Goal: Task Accomplishment & Management: Manage account settings

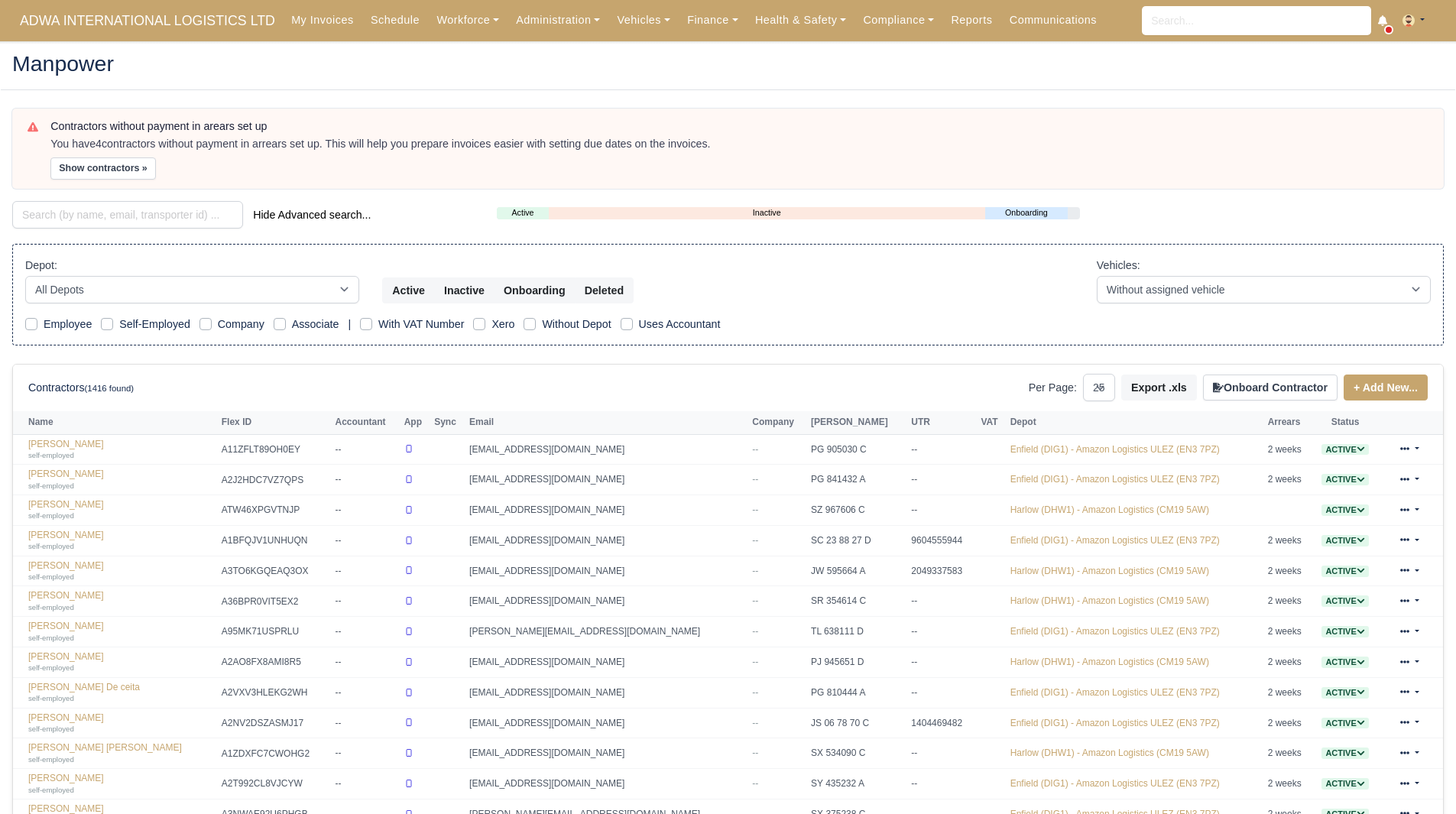
select select "25"
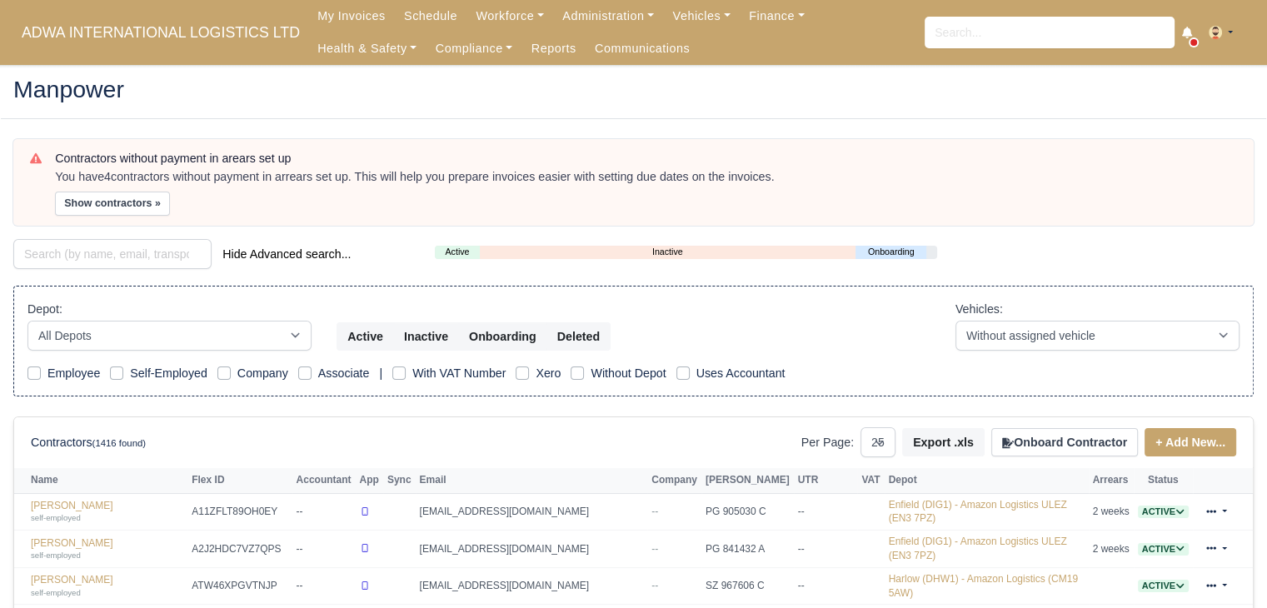
click at [640, 287] on div "Depot: All Depots Enfield (DIG1) - Amazon Logistics ULEZ (EN3 7PZ) Harlow (DHW1…" at bounding box center [633, 342] width 1240 height 112
click at [1053, 105] on div "Manpower" at bounding box center [633, 91] width 1265 height 54
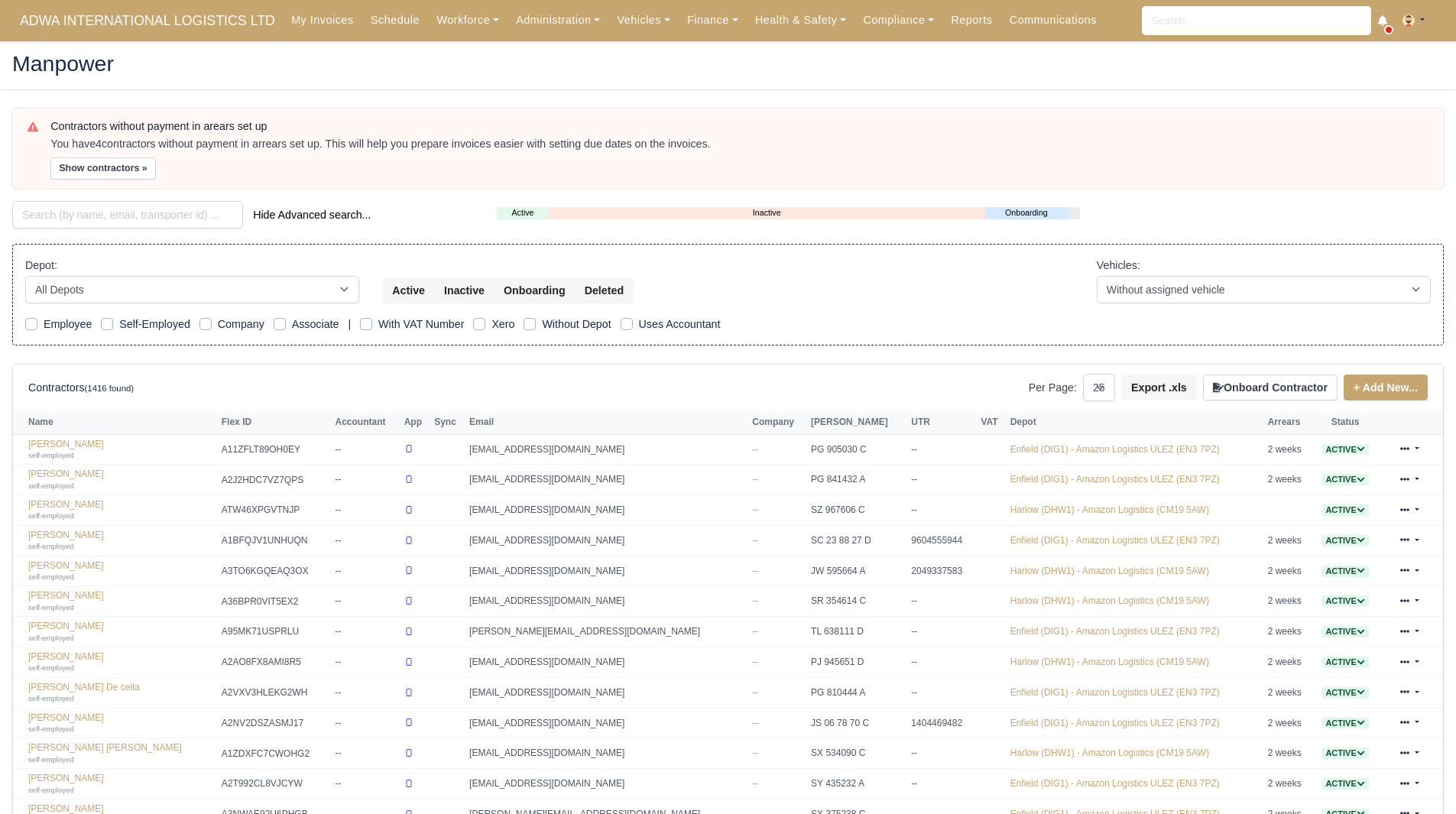
click at [162, 231] on div "Contractors without payment in arears set up You have 4 contractors without pay…" at bounding box center [728, 680] width 1454 height 1143
click at [167, 219] on input "search" at bounding box center [128, 215] width 231 height 28
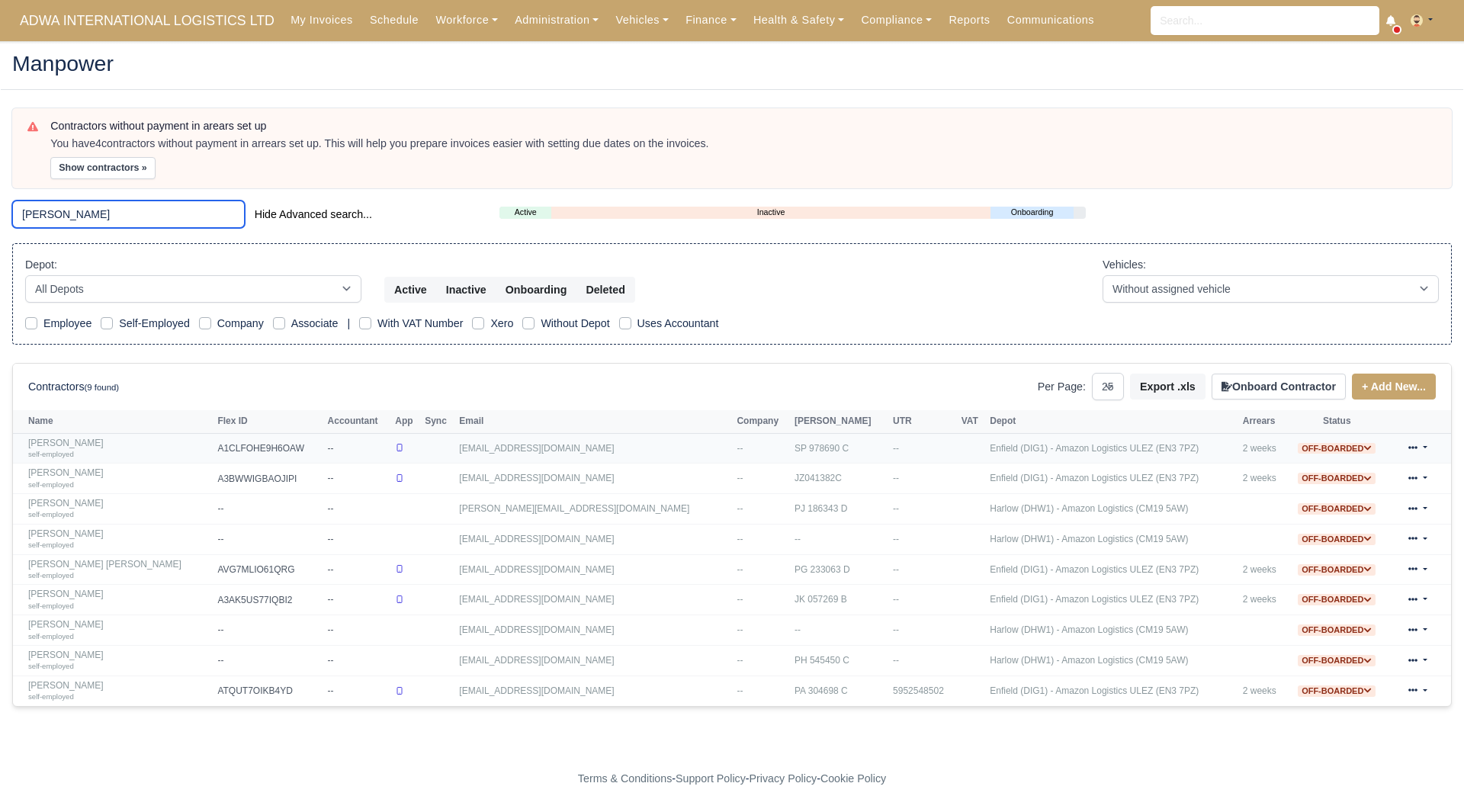
type input "adam"
click at [59, 442] on link "Adam Mate self-employed" at bounding box center [119, 449] width 181 height 22
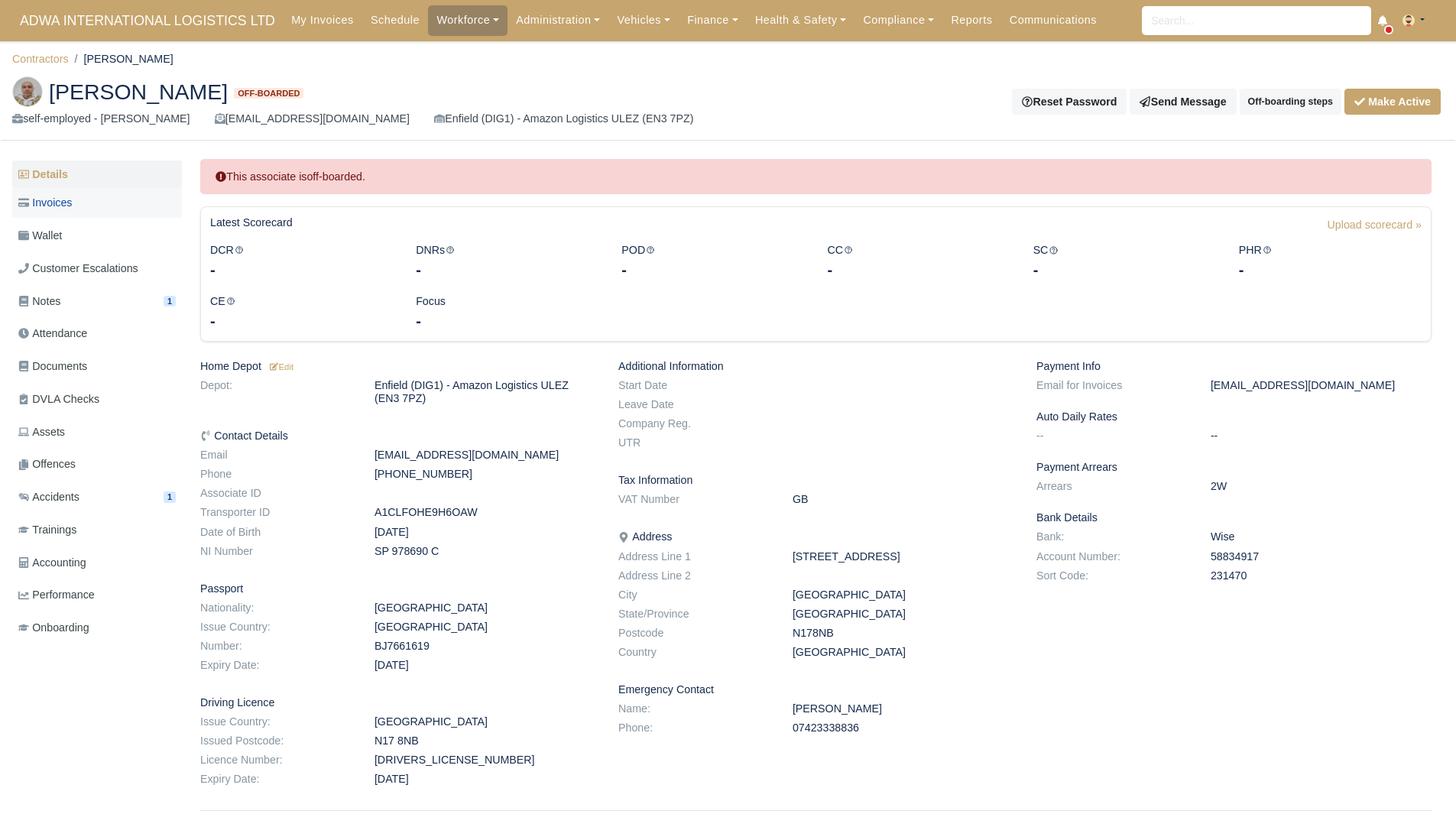
click at [106, 200] on link "Invoices" at bounding box center [96, 203] width 170 height 29
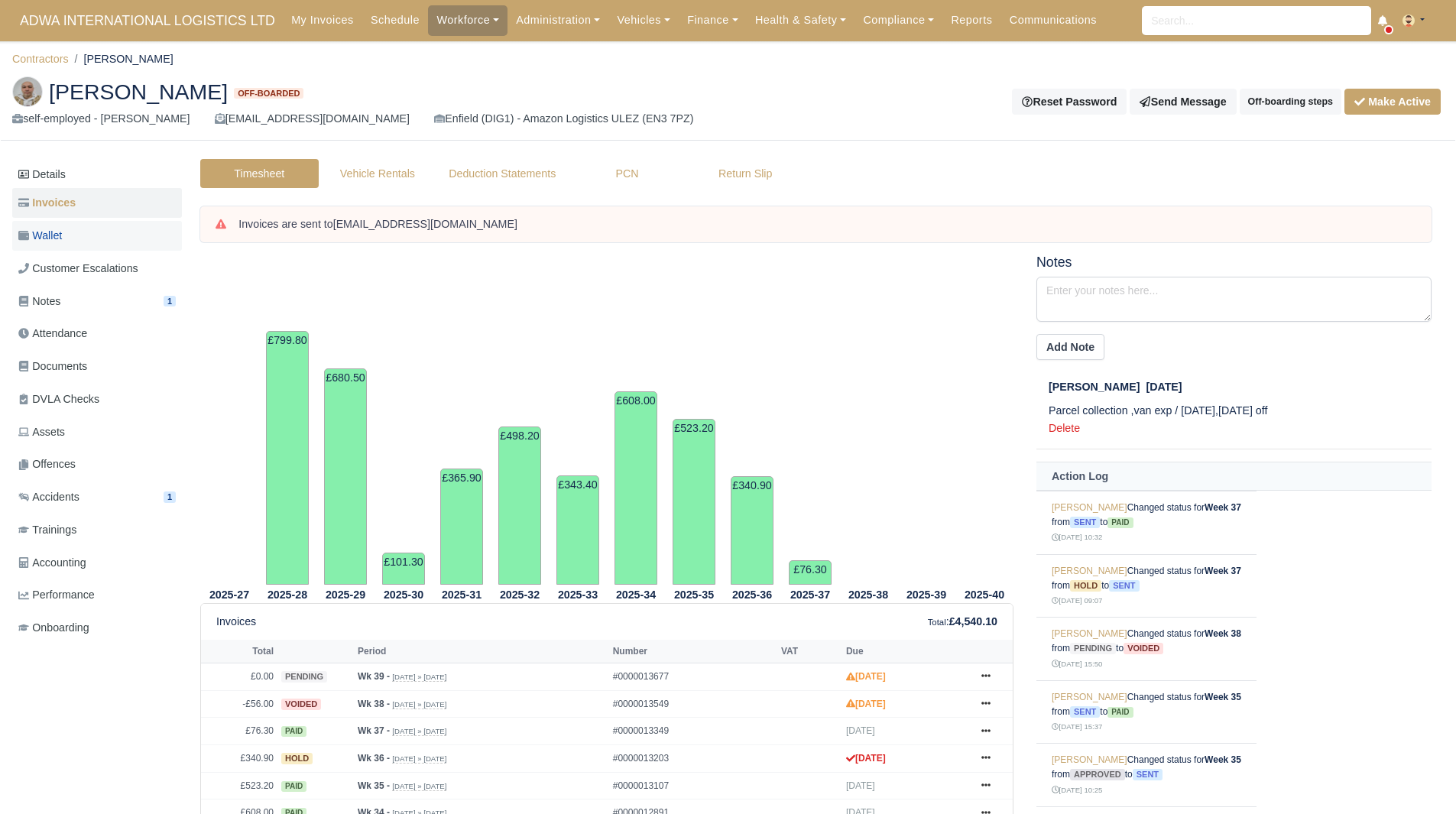
click at [121, 240] on link "Wallet" at bounding box center [96, 236] width 170 height 29
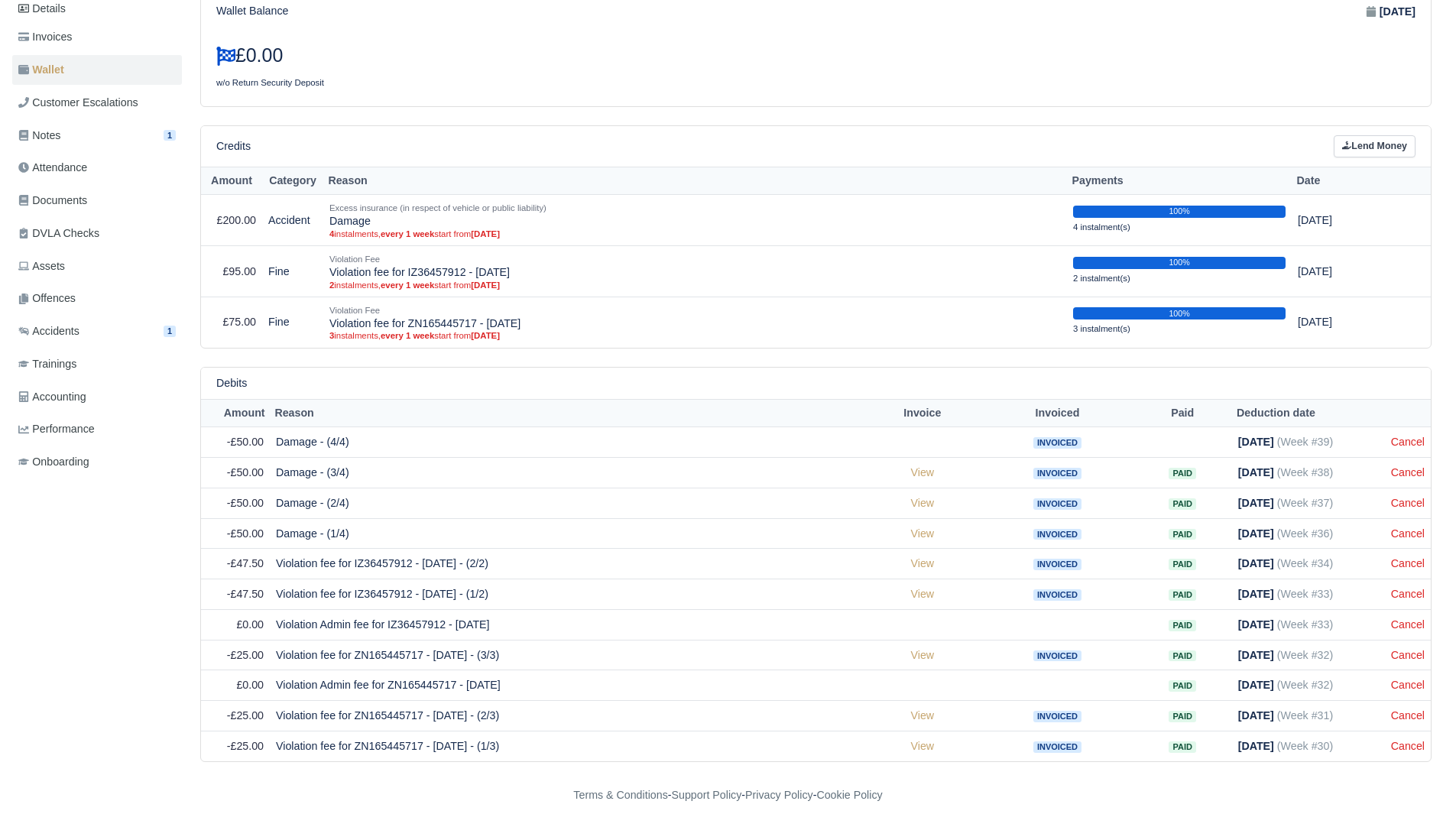
scroll to position [181, 0]
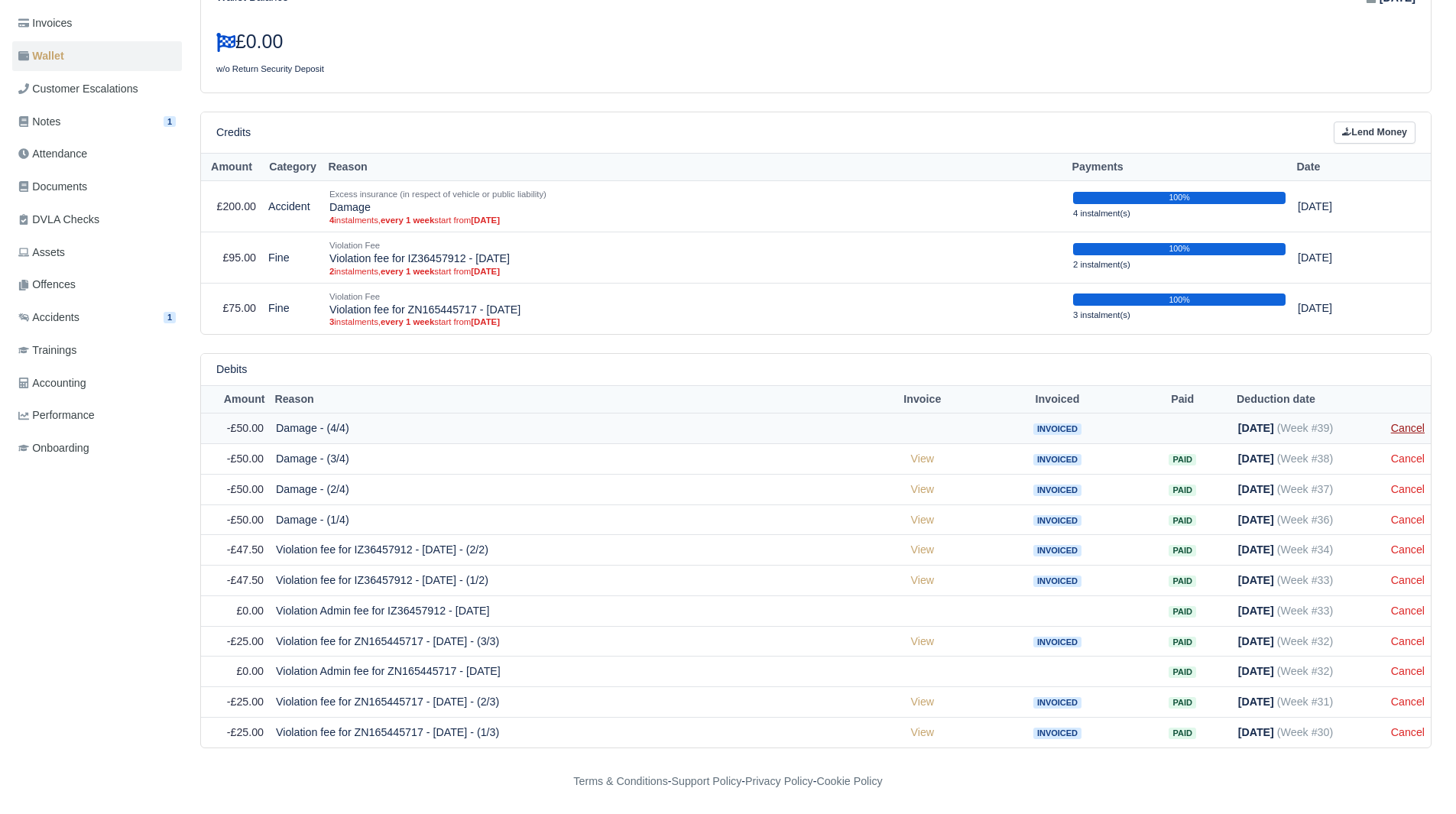
click at [1410, 425] on link "Cancel" at bounding box center [1407, 428] width 34 height 12
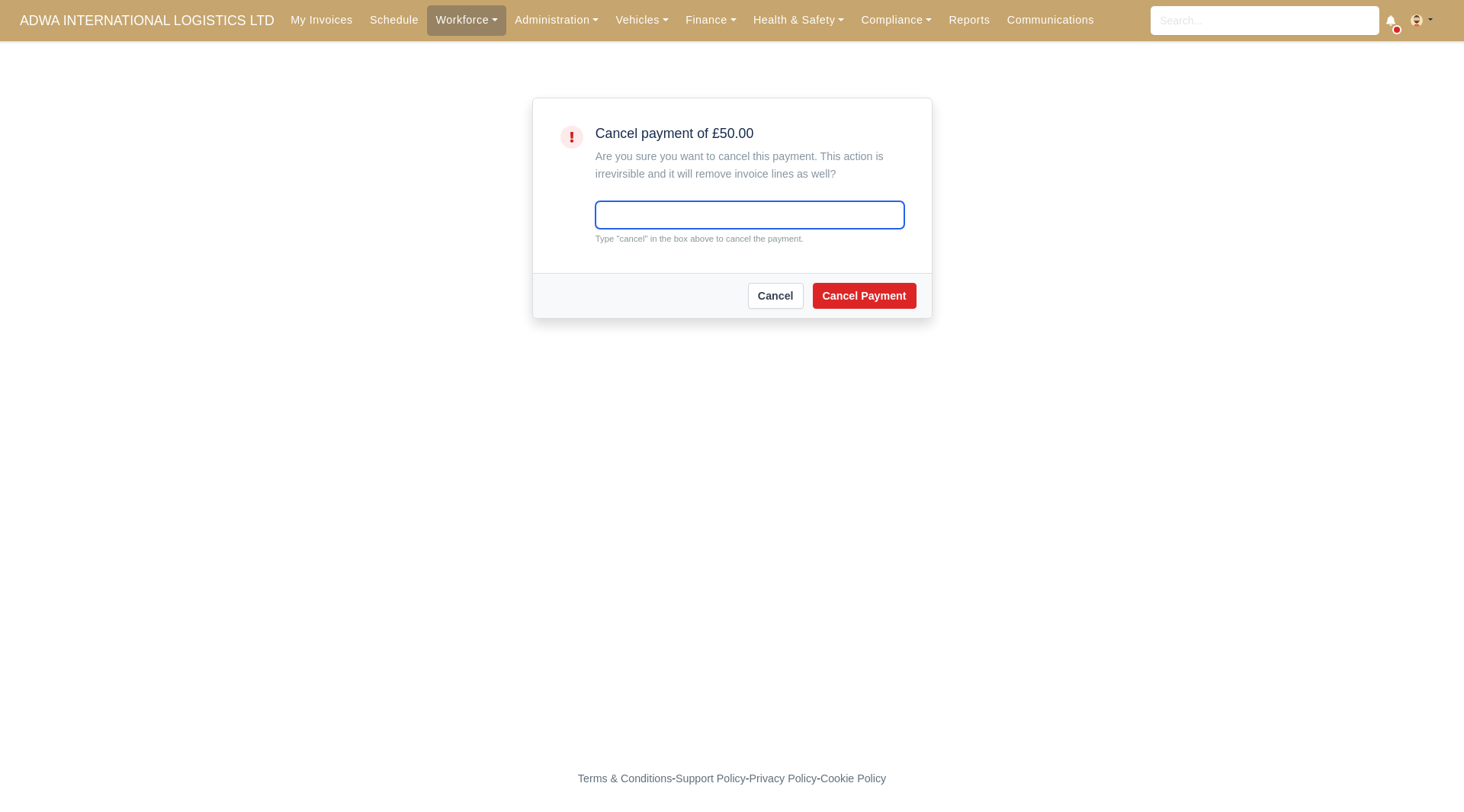
click at [698, 219] on input "text" at bounding box center [749, 215] width 309 height 27
type input "cancel"
click at [838, 282] on div "Cancel Cancel Payment" at bounding box center [732, 295] width 399 height 45
click at [843, 290] on button "Cancel Payment" at bounding box center [864, 296] width 103 height 26
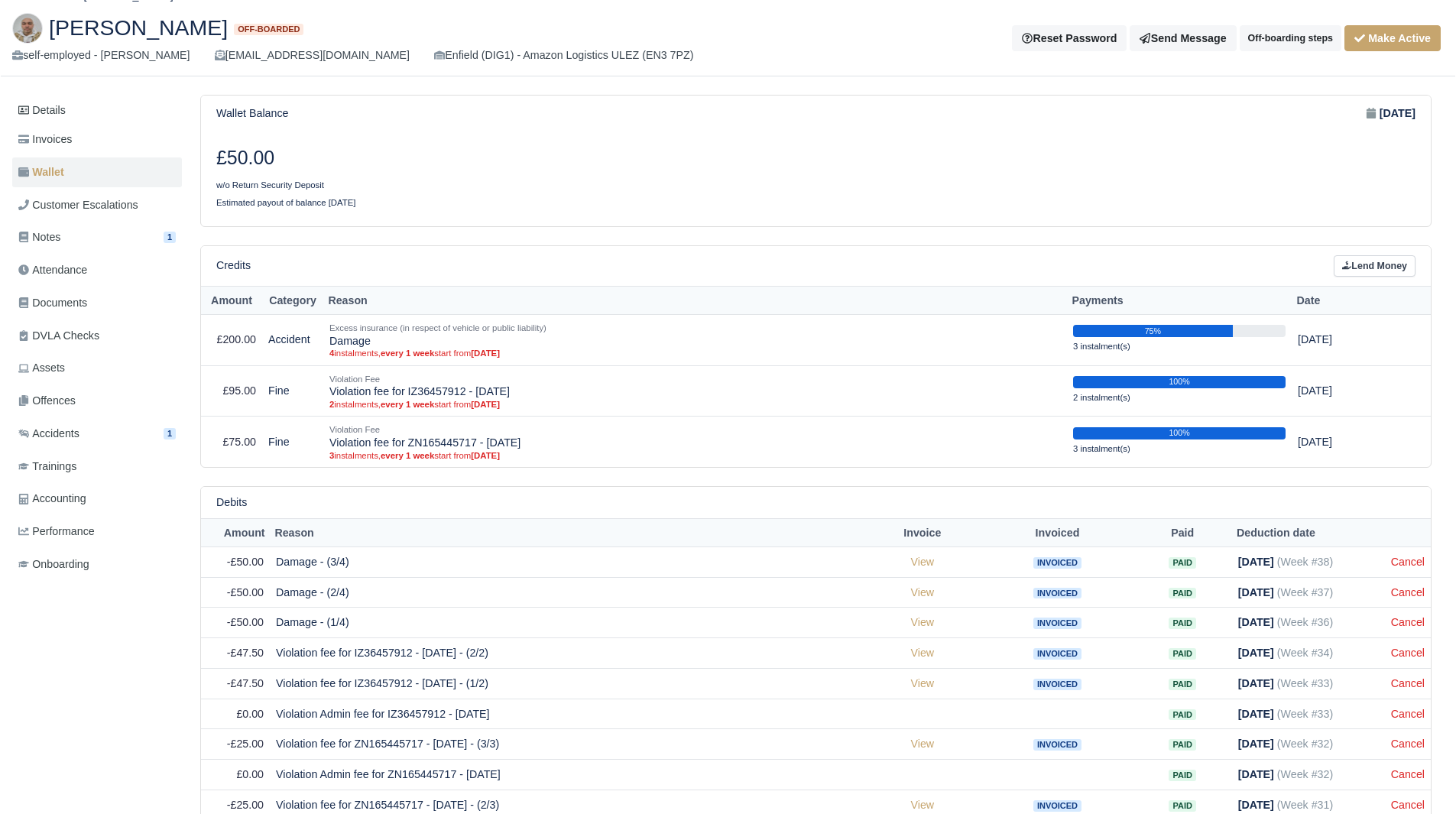
scroll to position [95, 0]
click at [139, 159] on link "Wallet" at bounding box center [96, 171] width 170 height 29
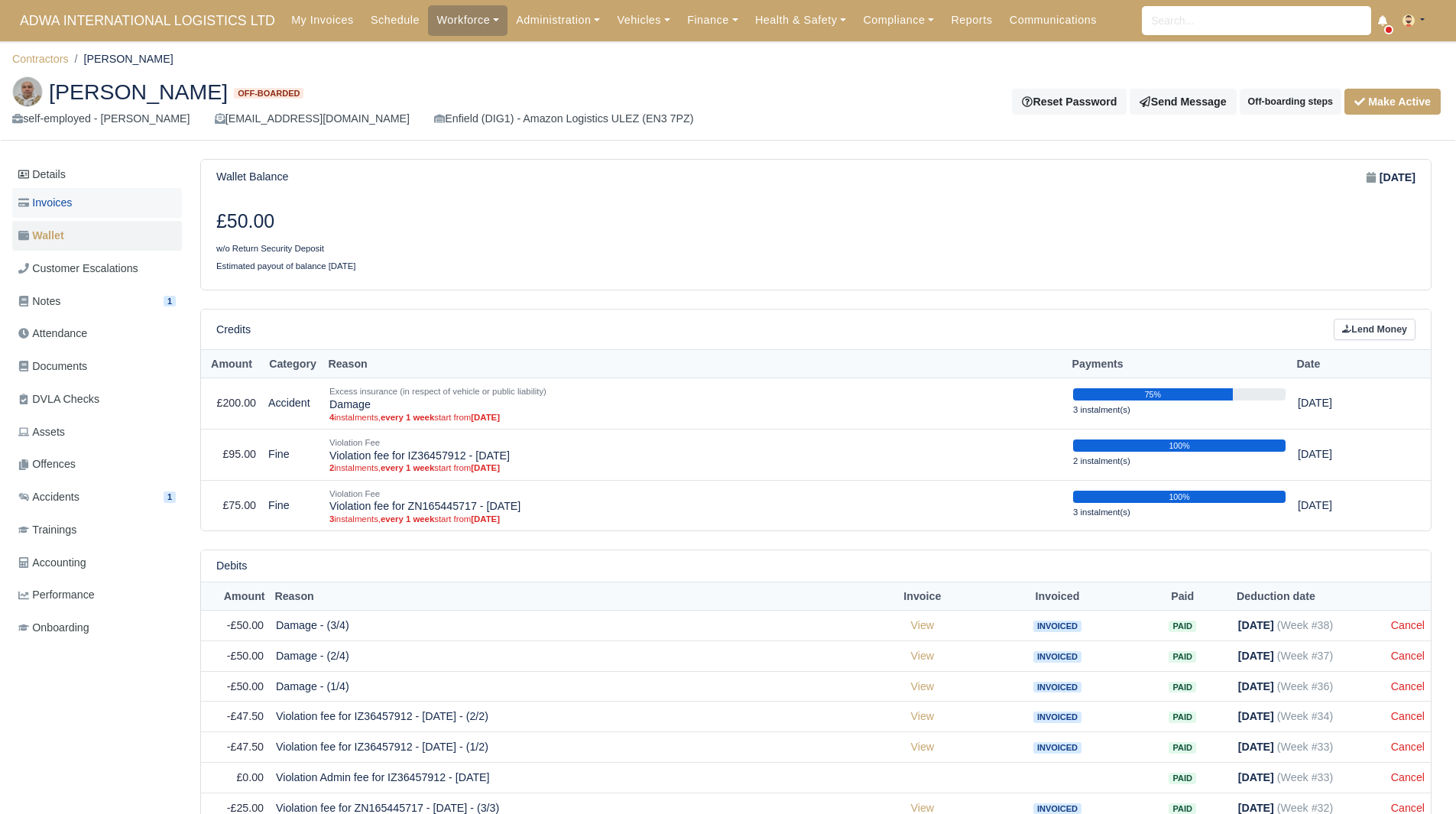
click at [106, 214] on link "Invoices" at bounding box center [96, 203] width 170 height 29
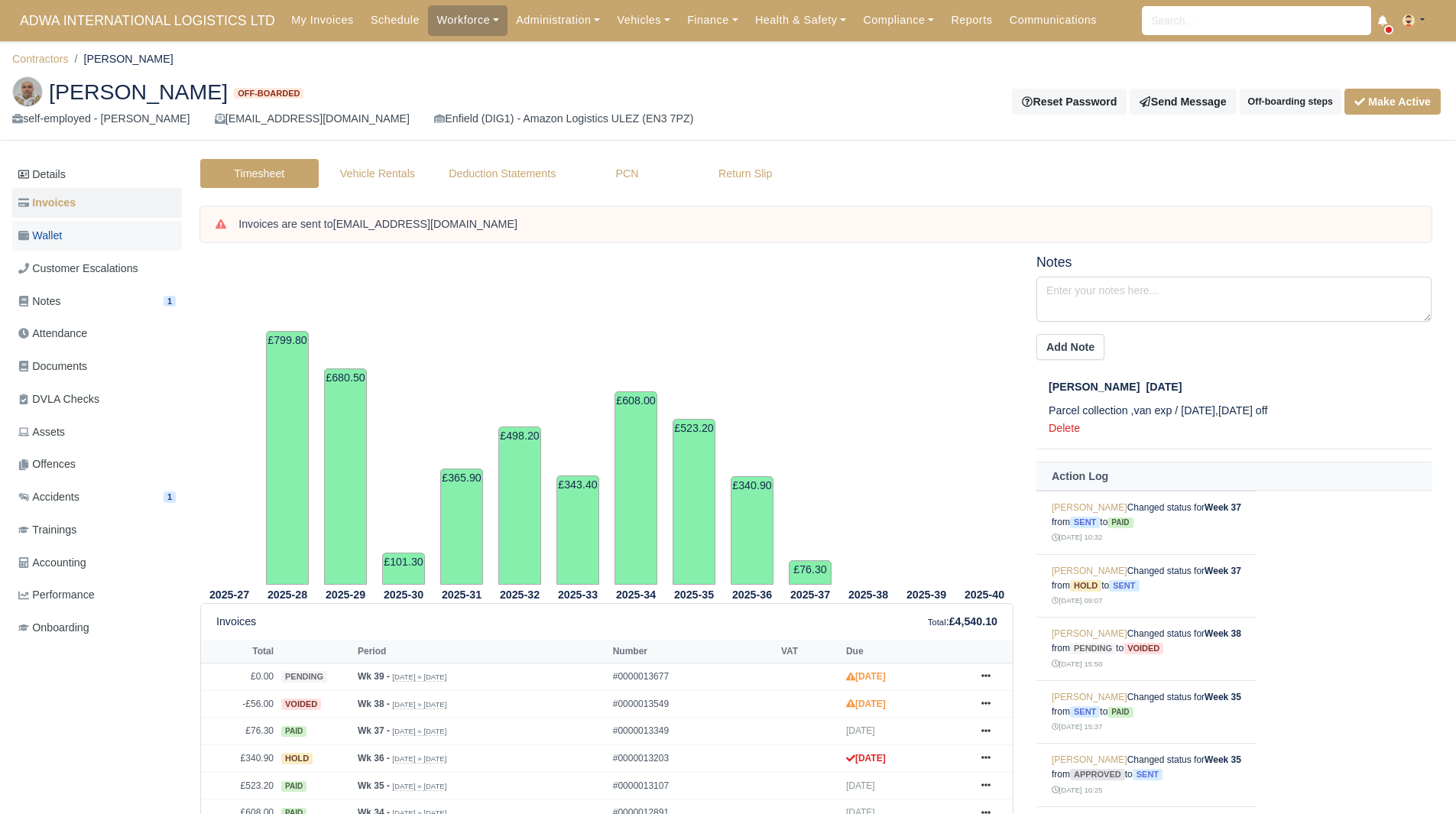
click at [76, 241] on link "Wallet" at bounding box center [96, 236] width 170 height 29
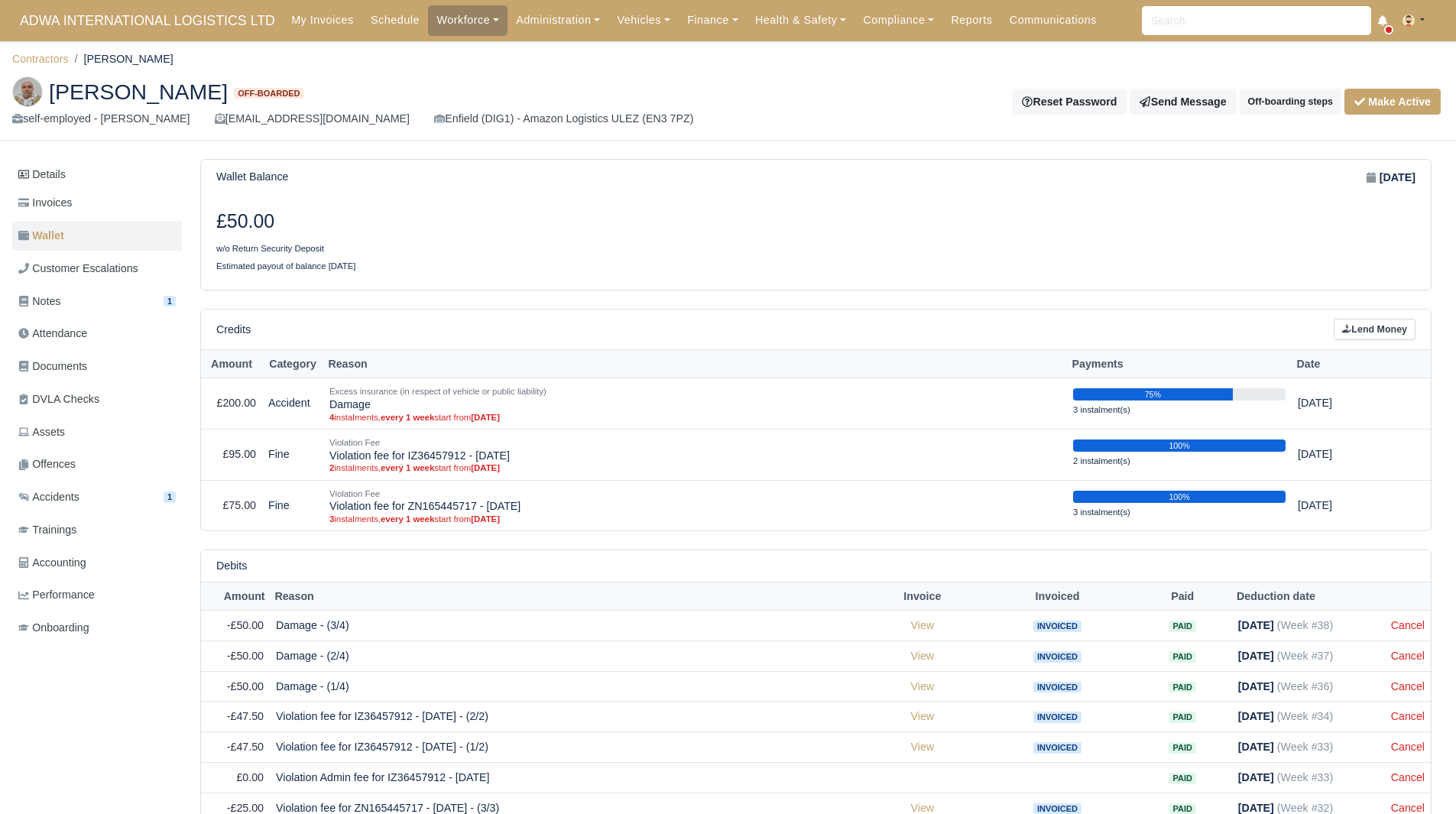
scroll to position [167, 0]
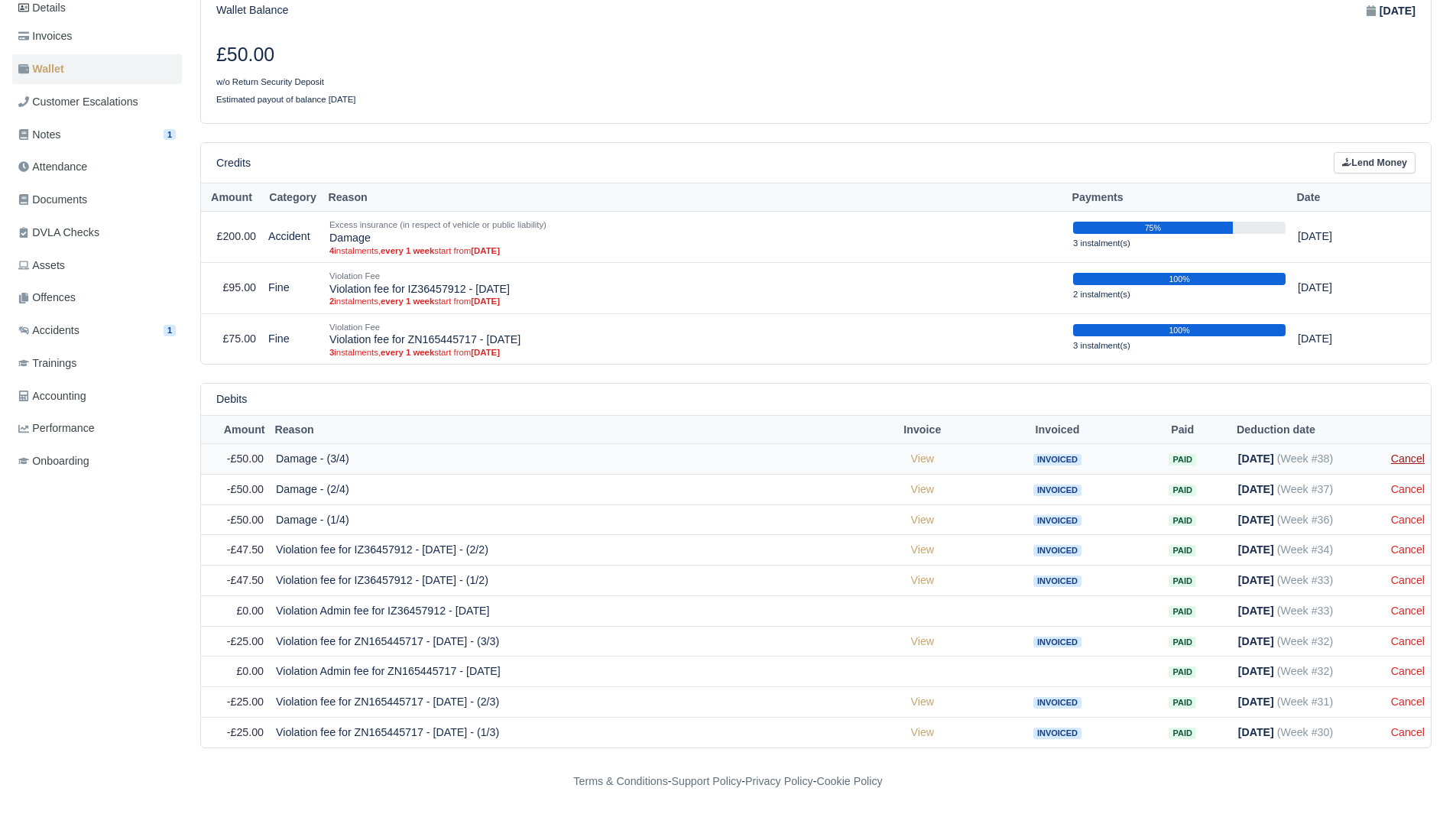
click at [1405, 452] on link "Cancel" at bounding box center [1407, 458] width 34 height 12
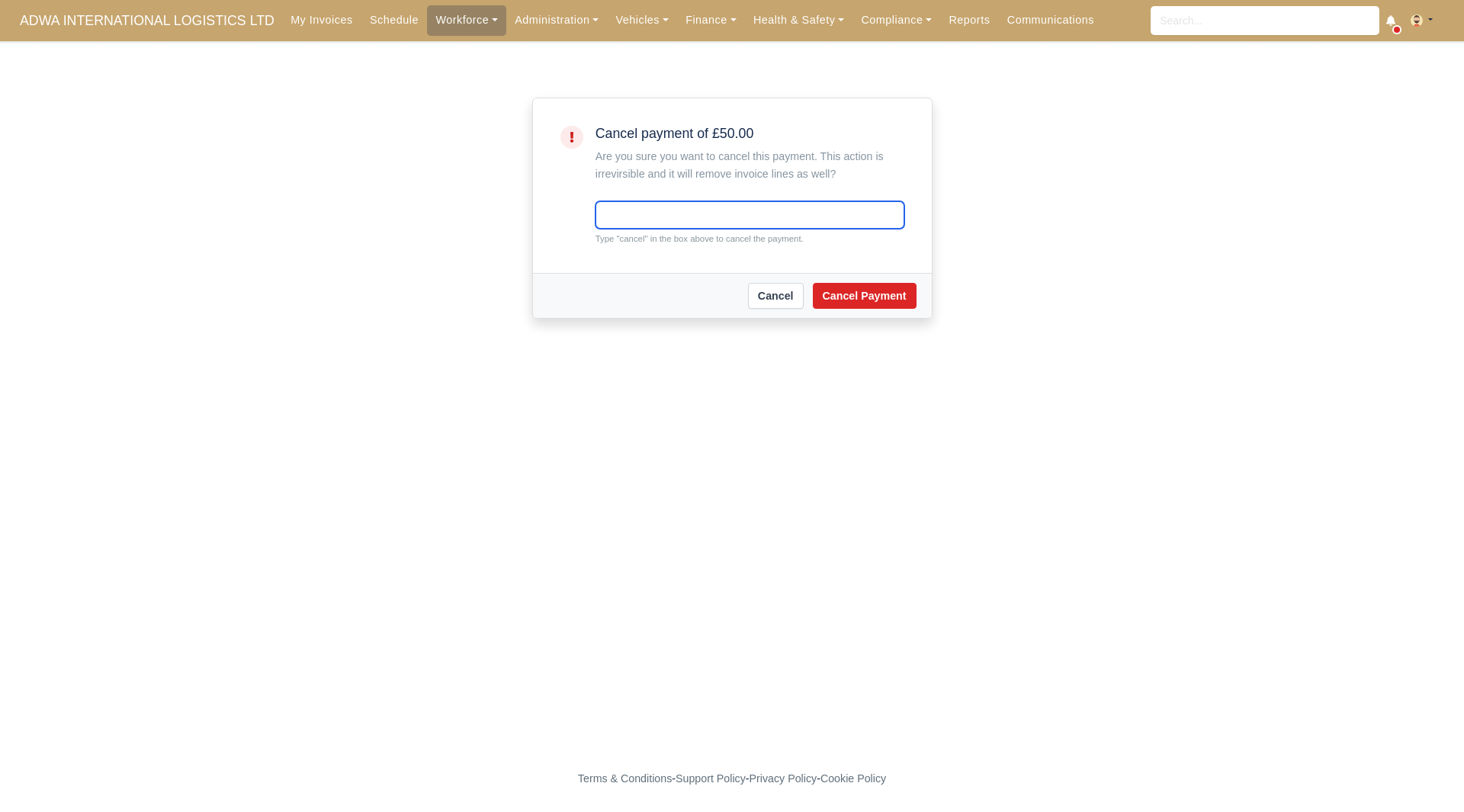
click at [725, 228] on input "text" at bounding box center [749, 215] width 309 height 27
type input "cancel"
click at [840, 291] on button "Cancel Payment" at bounding box center [864, 296] width 103 height 26
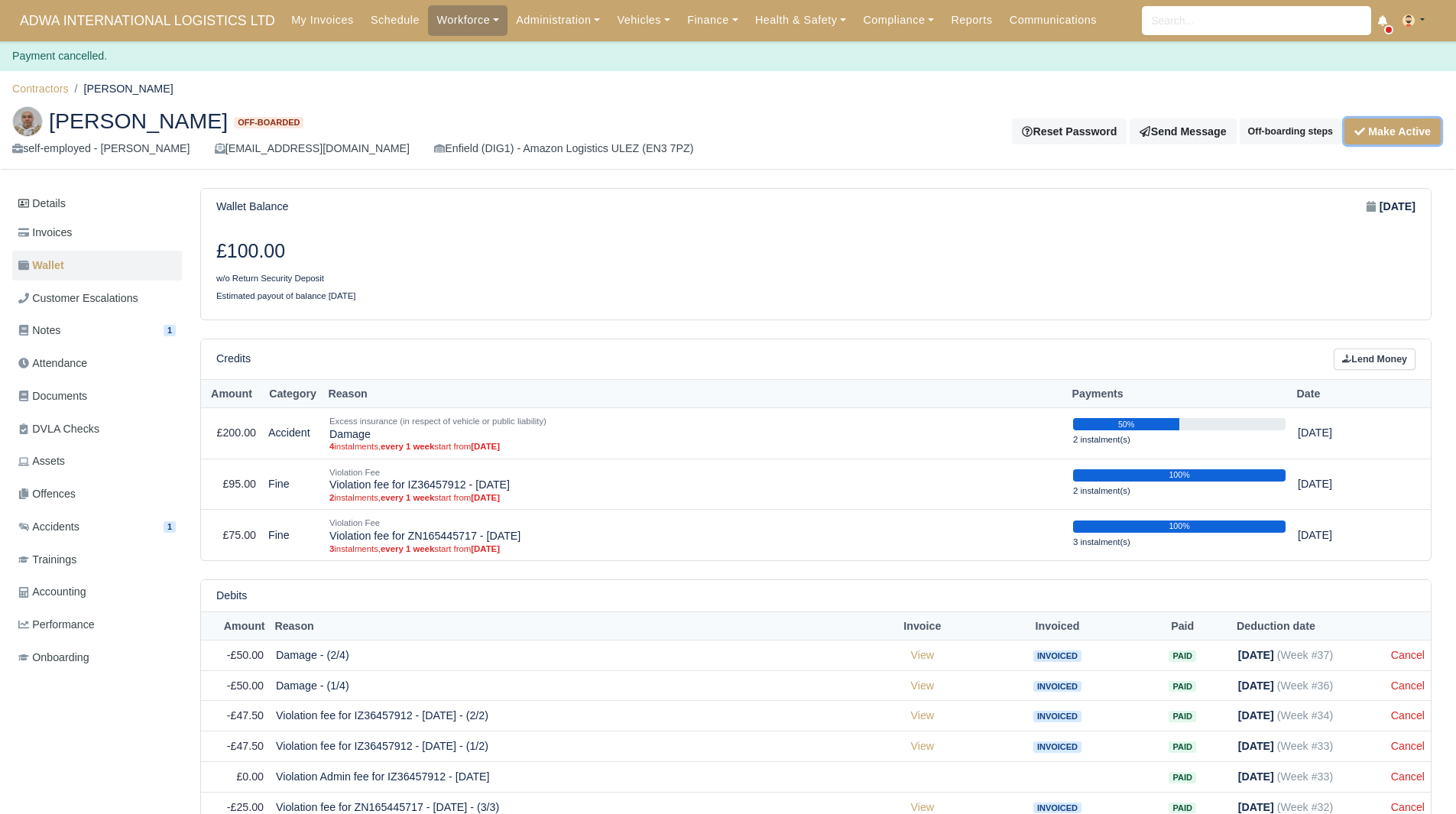
click at [1385, 128] on button "Make Active" at bounding box center [1392, 131] width 96 height 26
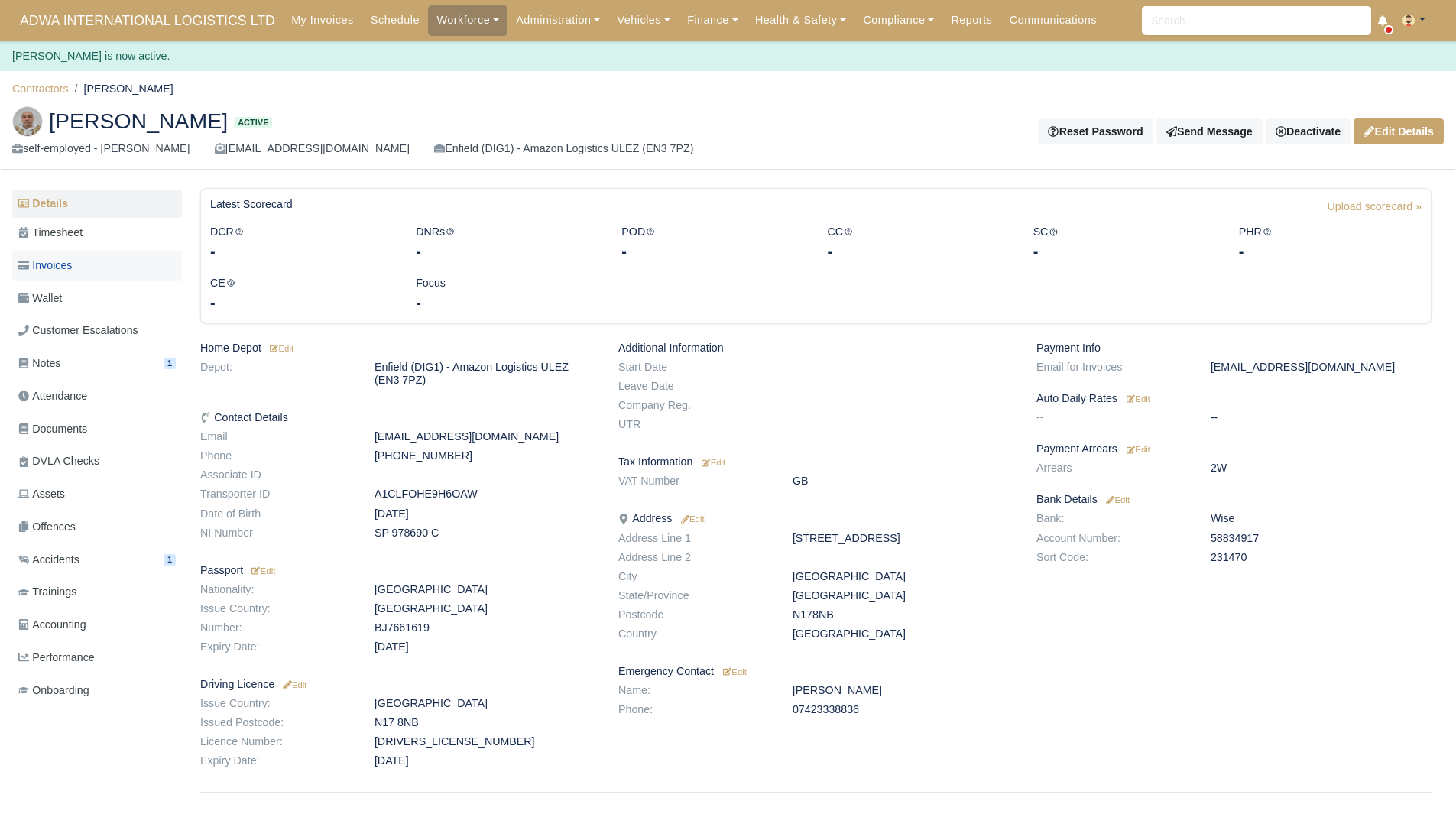
click at [126, 277] on link "Invoices" at bounding box center [96, 265] width 170 height 29
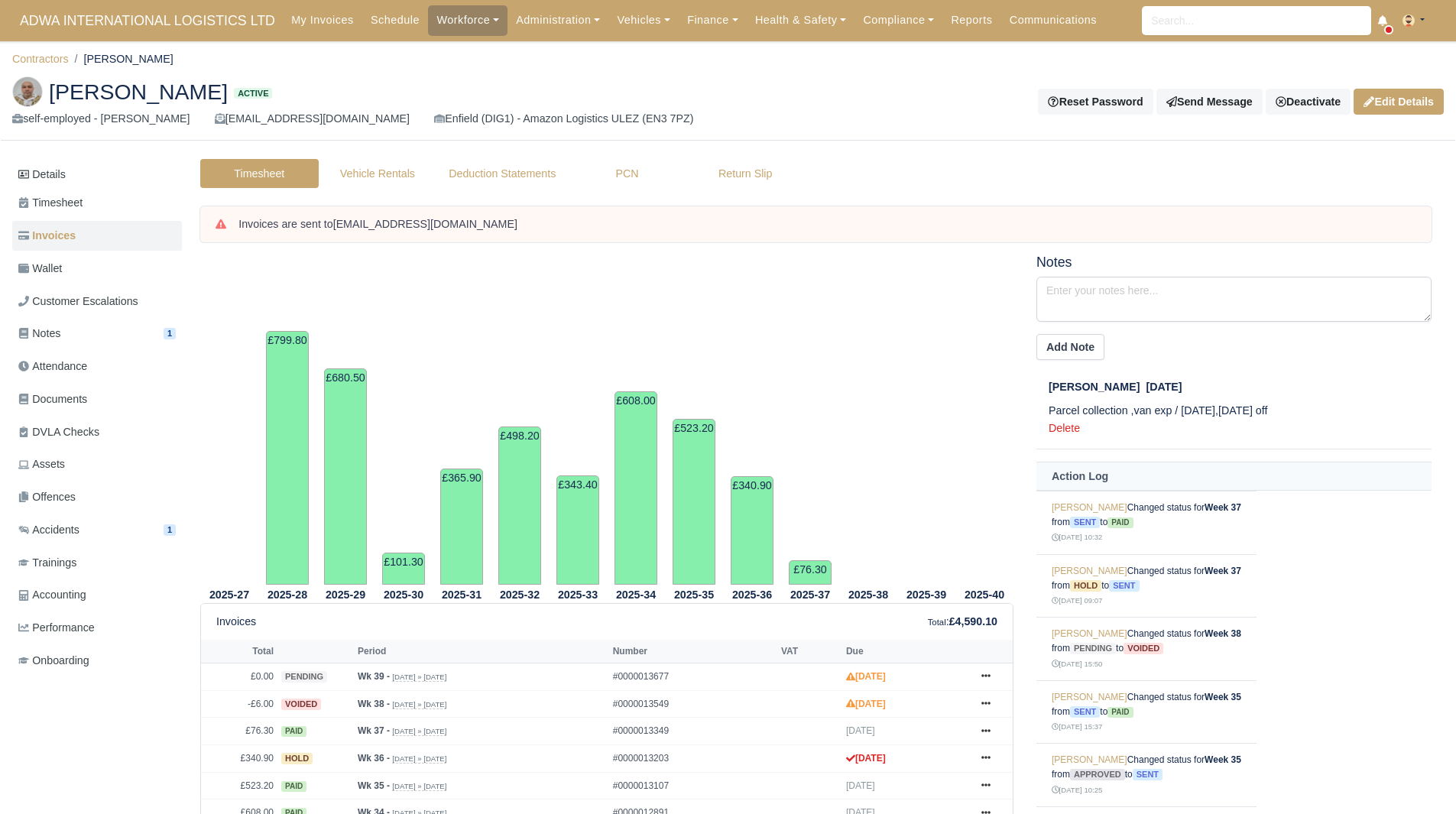
click at [104, 284] on ul "Details Timesheet Invoices Wallet Customer Escalations Notes 1 Attendance" at bounding box center [96, 419] width 170 height 519
click at [96, 271] on link "Wallet" at bounding box center [96, 269] width 170 height 29
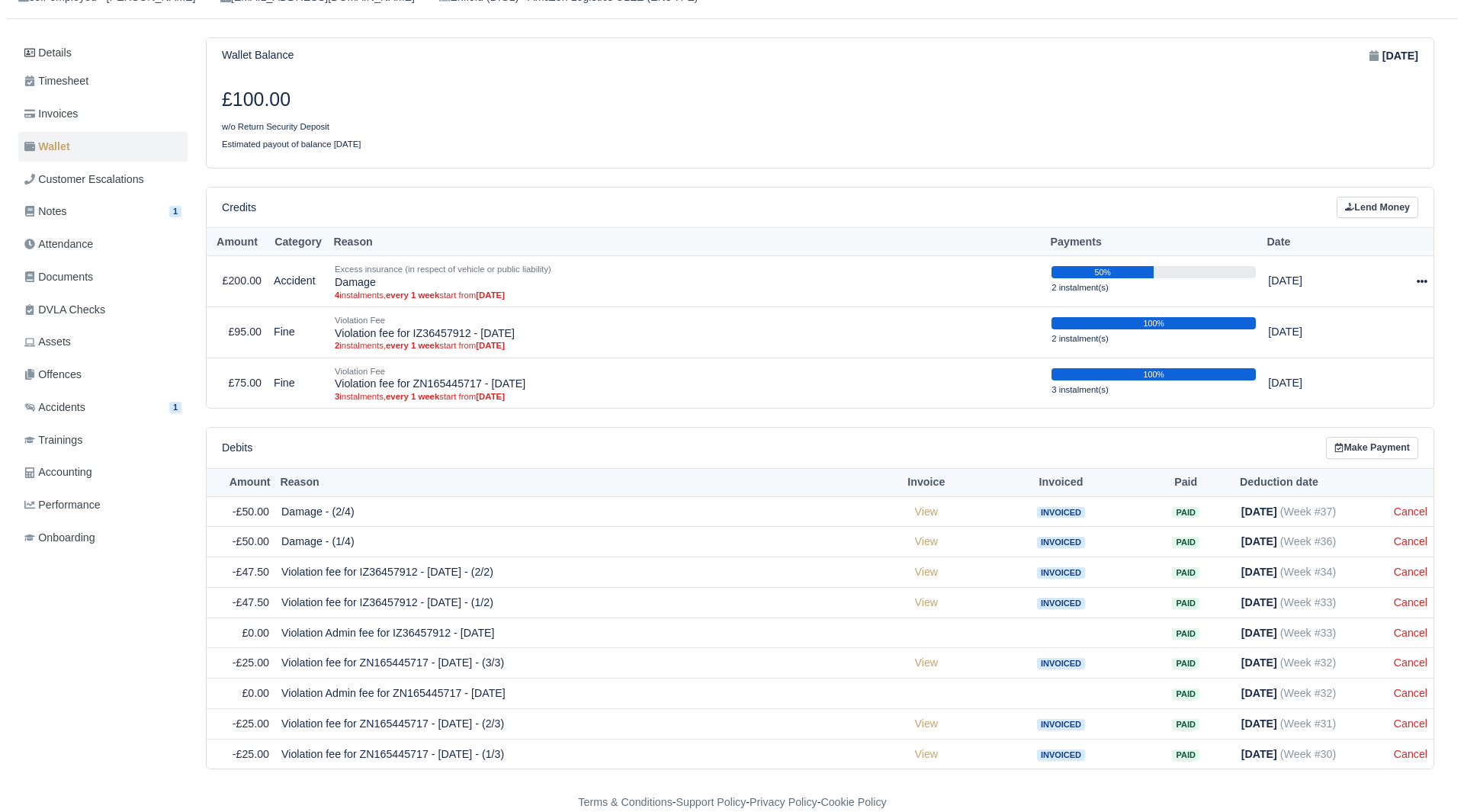
scroll to position [123, 0]
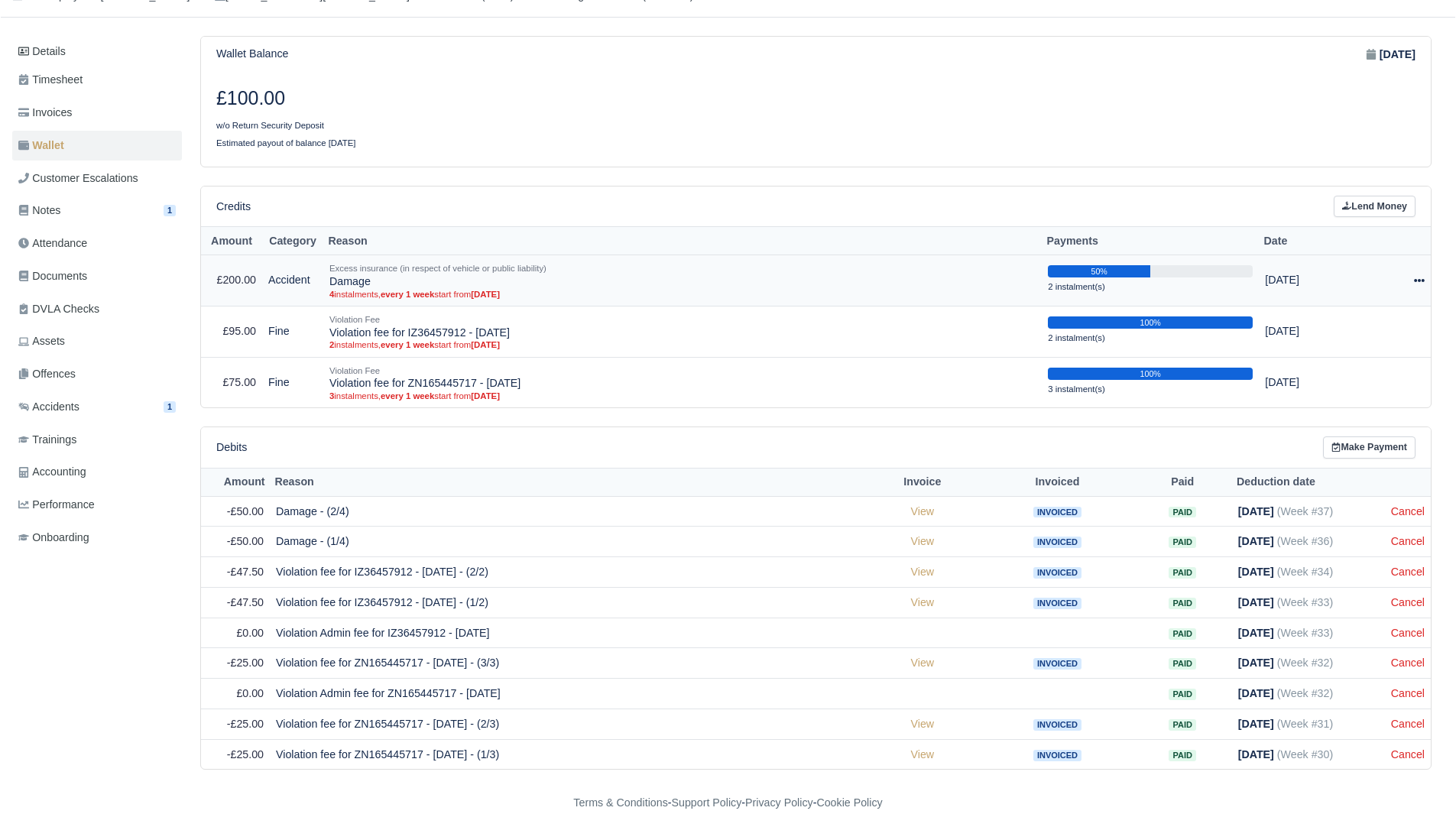
click at [1416, 277] on icon at bounding box center [1419, 281] width 11 height 11
click at [1361, 325] on button "Make Payment" at bounding box center [1356, 327] width 136 height 24
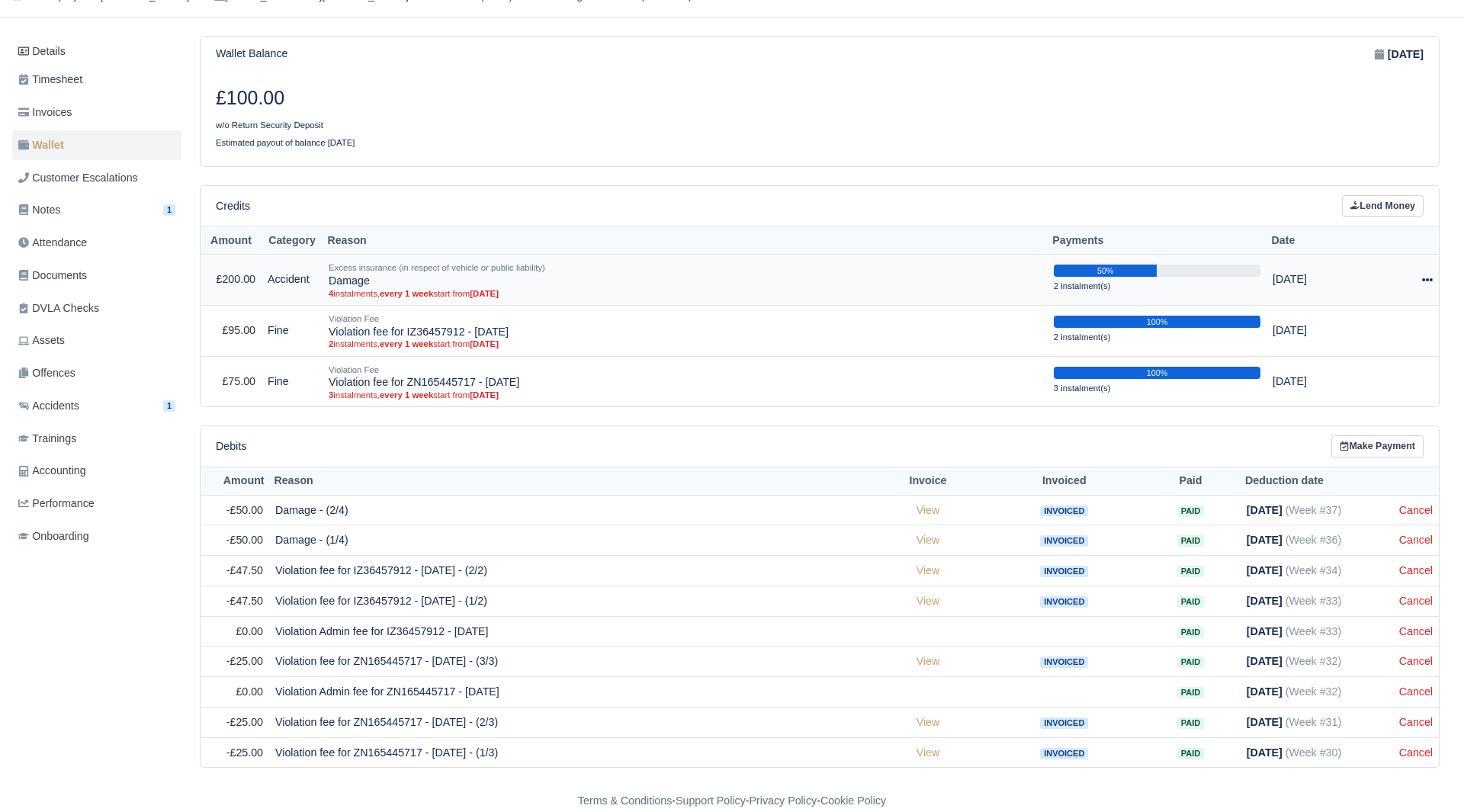
select select "5188"
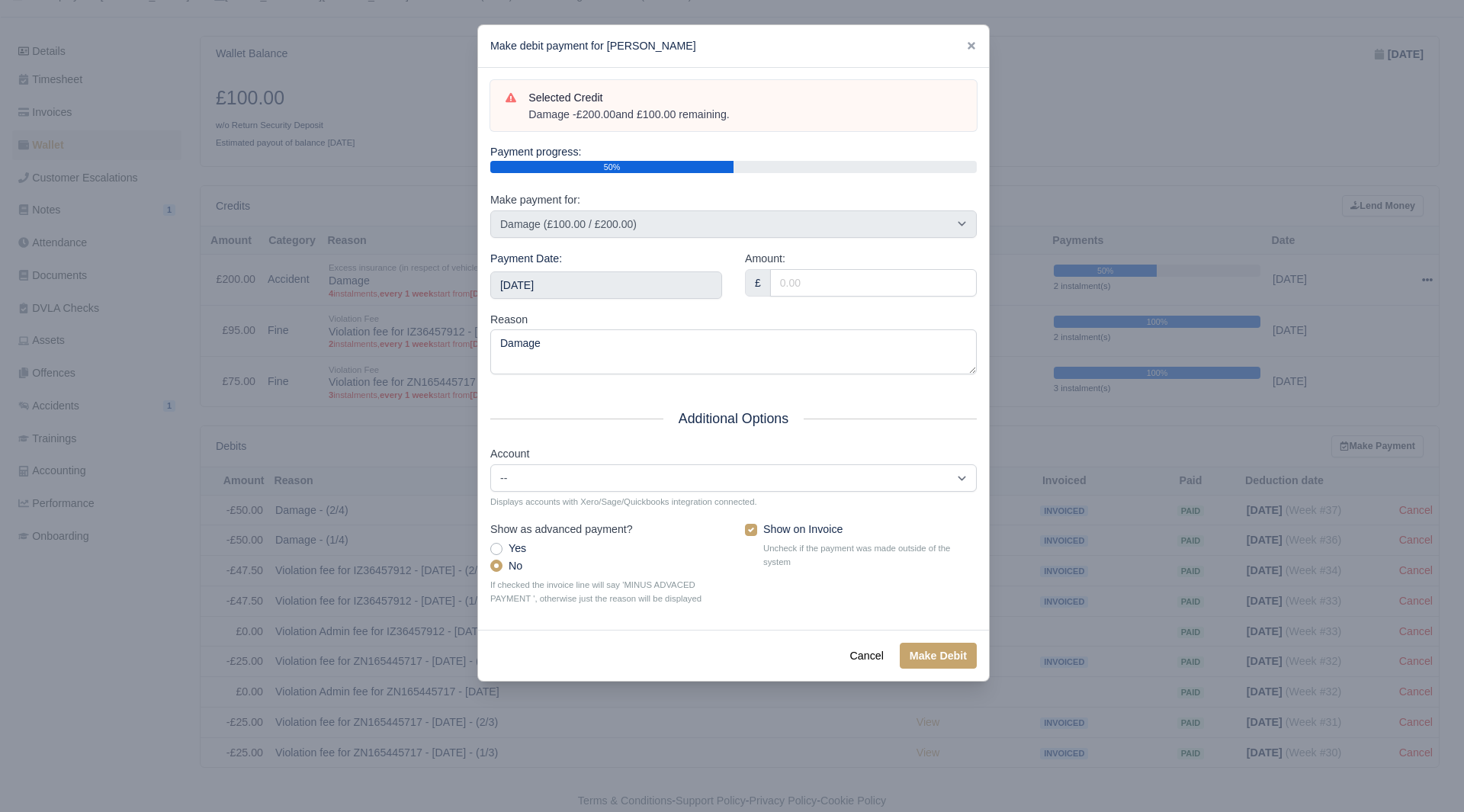
drag, startPoint x: 744, startPoint y: 112, endPoint x: 526, endPoint y: 123, distance: 218.3
click at [526, 123] on div "Selected Credit Damage - £200.00 and £100.00 remaining." at bounding box center [733, 105] width 486 height 52
copy div "Damage - £200.00 and £100.00 remaining."
click at [624, 276] on input "2025-10-04" at bounding box center [606, 286] width 232 height 27
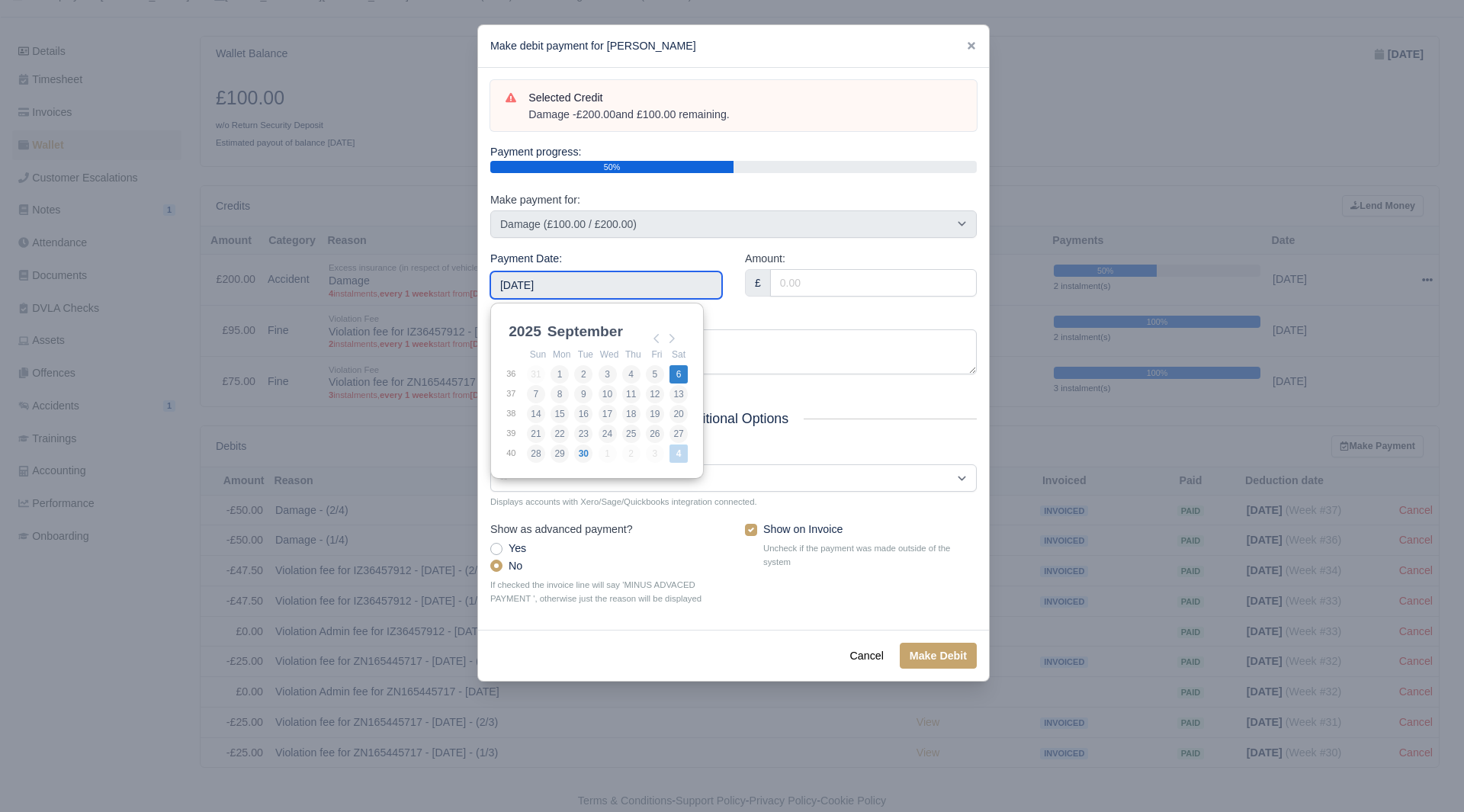
type input "2025-09-06"
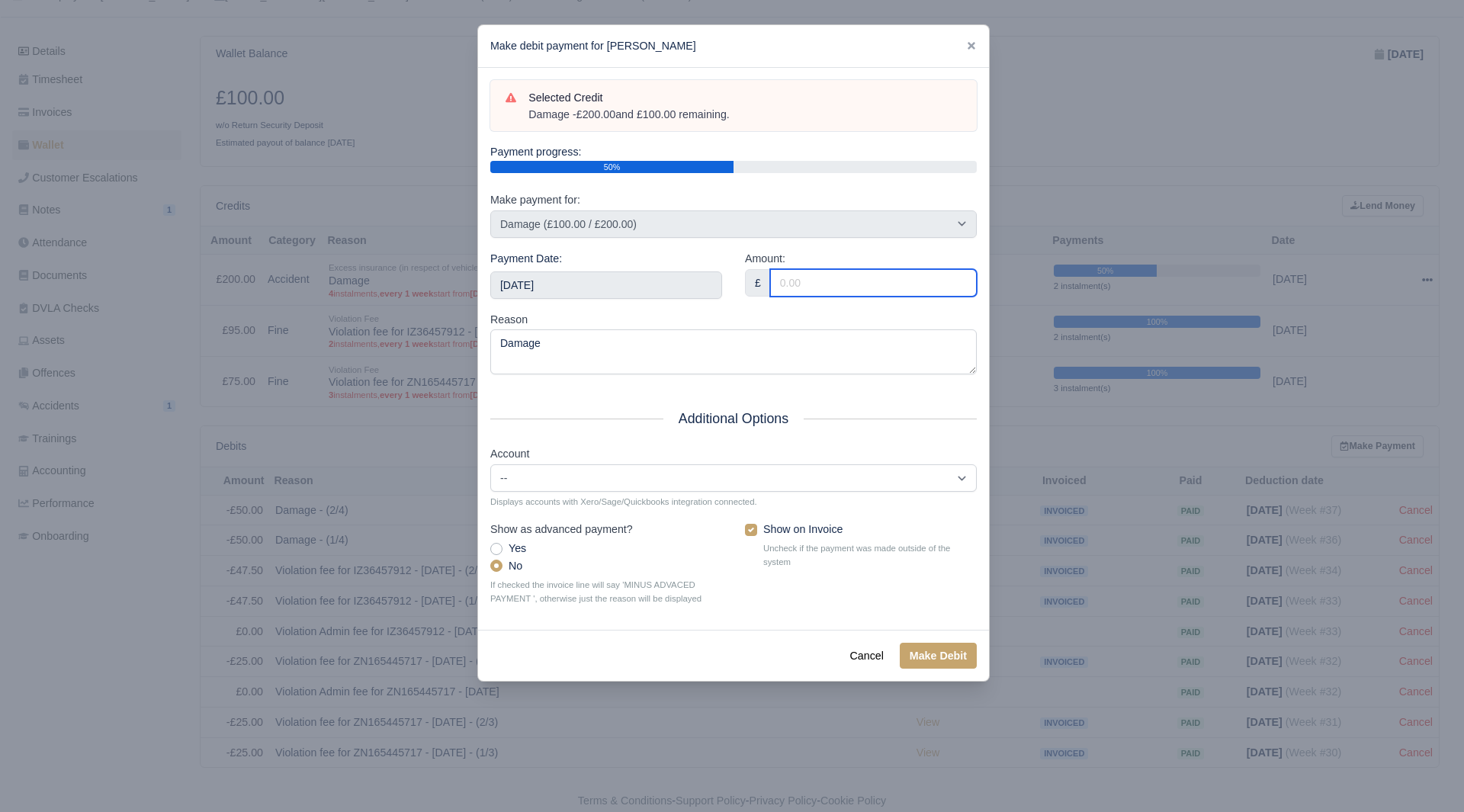
click at [870, 277] on input "Amount:" at bounding box center [873, 283] width 207 height 27
type input "100.00"
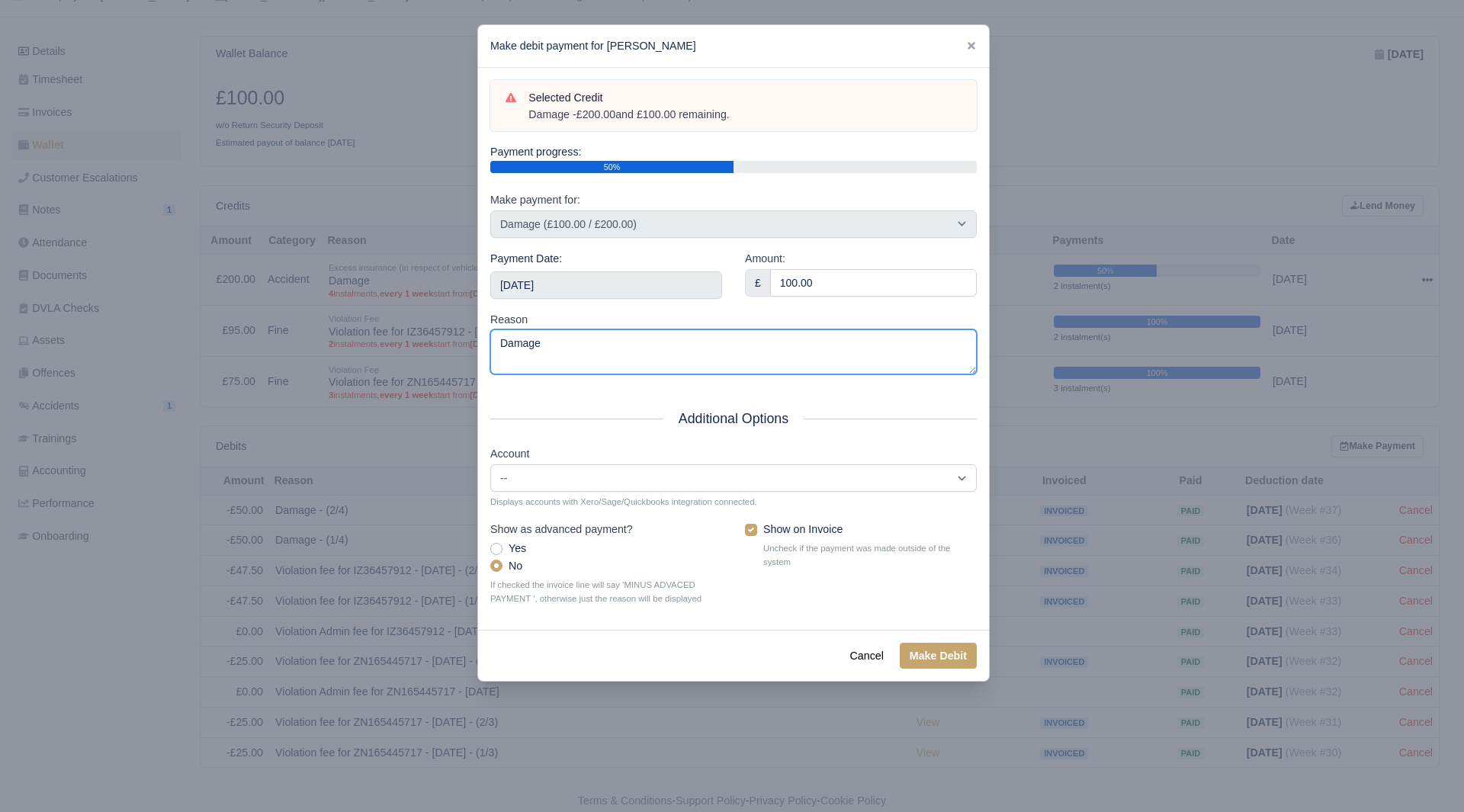
drag, startPoint x: 710, startPoint y: 358, endPoint x: 491, endPoint y: 352, distance: 219.1
click at [491, 352] on textarea "Damage" at bounding box center [733, 352] width 486 height 45
paste textarea "- £200.00 and £100.00 remaining."
type textarea "Damage - £200.00 and £100.00 remaining."
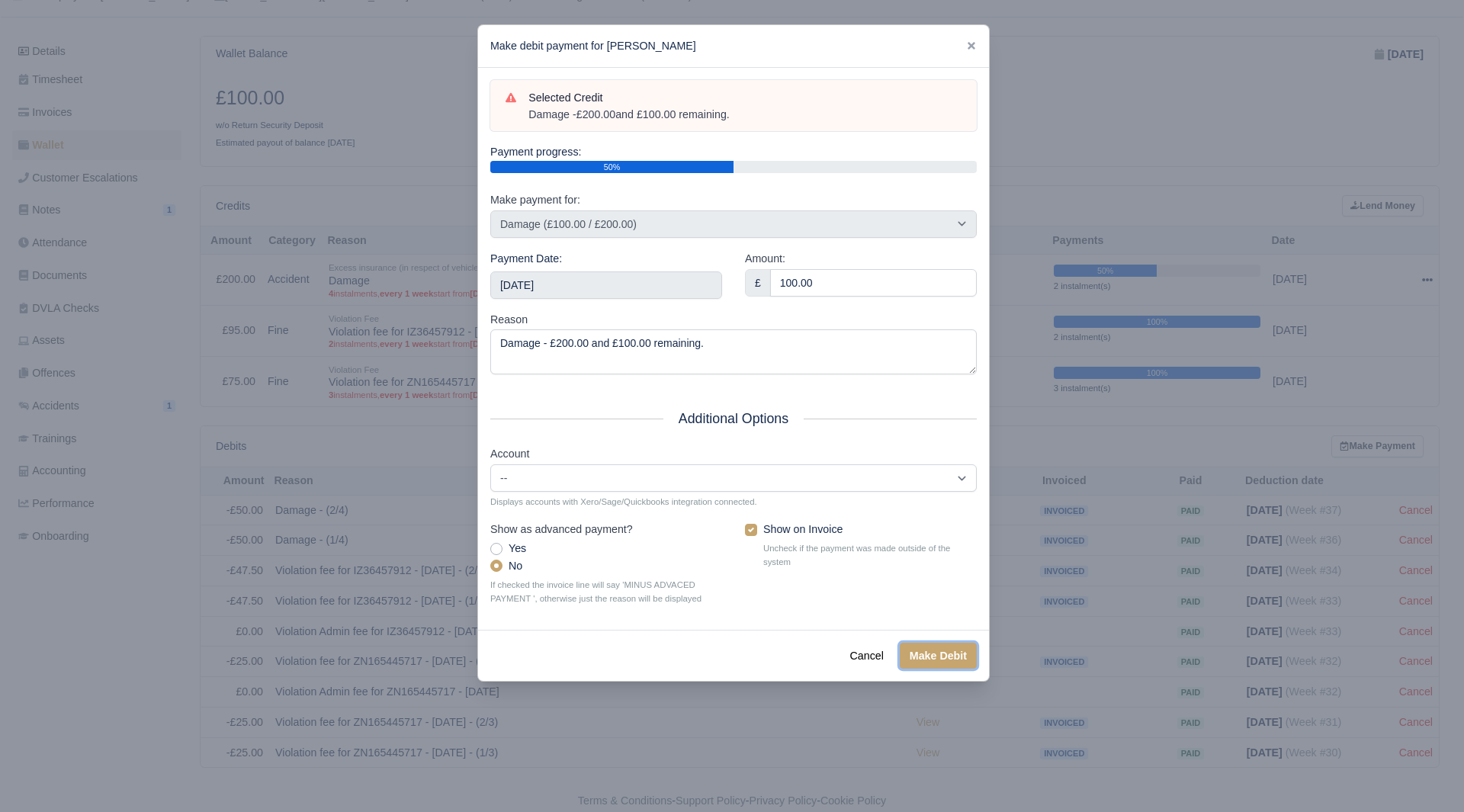
click at [918, 655] on button "Make Debit" at bounding box center [938, 655] width 77 height 26
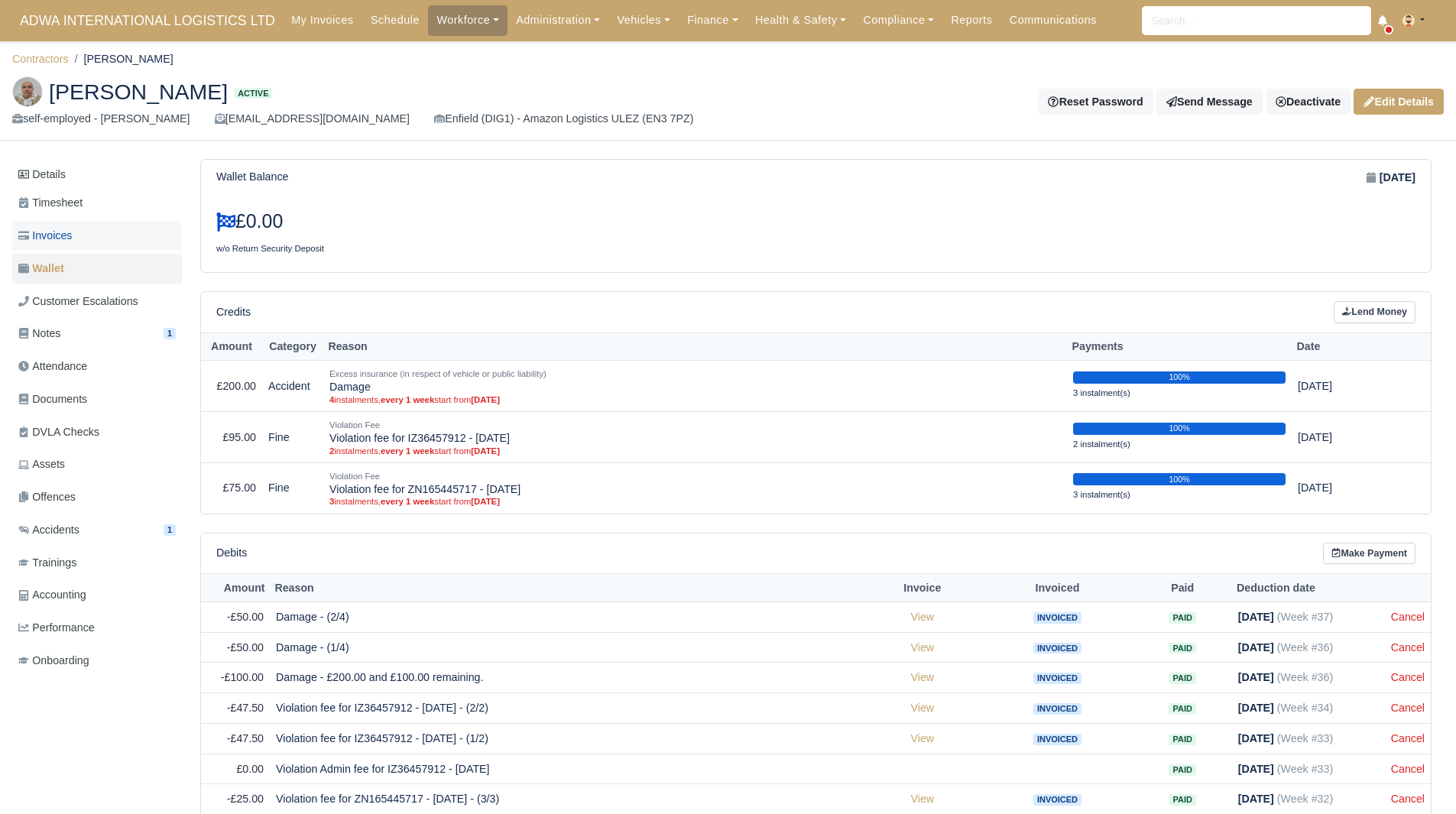
click at [100, 227] on link "Invoices" at bounding box center [96, 236] width 170 height 29
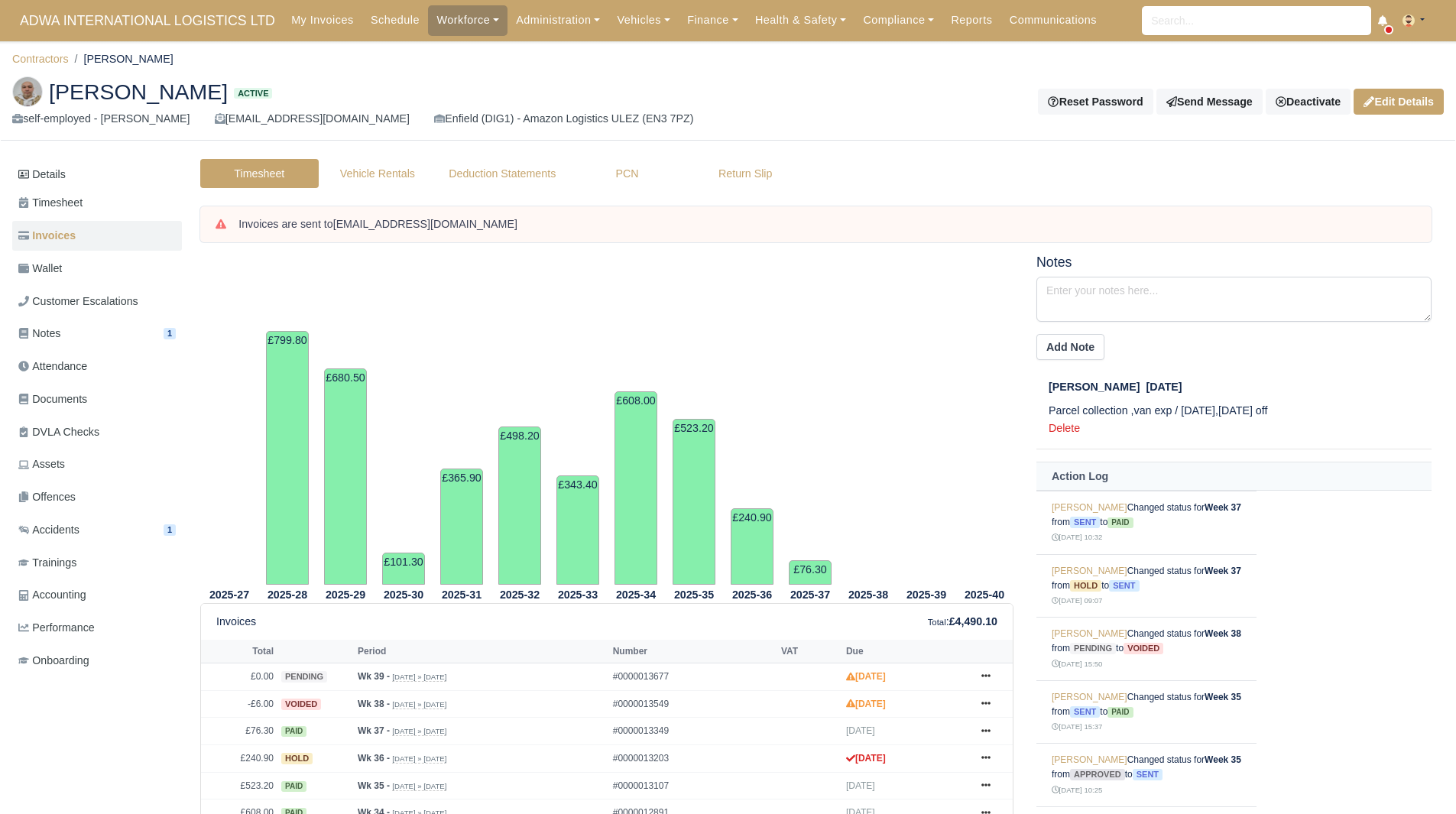
scroll to position [168, 0]
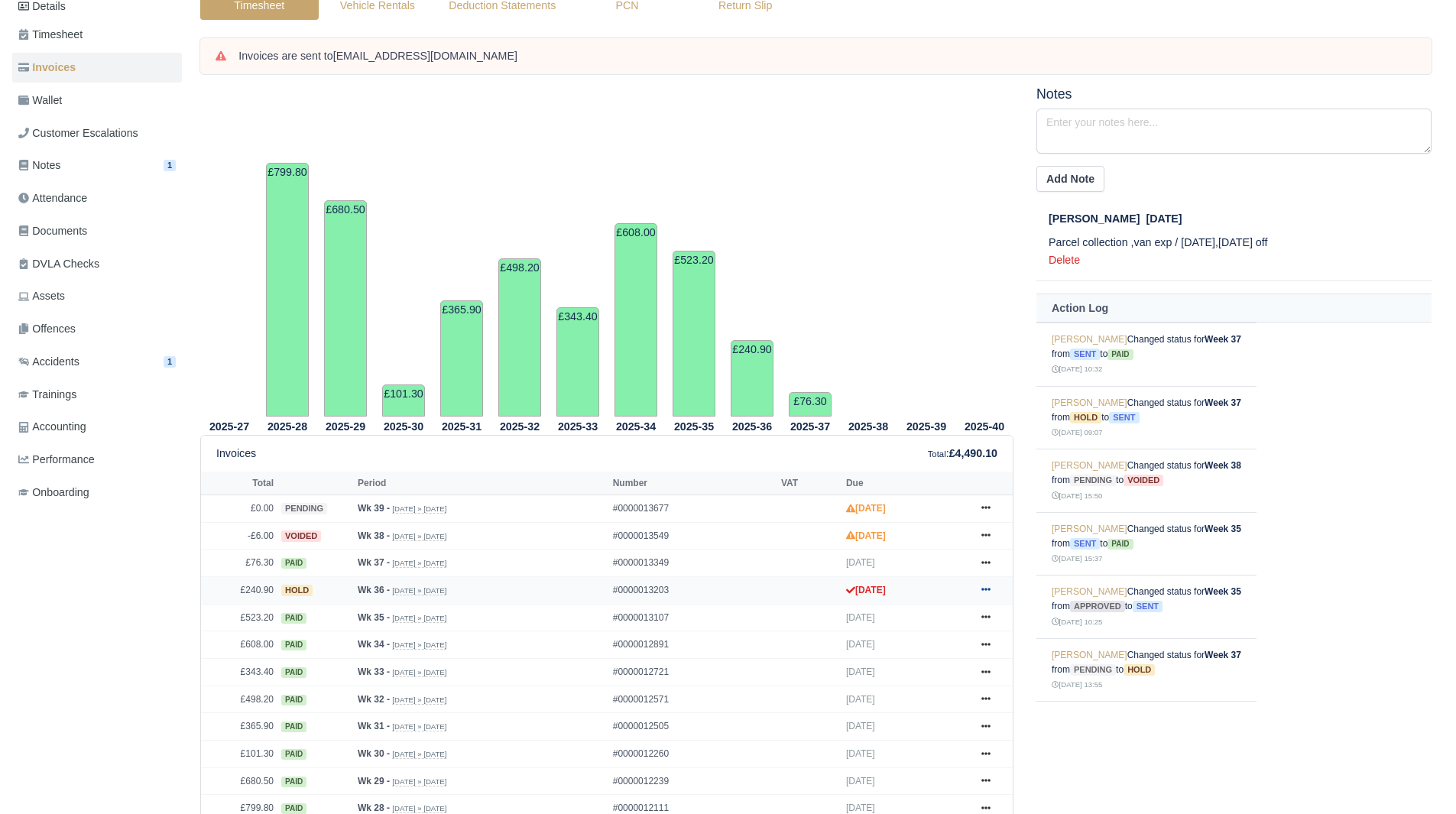
click at [985, 591] on icon at bounding box center [985, 589] width 9 height 3
click at [942, 625] on link "Show Invoice" at bounding box center [928, 618] width 136 height 32
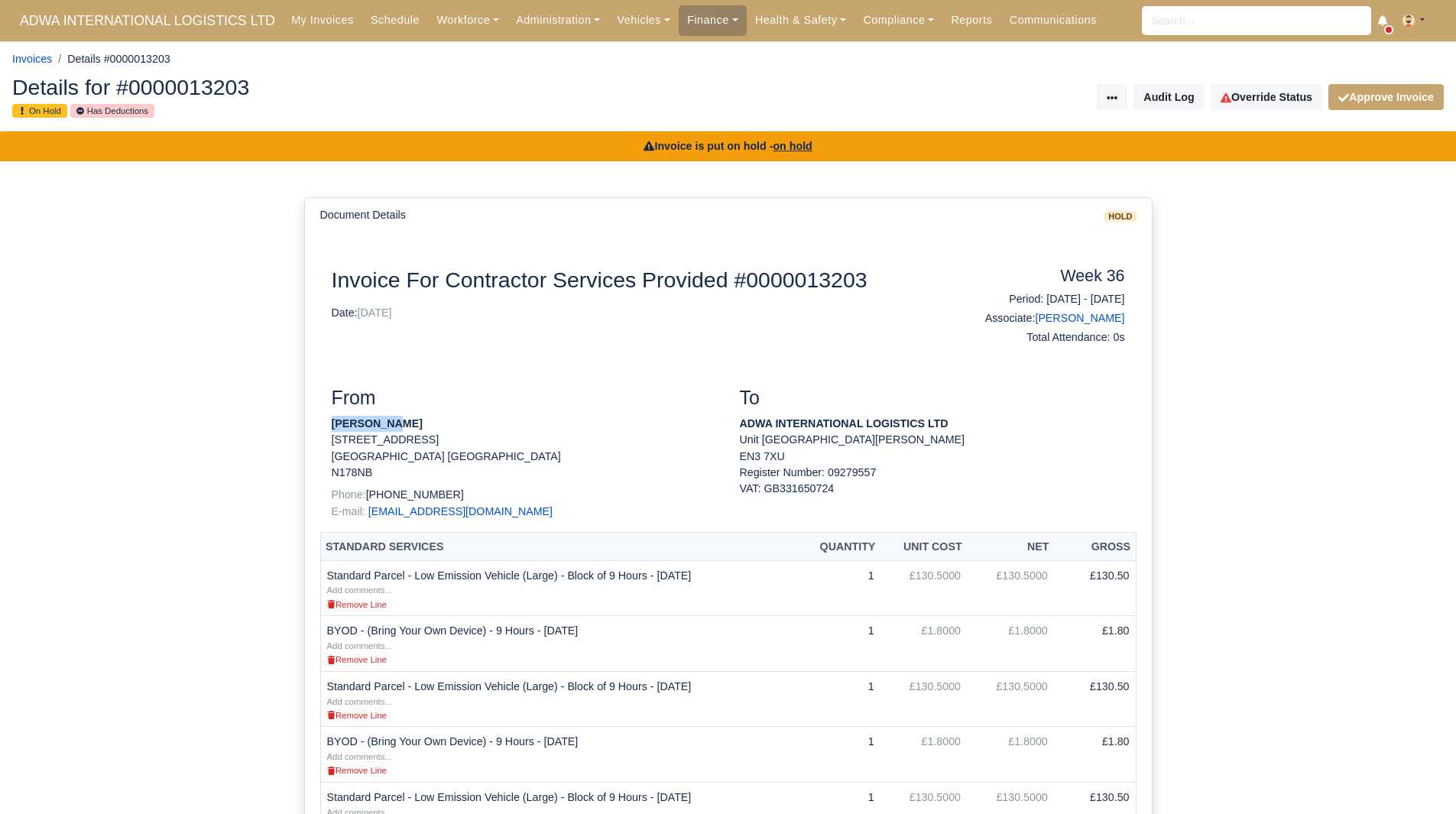
drag, startPoint x: 388, startPoint y: 417, endPoint x: 332, endPoint y: 425, distance: 56.6
click at [332, 425] on strong "Adam Mate" at bounding box center [376, 423] width 91 height 12
copy strong "[PERSON_NAME]"
click at [576, 515] on p "E-mail: addamztomas@gmail.com" at bounding box center [524, 511] width 385 height 16
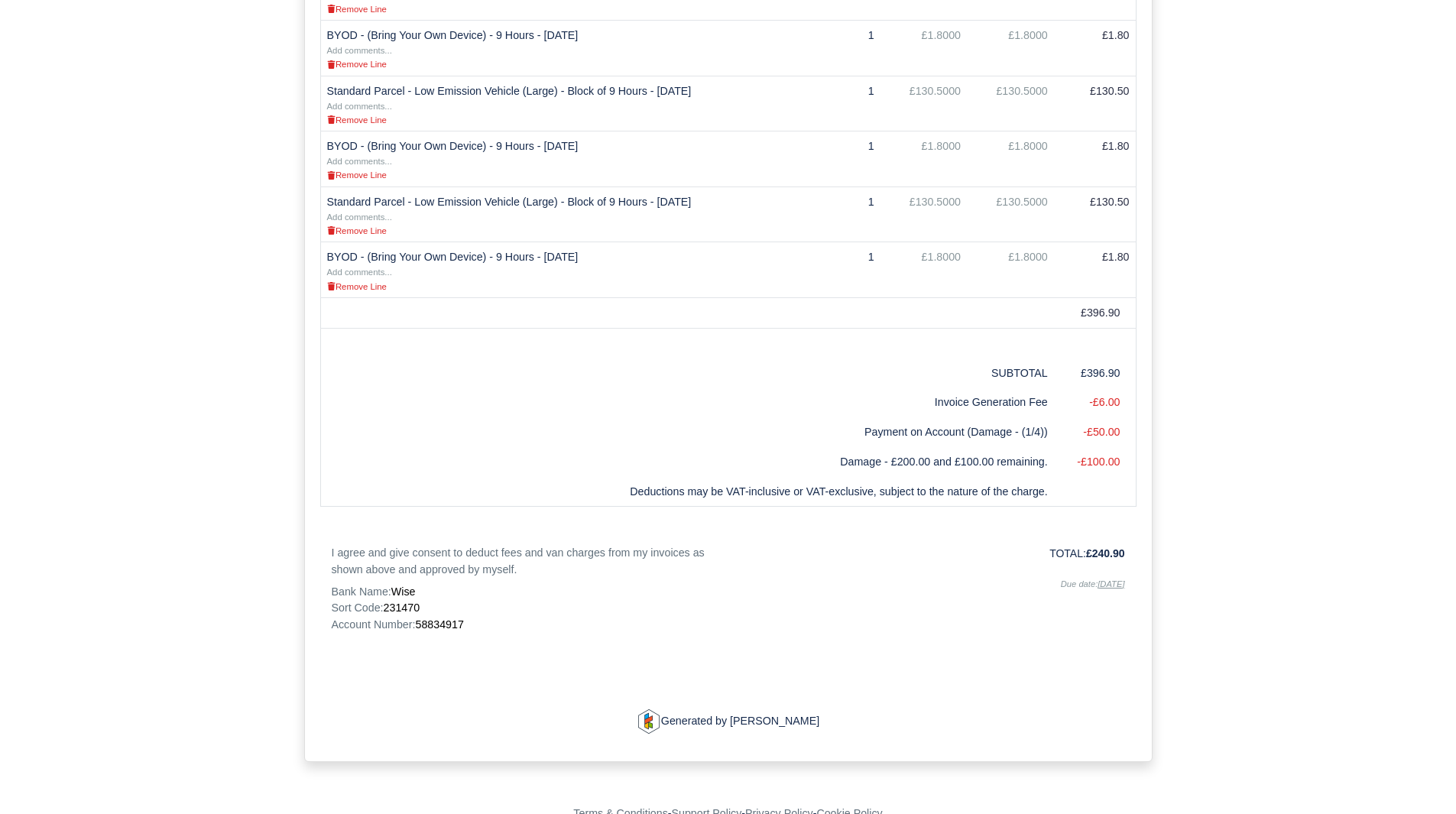
scroll to position [597, 0]
click at [451, 617] on span "58834917" at bounding box center [439, 622] width 48 height 12
copy span "58834917"
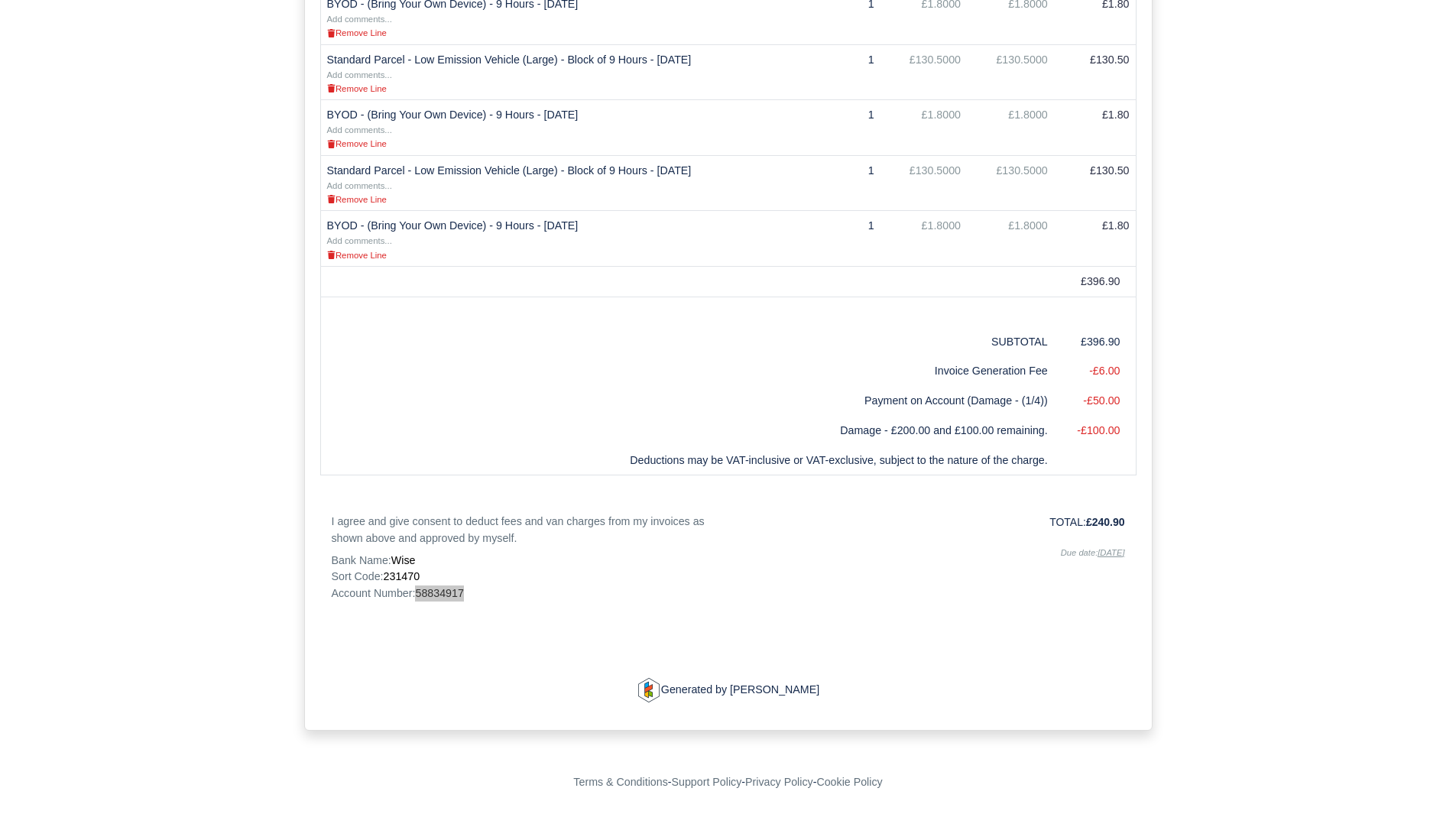
scroll to position [0, 0]
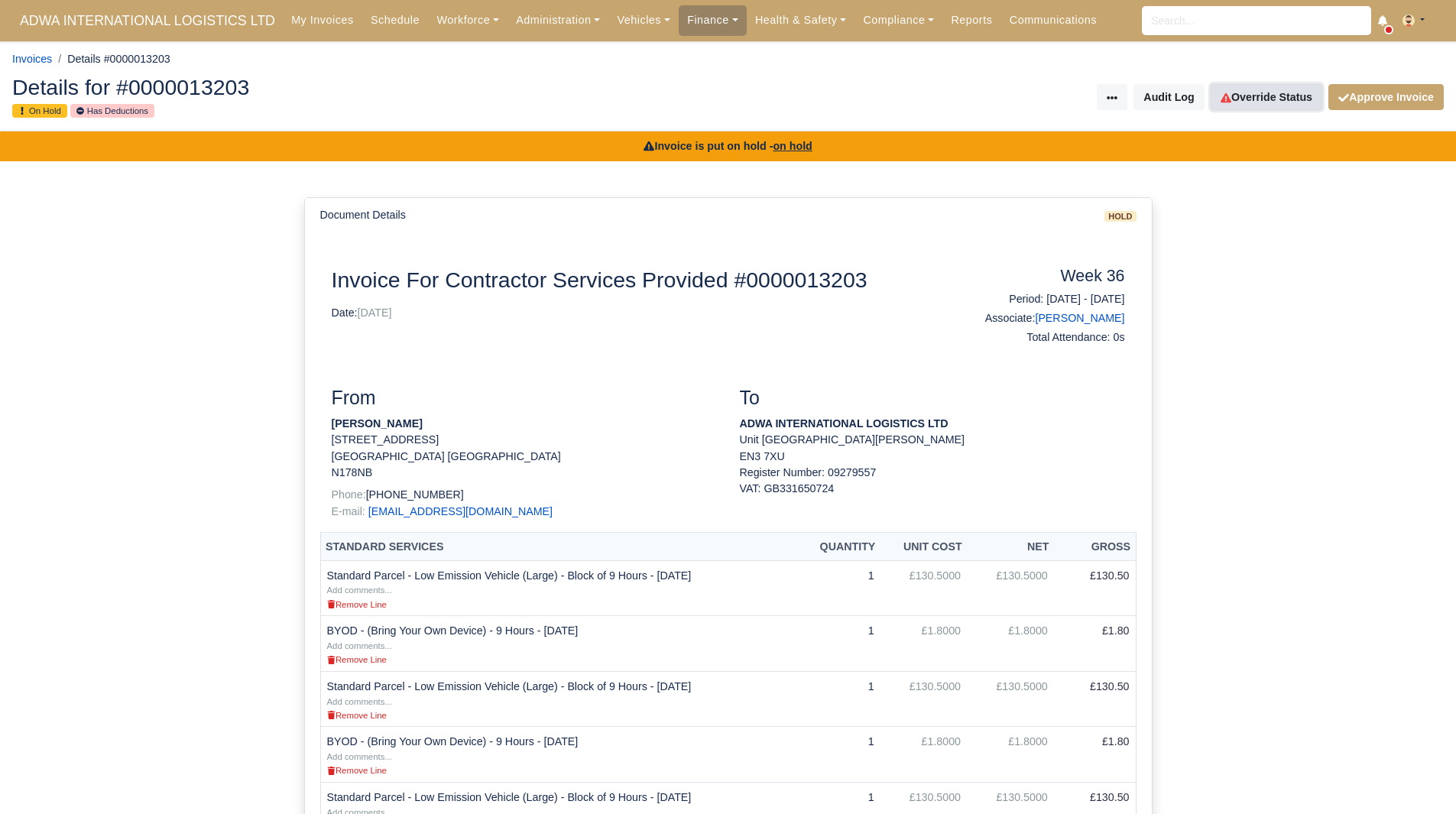
click at [1288, 89] on link "Override Status" at bounding box center [1266, 97] width 112 height 26
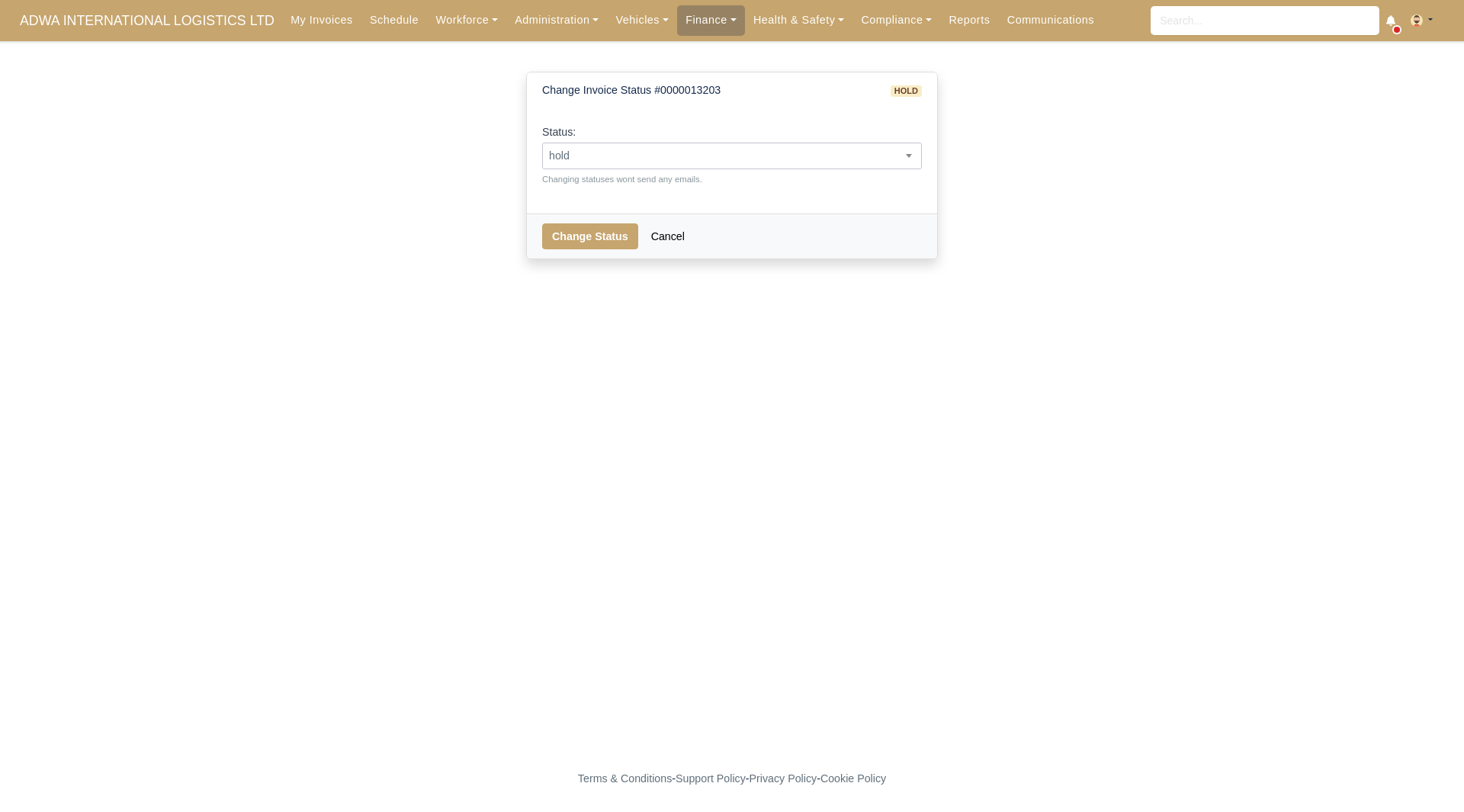
click at [717, 157] on span "hold" at bounding box center [732, 156] width 378 height 19
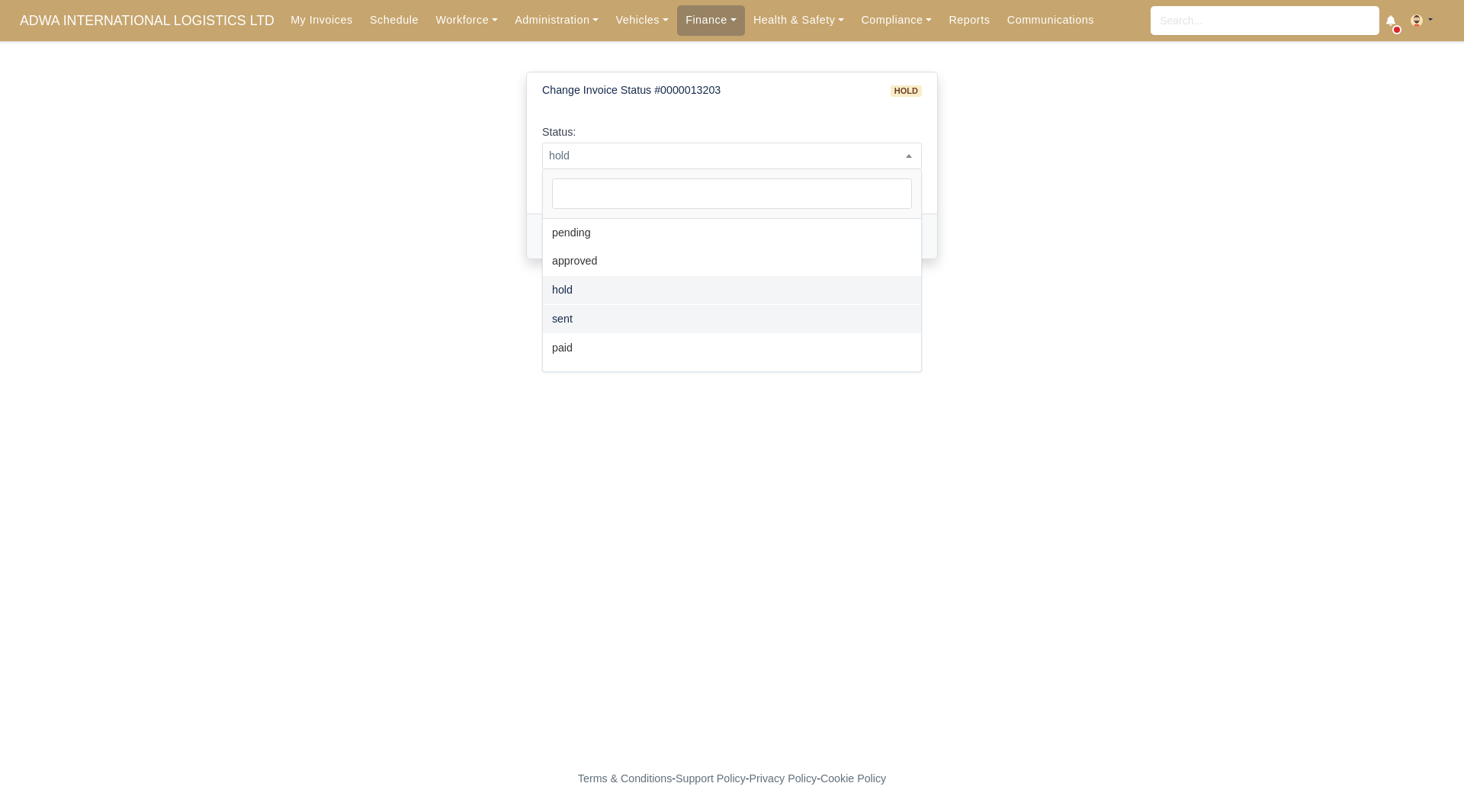
select select "paid"
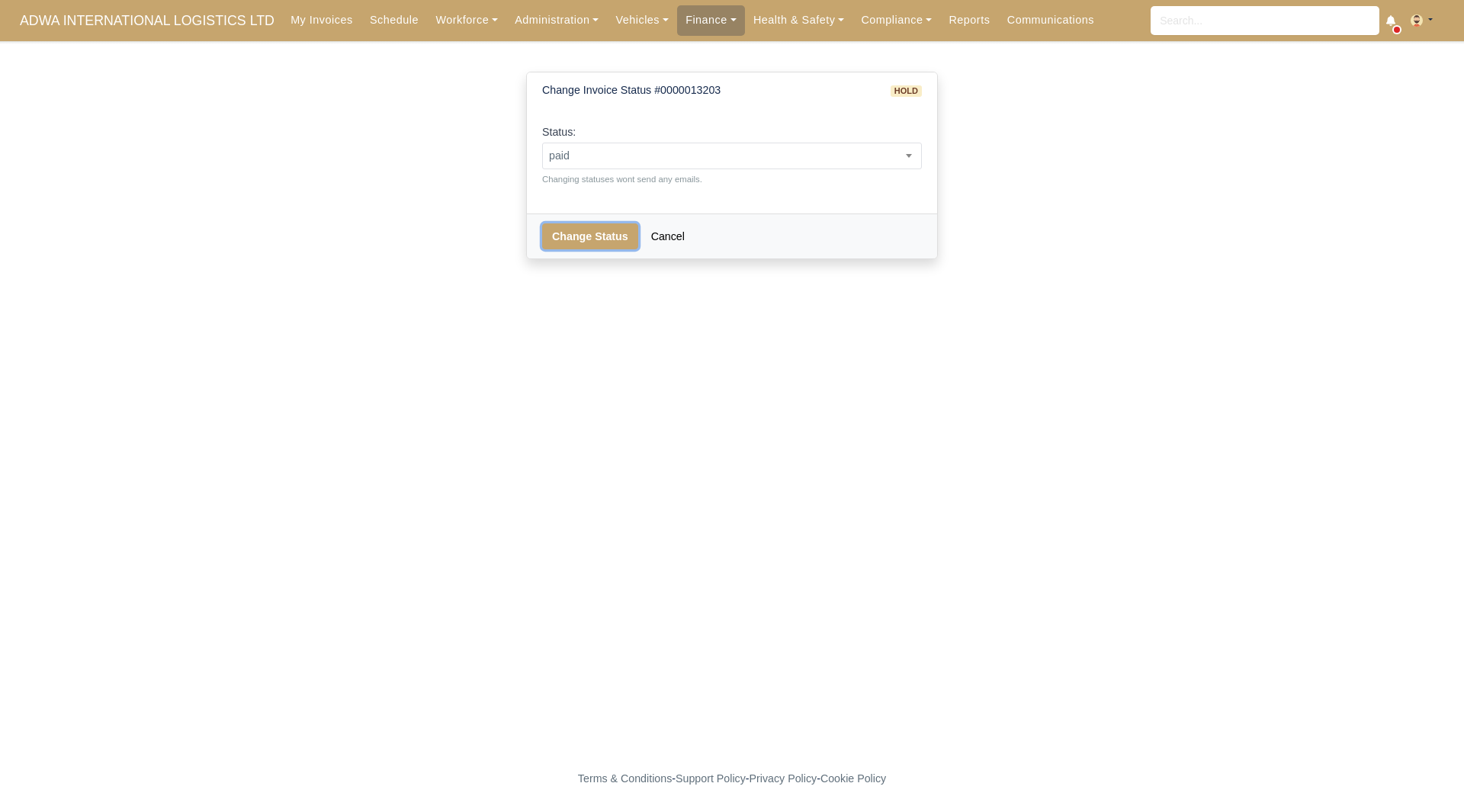
click at [599, 249] on button "Change Status" at bounding box center [590, 236] width 96 height 26
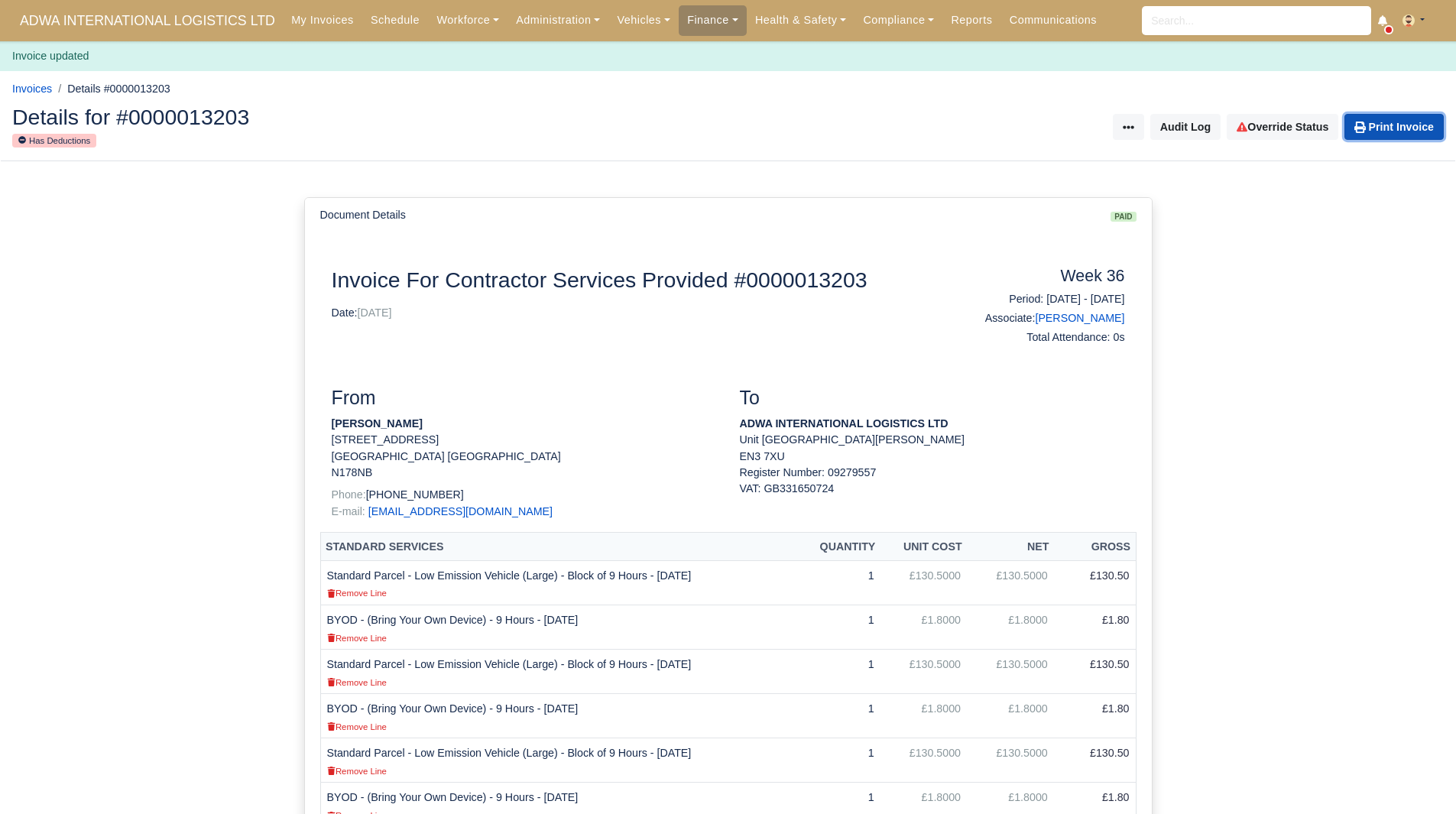
click at [1383, 130] on link "Print Invoice" at bounding box center [1394, 127] width 99 height 26
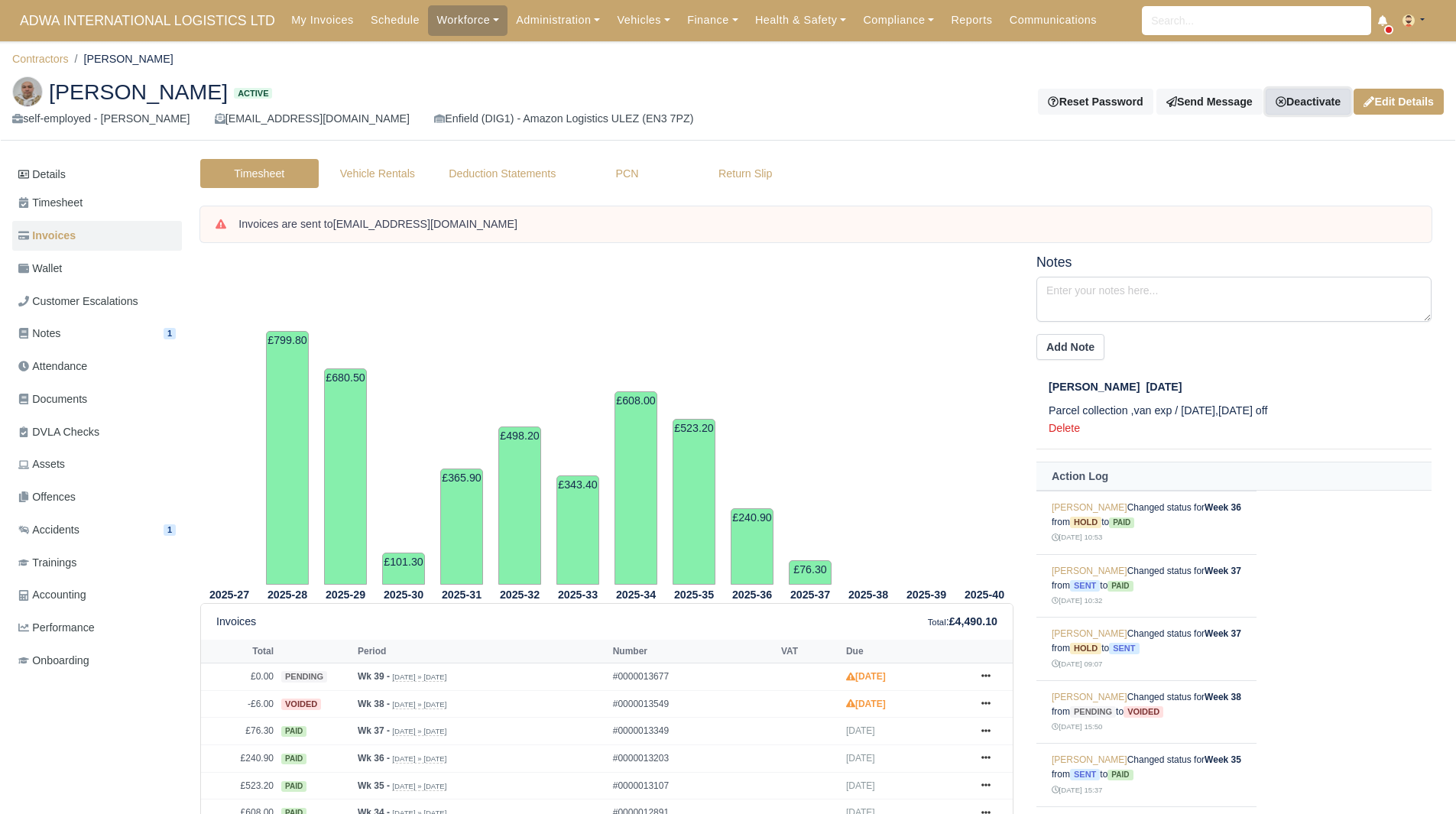
click at [1324, 106] on link "Deactivate" at bounding box center [1307, 102] width 84 height 26
click at [1280, 169] on link "Off-board" at bounding box center [1282, 179] width 136 height 24
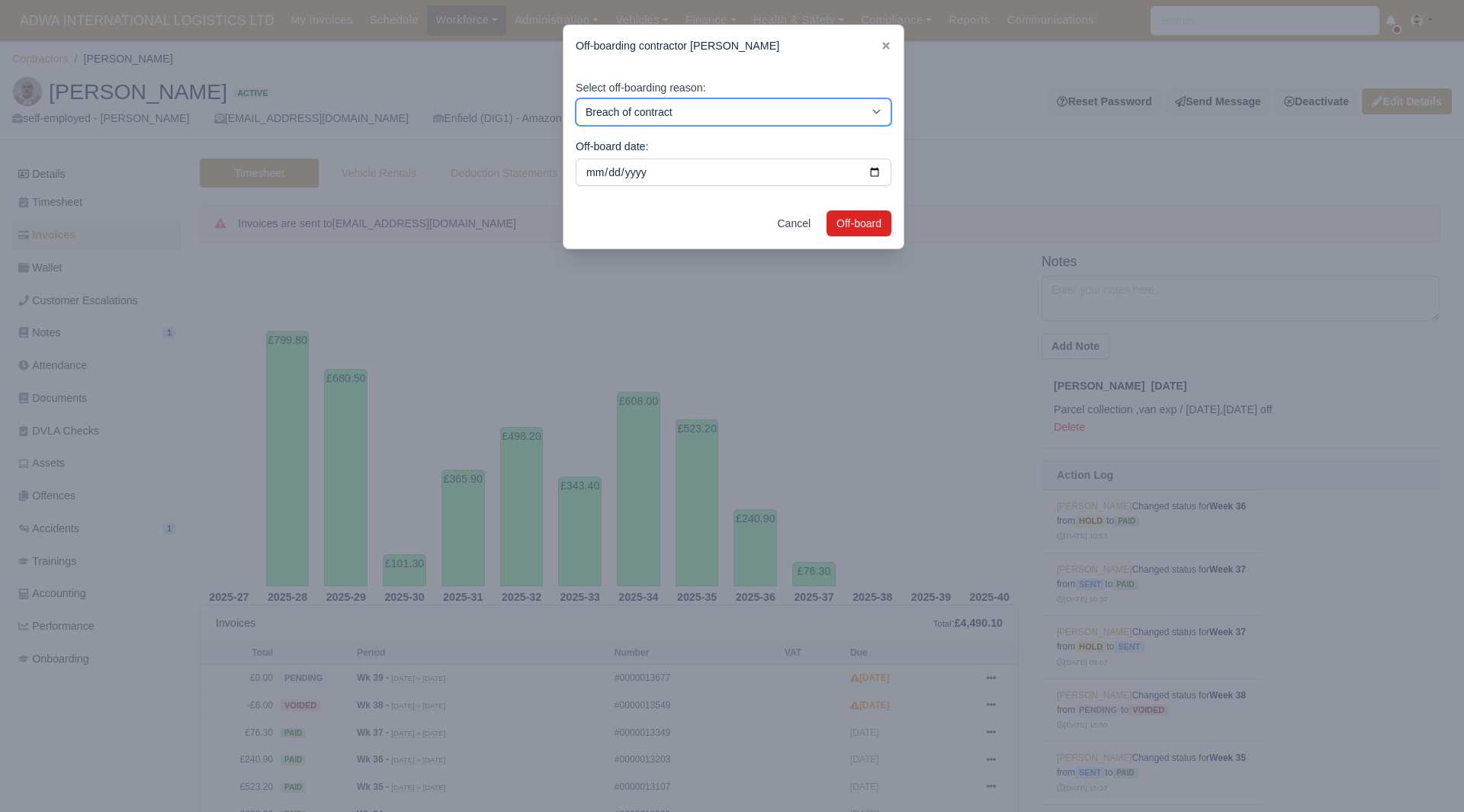
drag, startPoint x: 928, startPoint y: 142, endPoint x: 807, endPoint y: 103, distance: 127.1
click at [807, 103] on select "Breach of contract Personal decision Too many parcels Heavy routes Another comp…" at bounding box center [733, 112] width 316 height 27
select select "personal-decision"
click at [576, 98] on select "Breach of contract Personal decision Too many parcels Heavy routes Another comp…" at bounding box center [733, 112] width 316 height 27
click at [861, 243] on div "Cancel Off-board" at bounding box center [733, 223] width 340 height 50
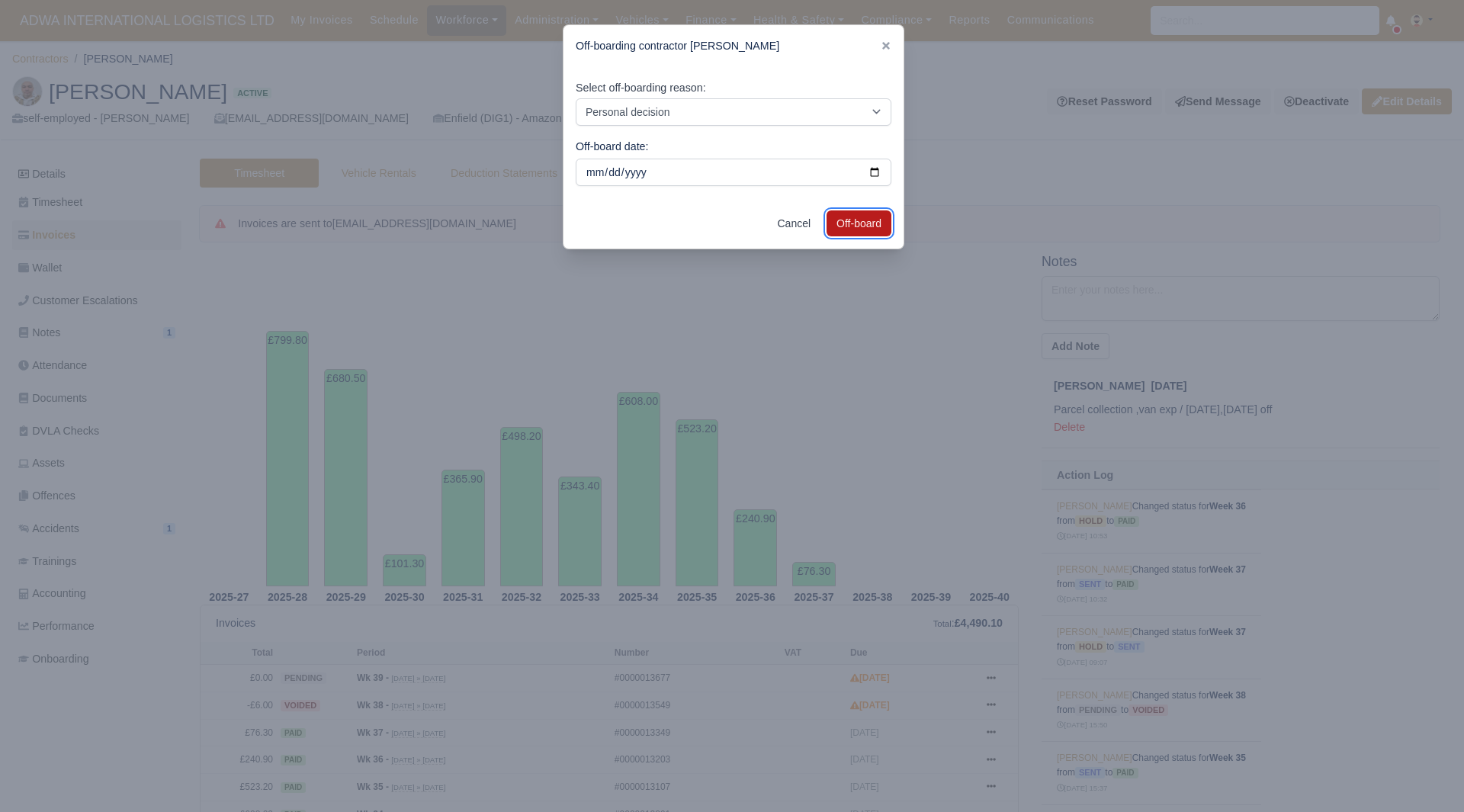
click at [867, 231] on button "Off-board" at bounding box center [859, 223] width 65 height 26
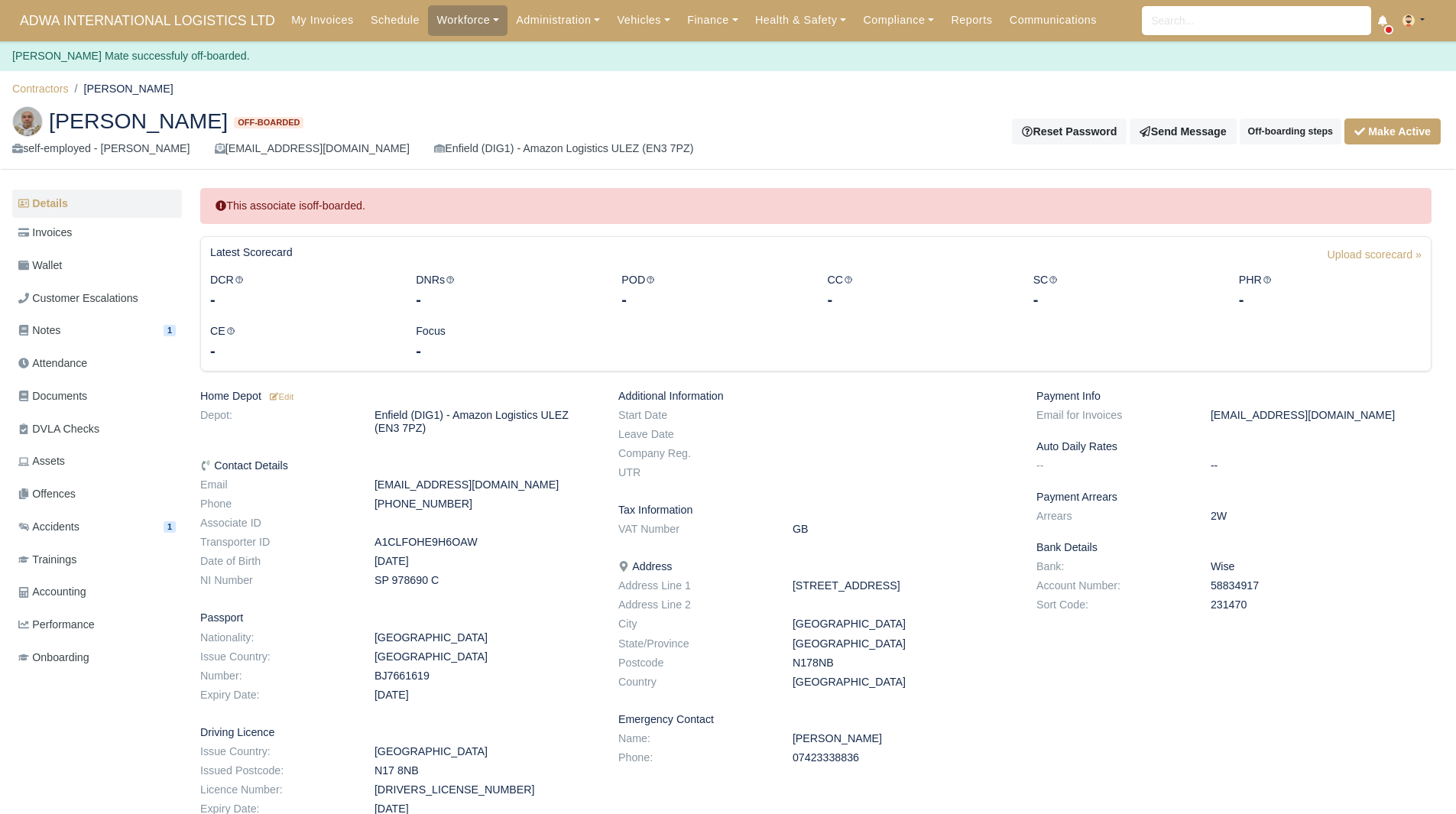
click at [779, 156] on div "Adam Mate Off-boarded self-employed - Adam Mate addamztomas@gmail.com Enfield (…" at bounding box center [728, 131] width 1454 height 76
click at [71, 91] on li "Adam Mate" at bounding box center [121, 88] width 105 height 17
click at [58, 90] on link "Contractors" at bounding box center [40, 88] width 57 height 12
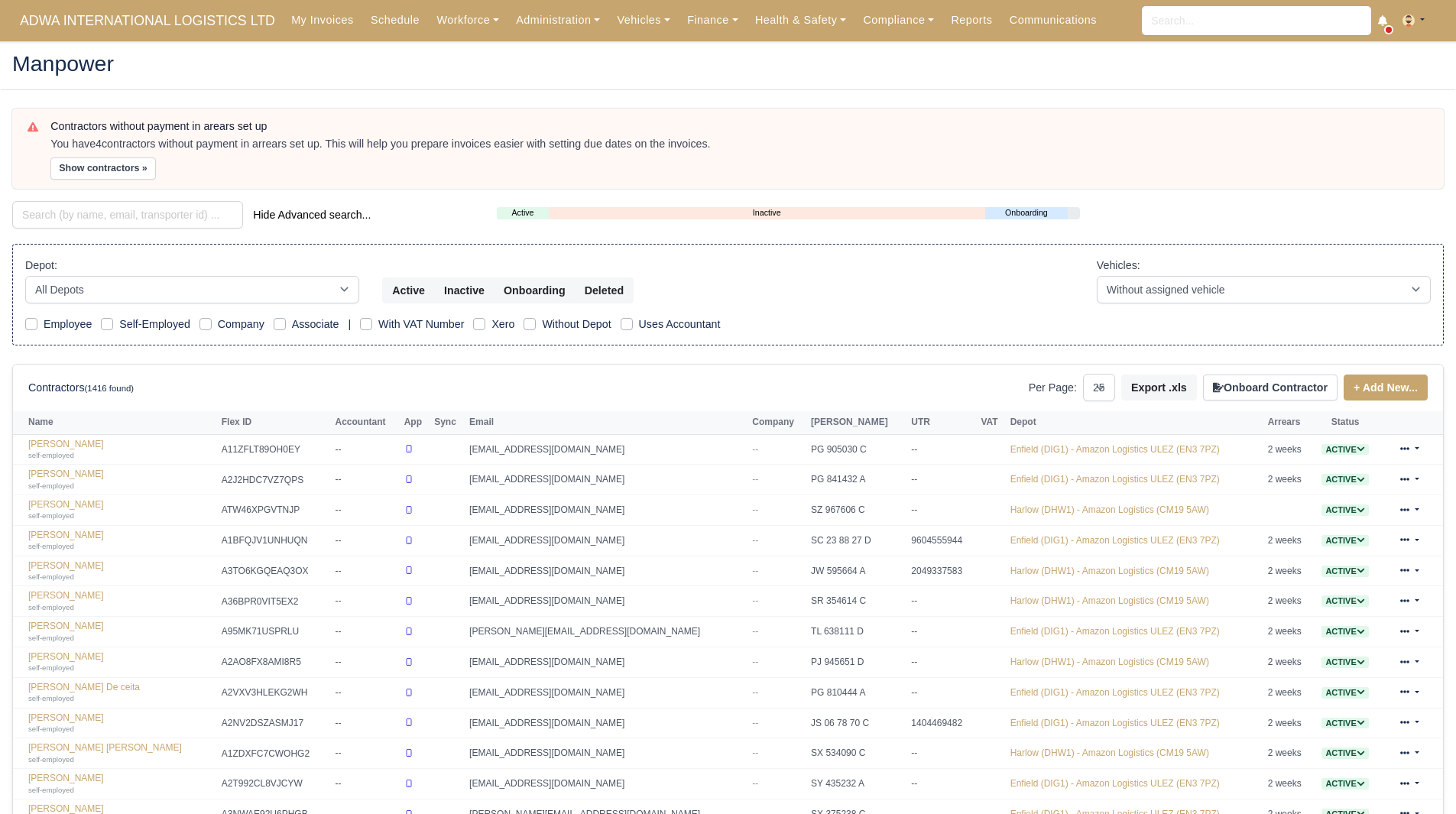
select select "25"
click at [152, 212] on input "search" at bounding box center [128, 215] width 231 height 28
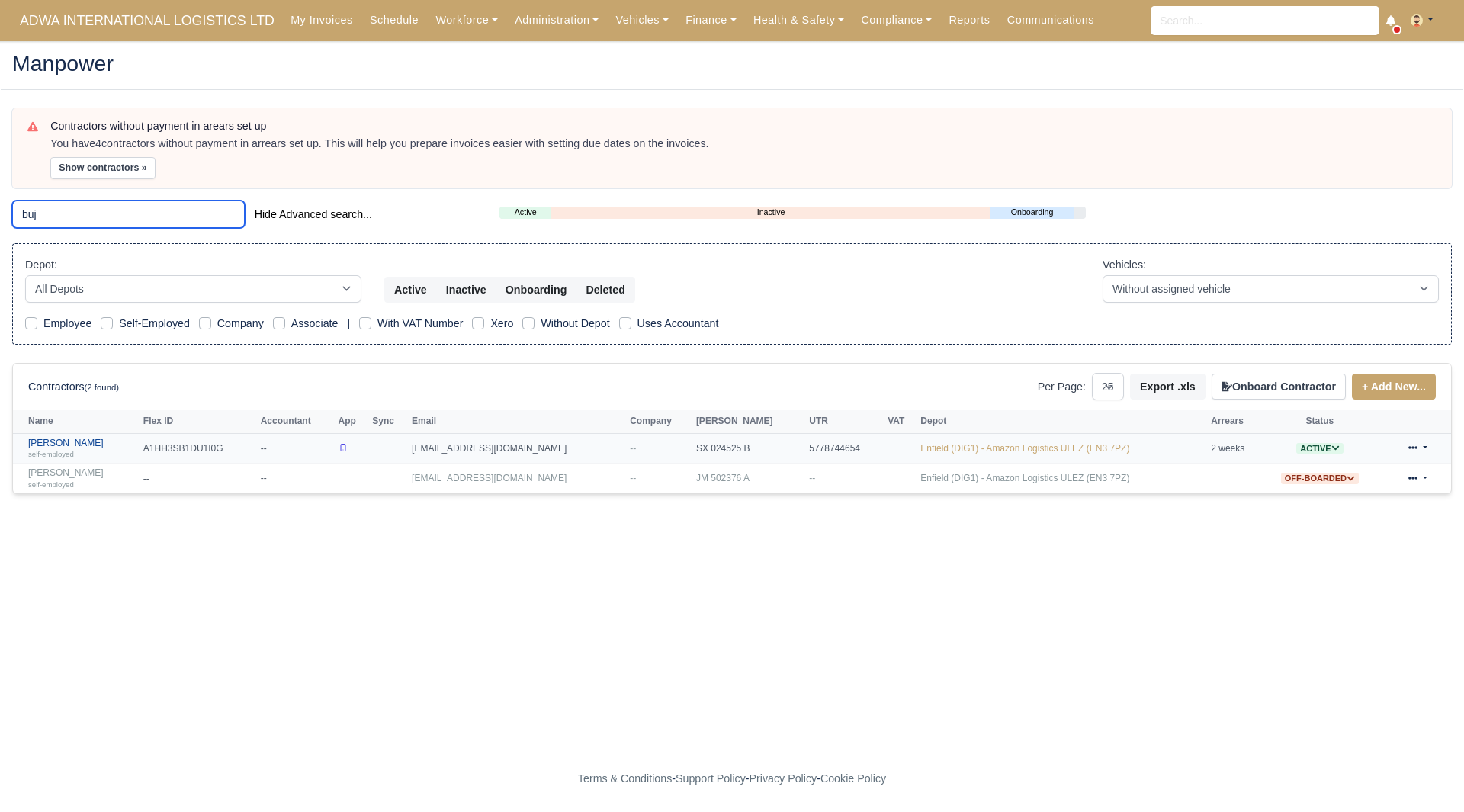
type input "buj"
click at [59, 445] on link "Bujor Mihael self-employed" at bounding box center [81, 449] width 107 height 22
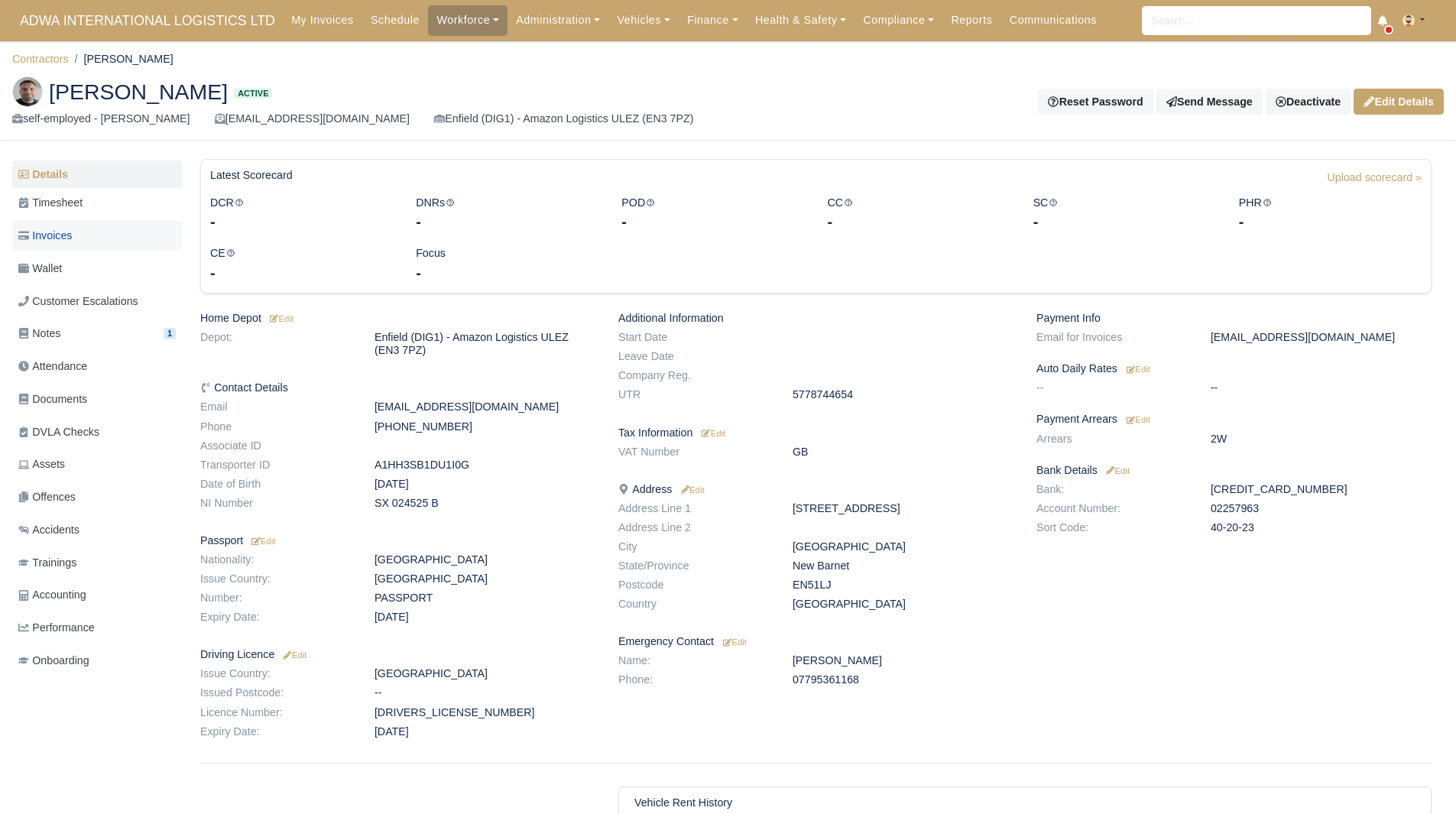
click at [97, 240] on link "Invoices" at bounding box center [96, 236] width 170 height 29
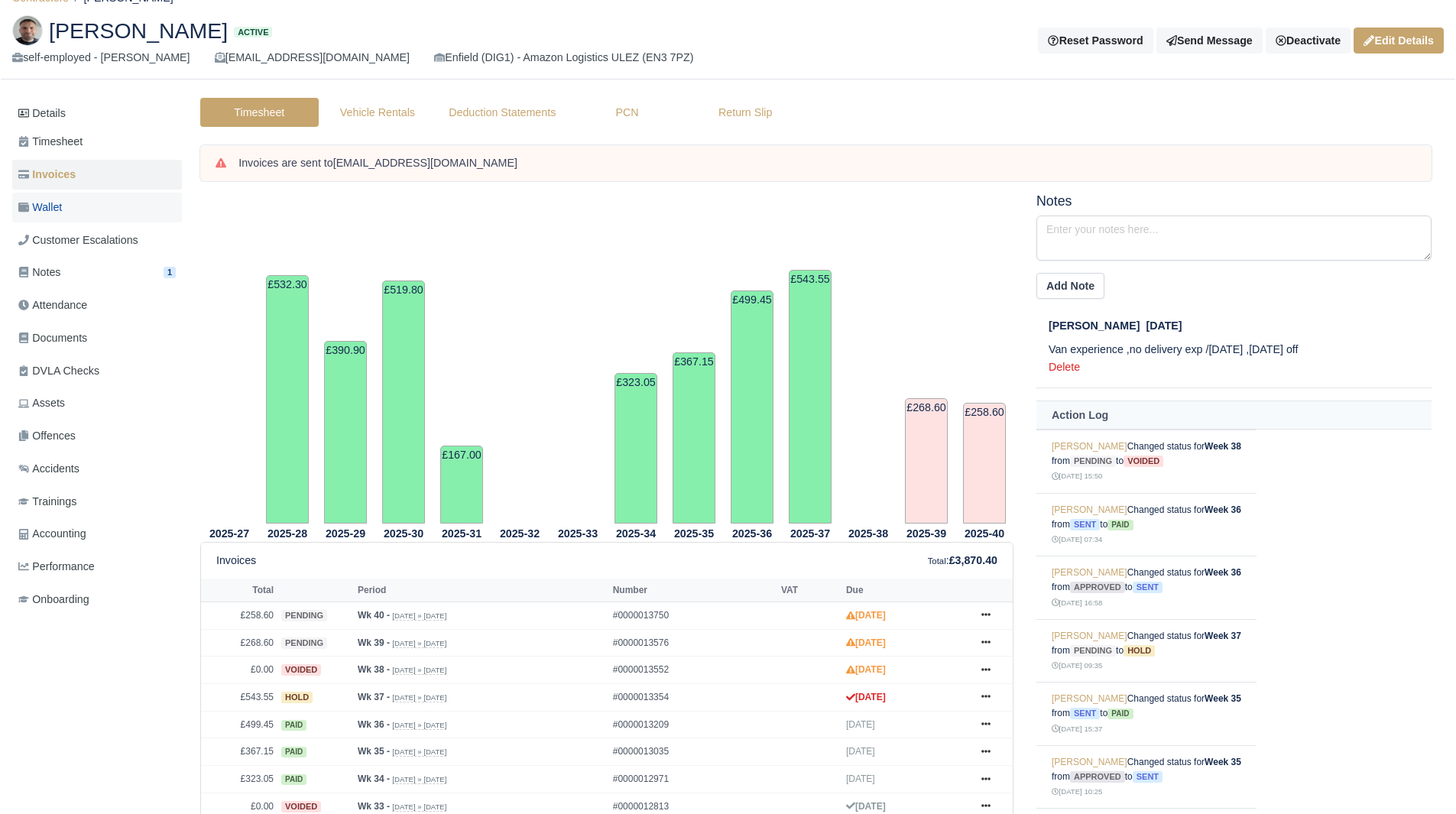
scroll to position [61, 0]
click at [106, 200] on link "Wallet" at bounding box center [96, 208] width 170 height 29
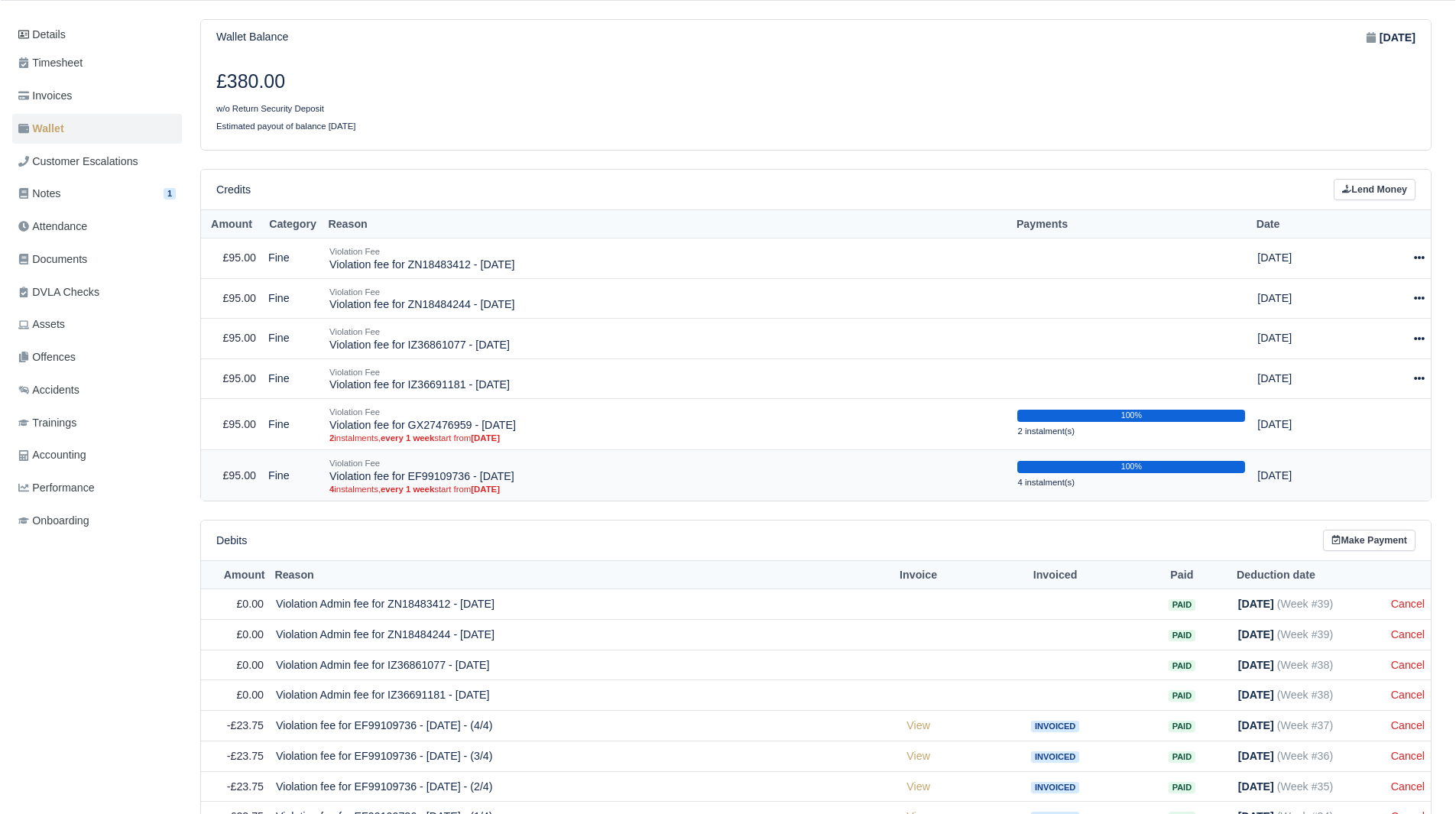
scroll to position [139, 0]
click at [1412, 379] on div at bounding box center [1390, 379] width 68 height 17
click at [71, 98] on span "Invoices" at bounding box center [45, 96] width 53 height 17
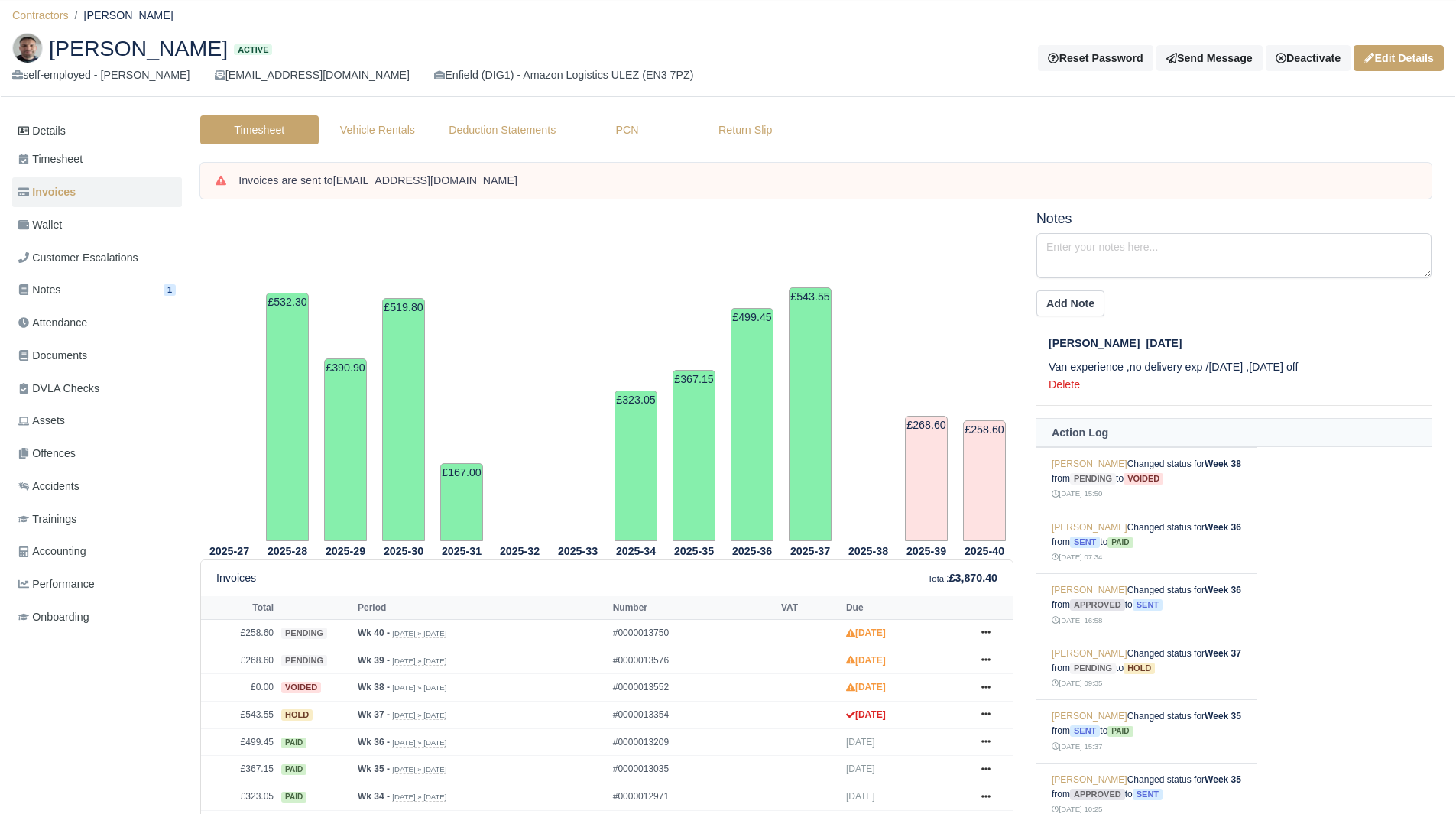
scroll to position [43, 0]
click at [124, 226] on link "Wallet" at bounding box center [96, 226] width 170 height 29
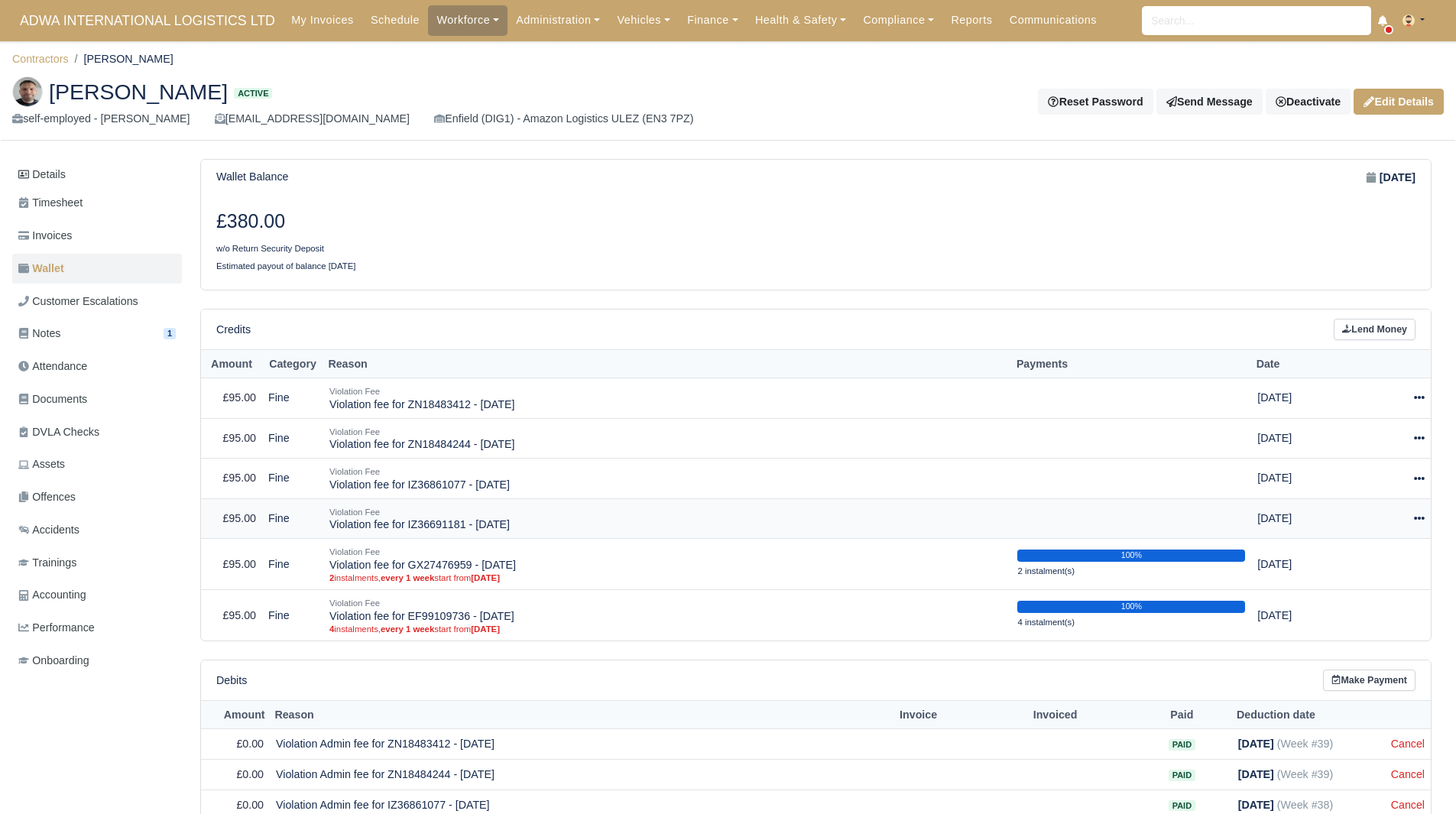
click at [1406, 517] on div at bounding box center [1390, 519] width 68 height 17
click at [1365, 586] on link "Schedule" at bounding box center [1350, 589] width 136 height 24
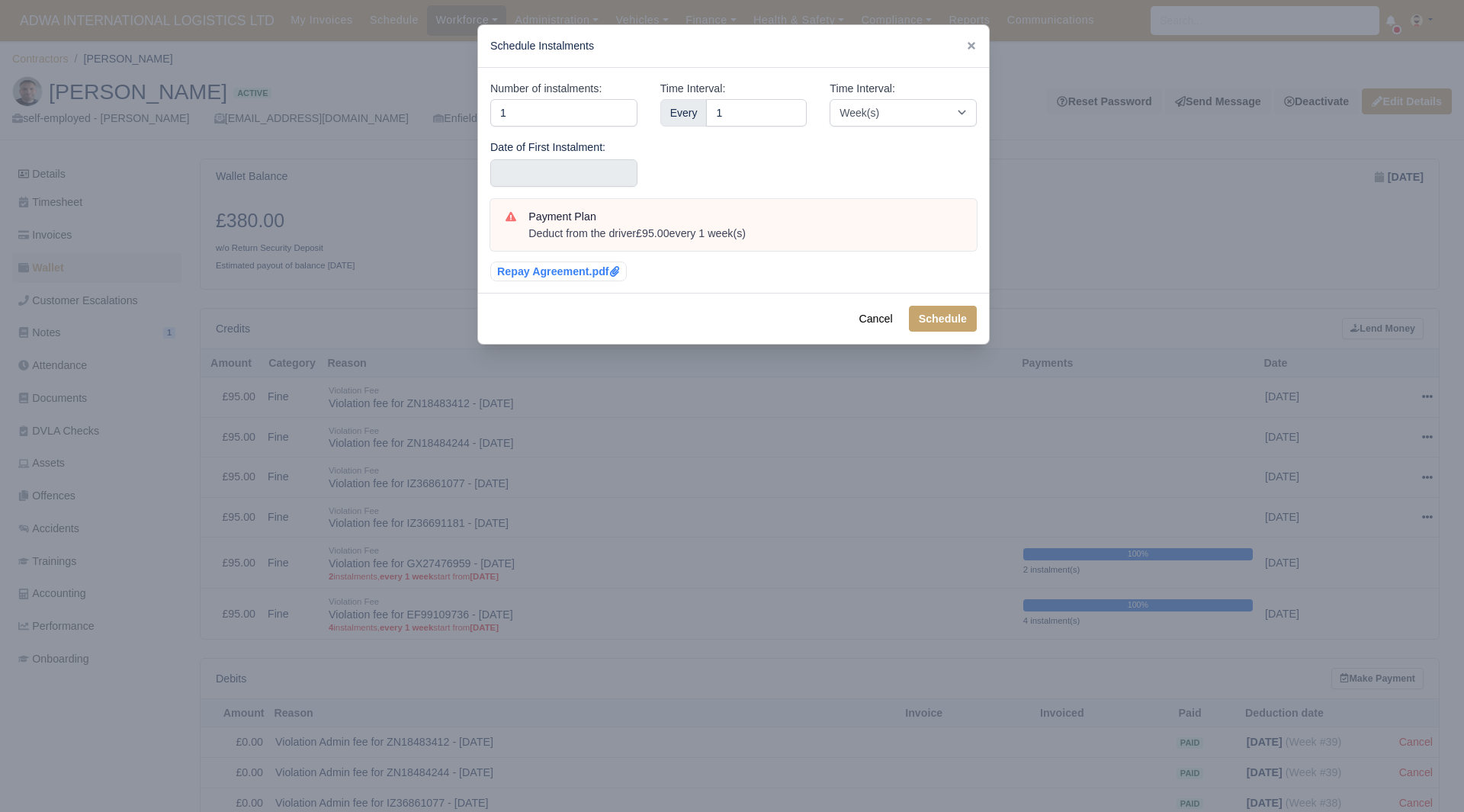
click at [607, 189] on div "Number of instalments: 1 Date of First Instalment:" at bounding box center [564, 139] width 170 height 119
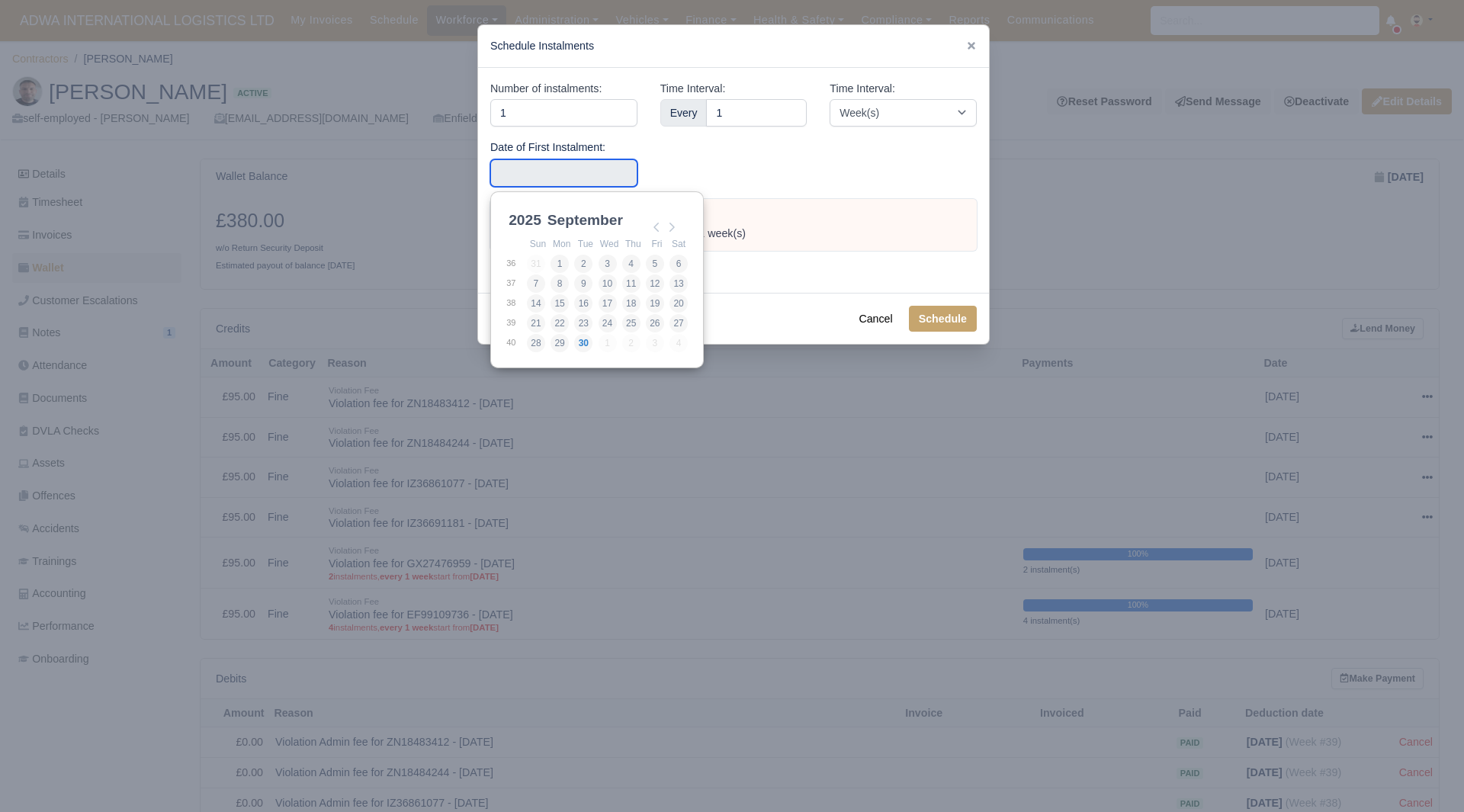
click at [612, 175] on input "Use the arrow keys to pick a date" at bounding box center [564, 173] width 147 height 27
type input "[DATE]"
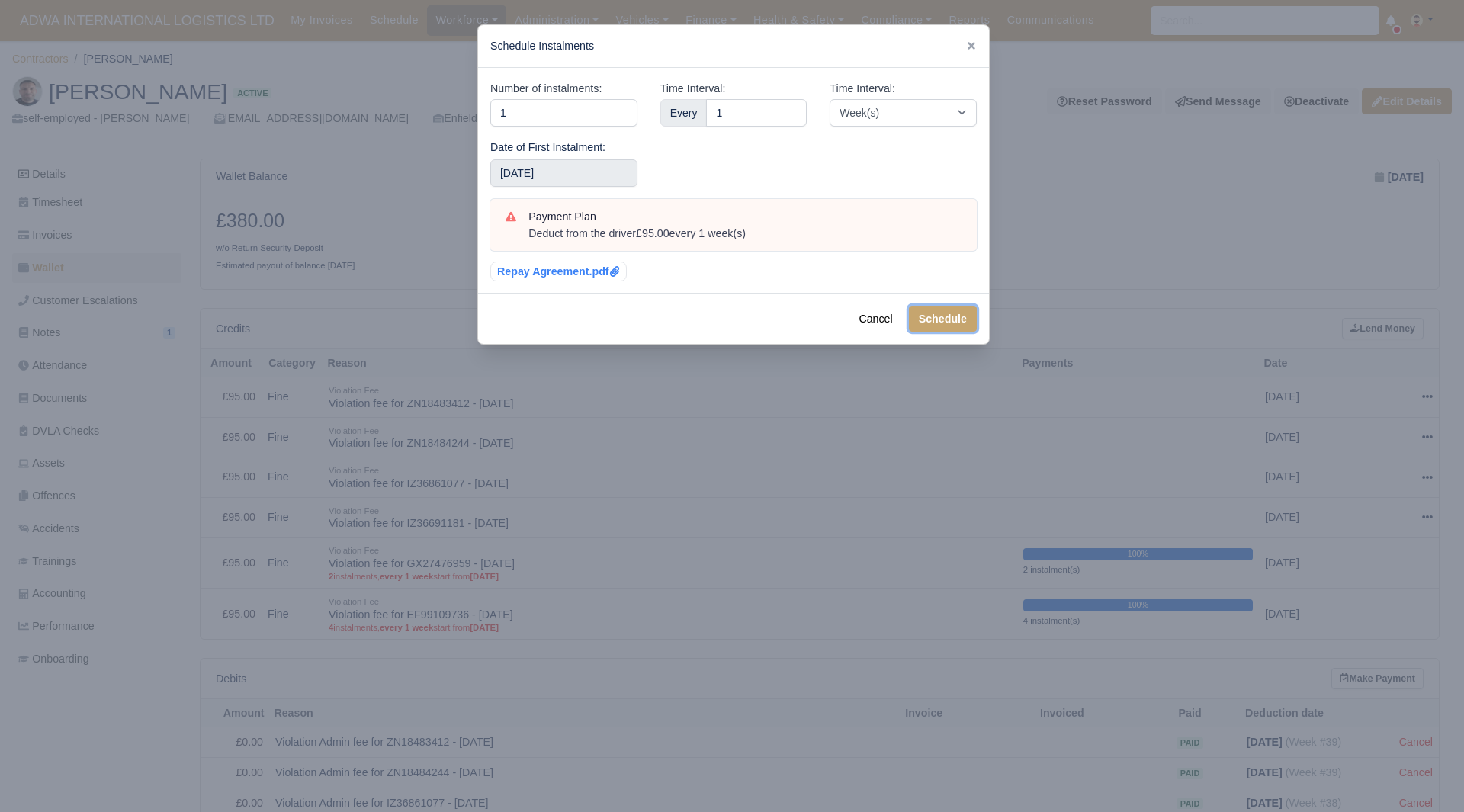
click at [966, 320] on button "Schedule" at bounding box center [943, 319] width 68 height 26
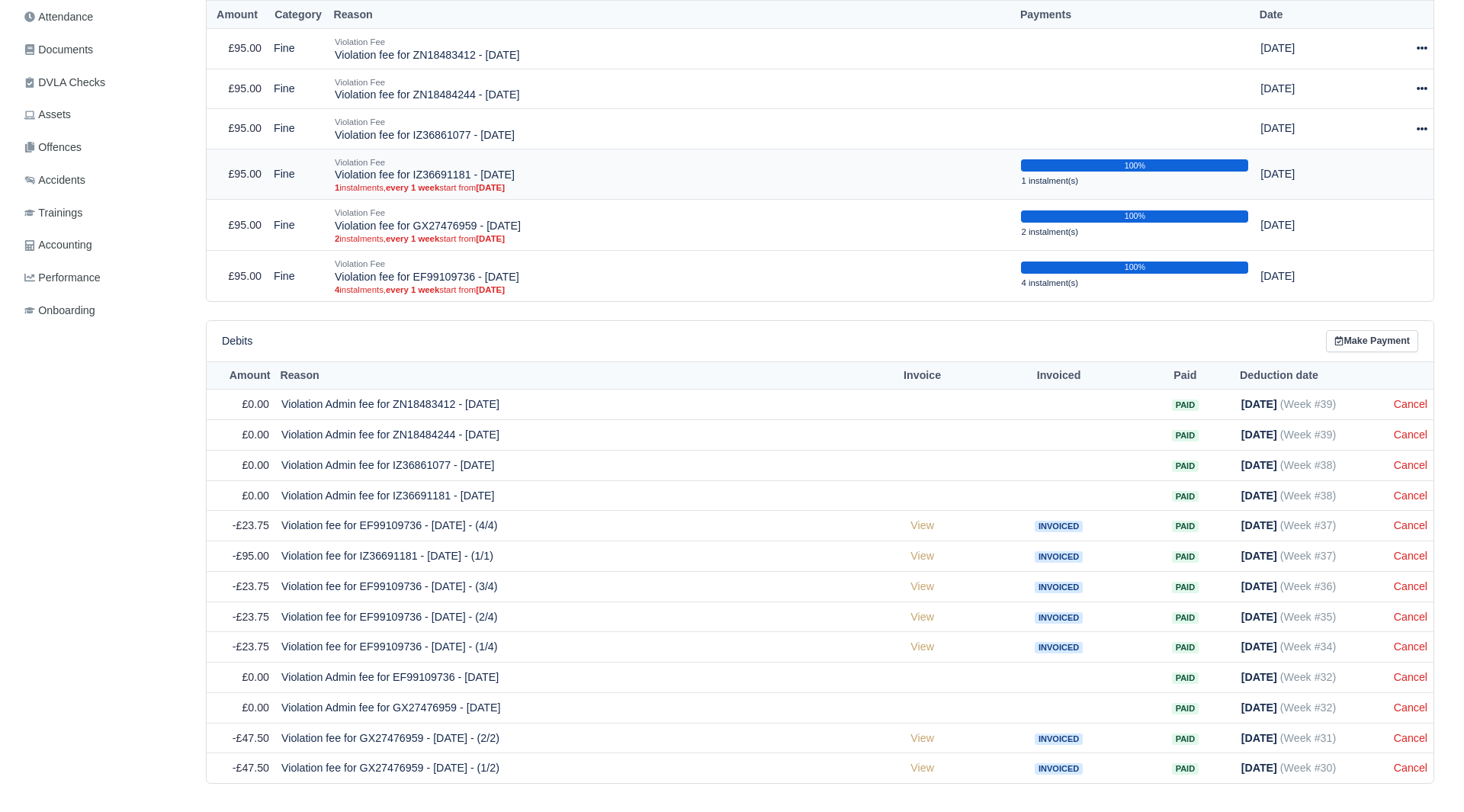
scroll to position [349, 0]
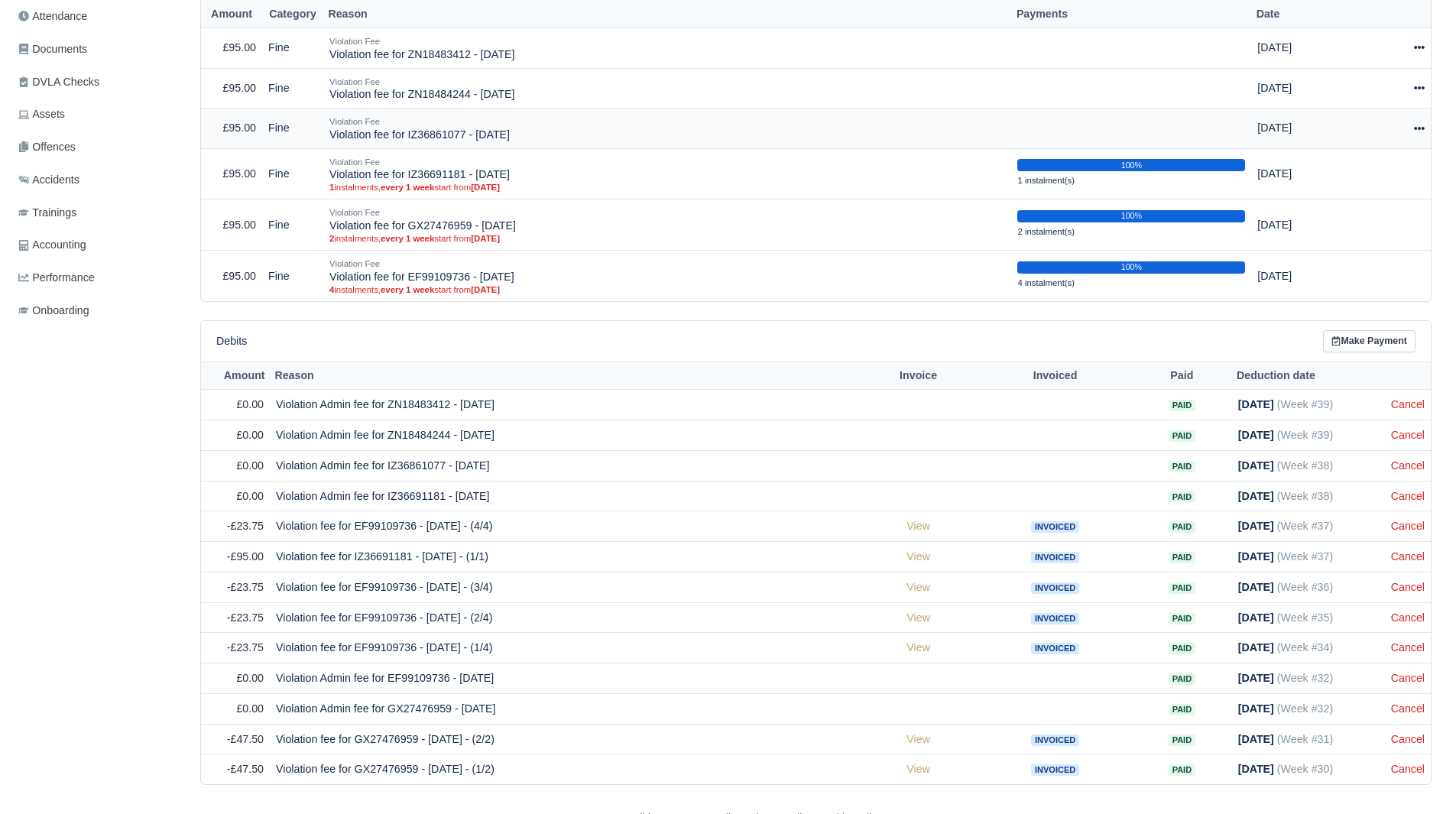
click at [1412, 124] on div at bounding box center [1390, 128] width 68 height 17
click at [1350, 203] on link "Schedule" at bounding box center [1350, 198] width 136 height 24
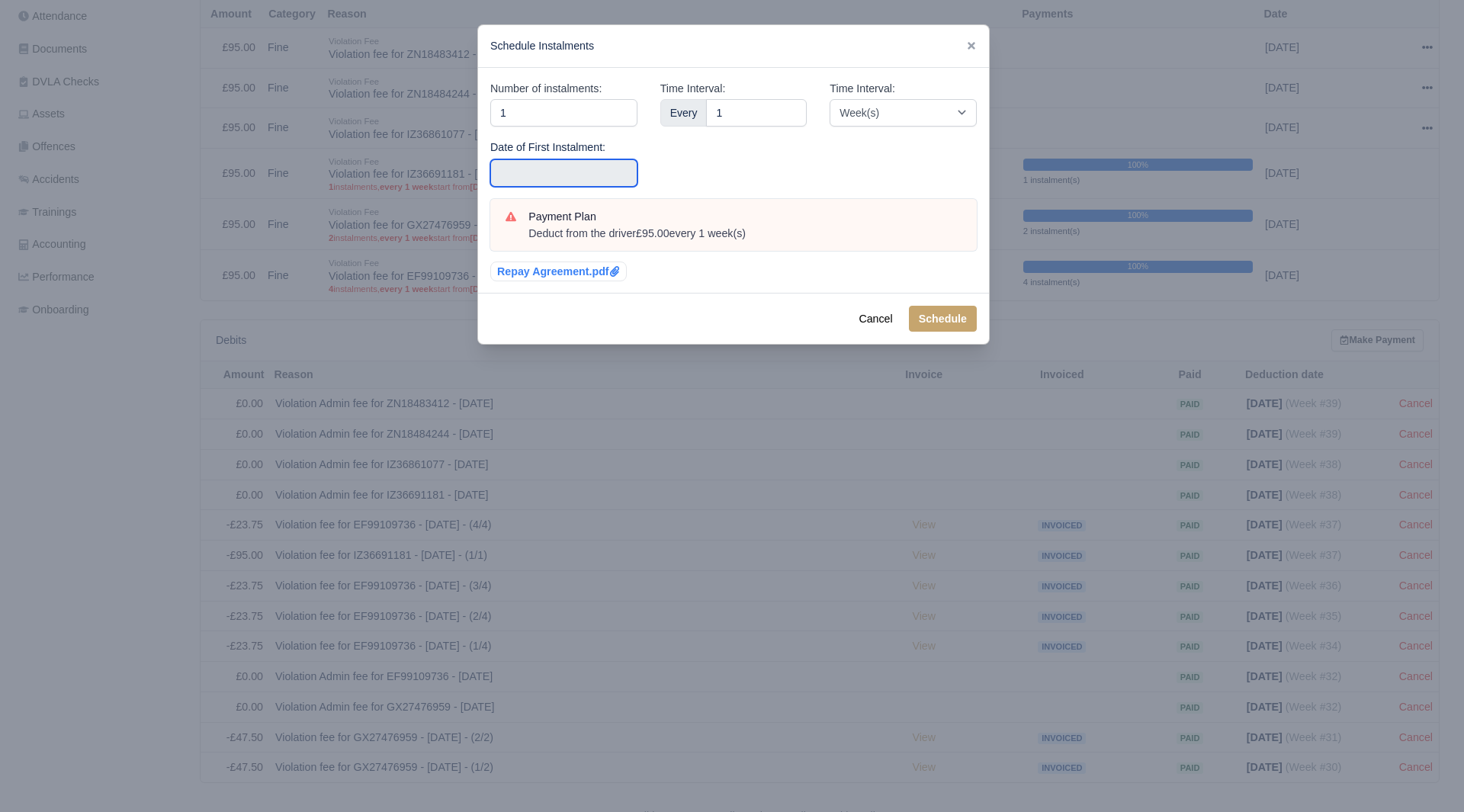
click at [604, 173] on input "text" at bounding box center [564, 173] width 147 height 27
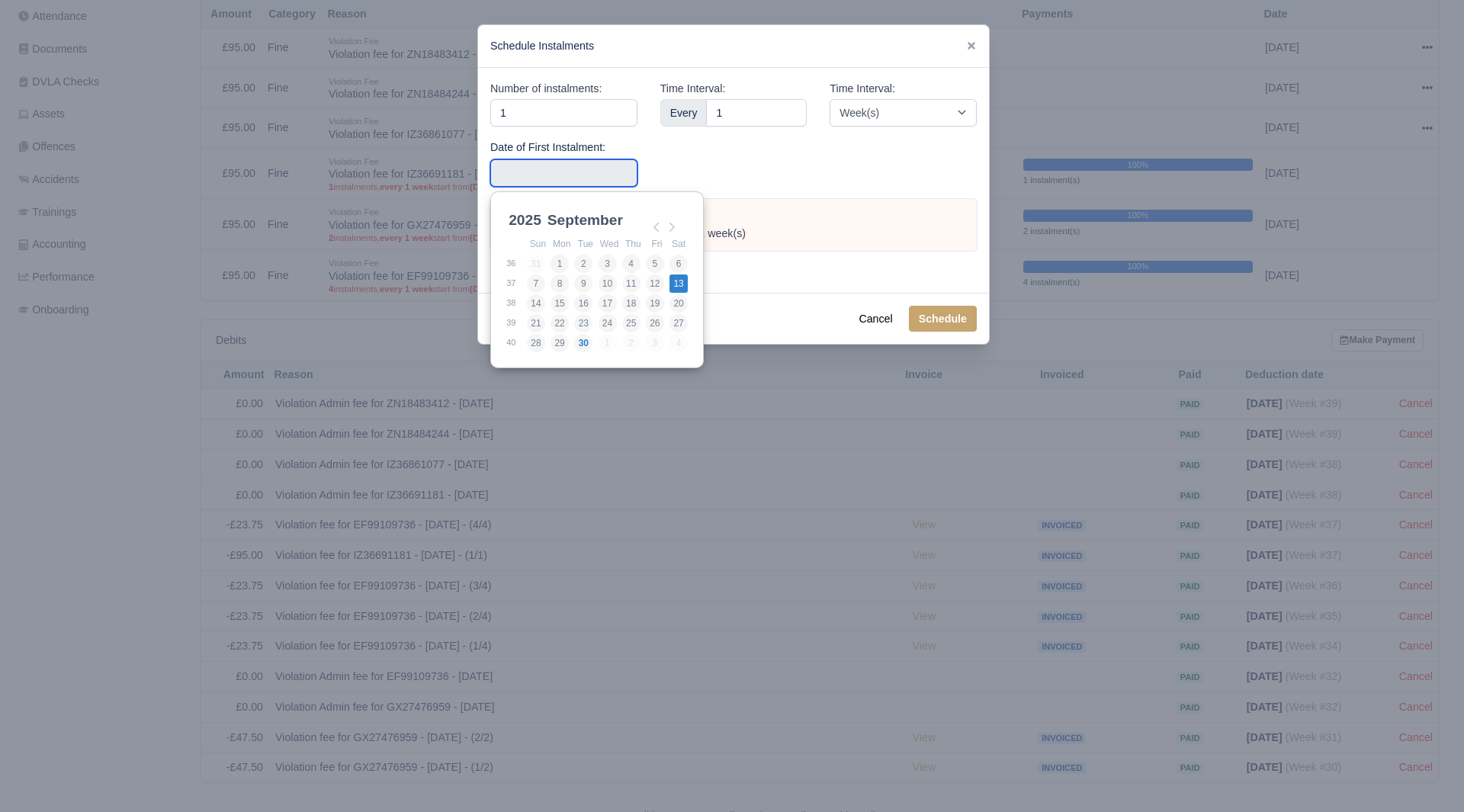
type input "2025-09-13"
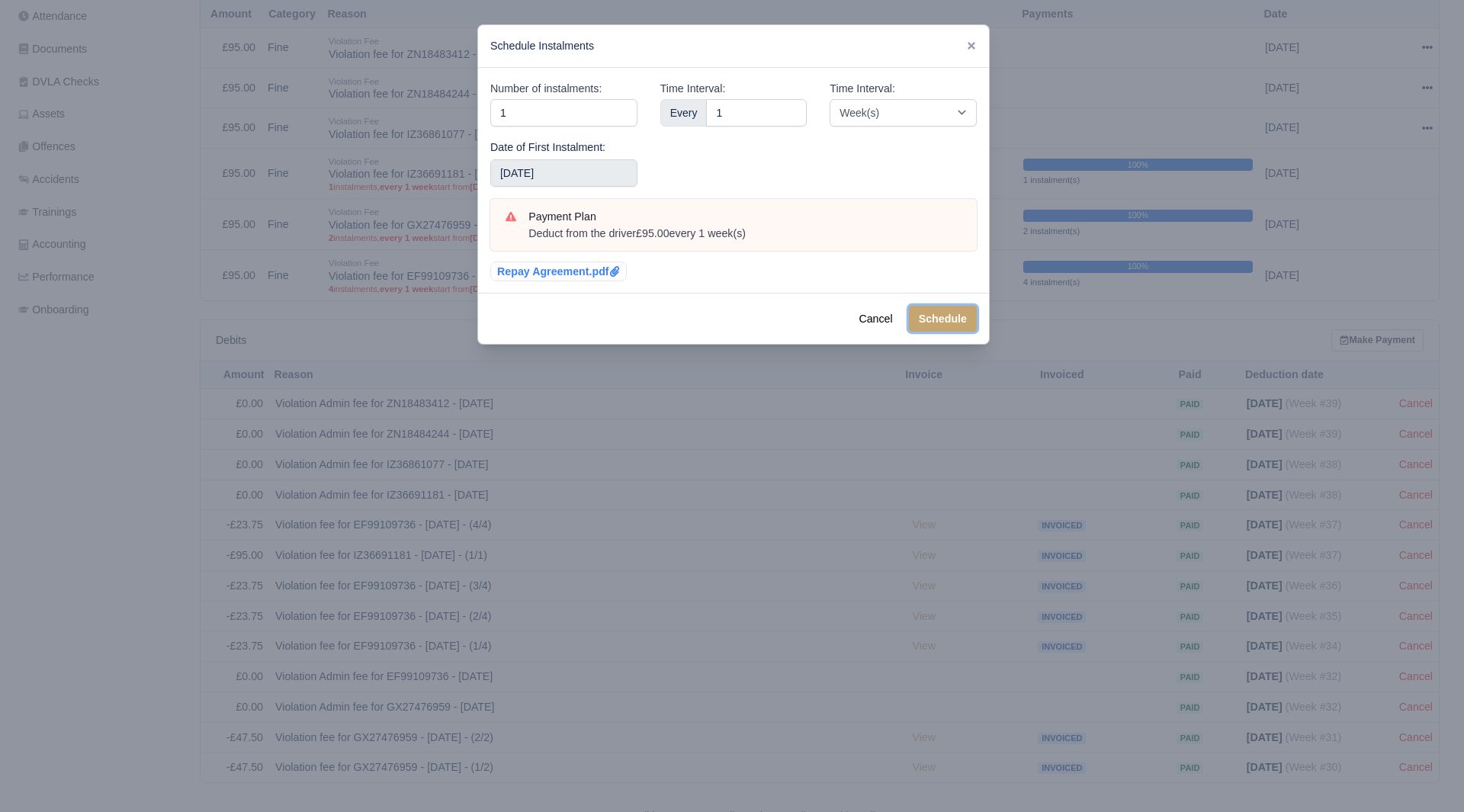
click at [948, 316] on button "Schedule" at bounding box center [943, 319] width 68 height 26
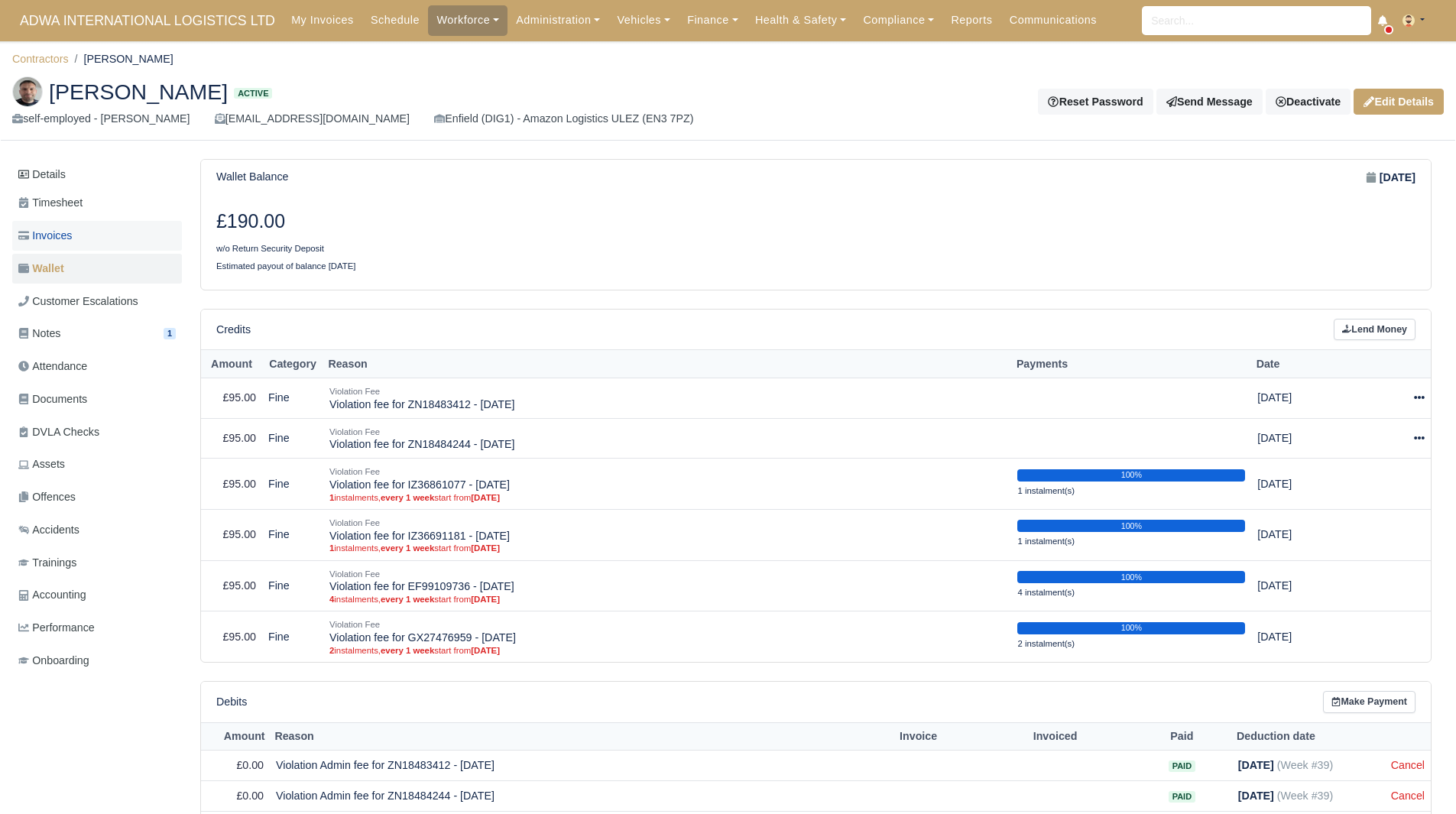
click at [123, 230] on link "Invoices" at bounding box center [96, 236] width 170 height 29
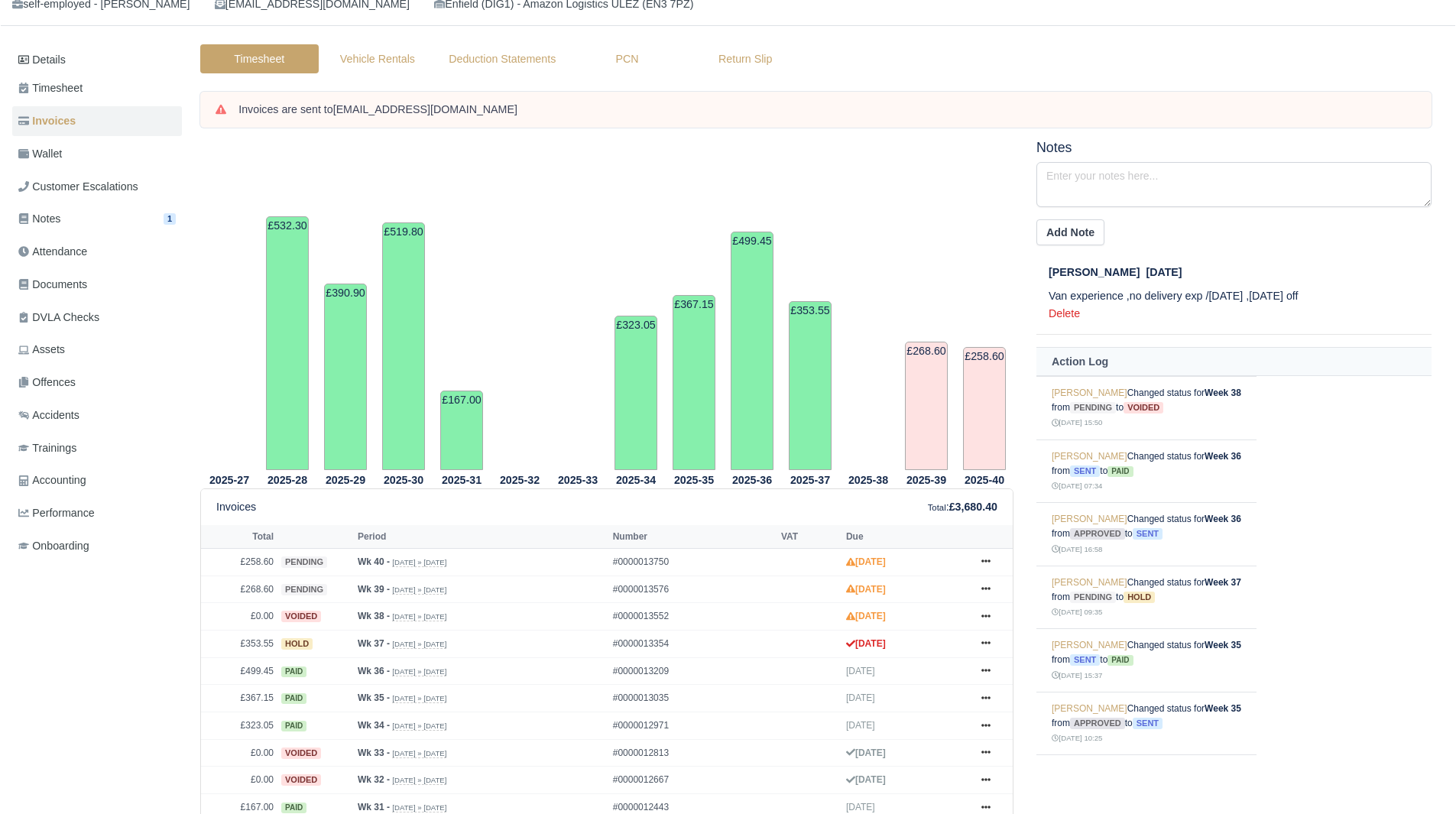
scroll to position [116, 0]
click at [87, 149] on link "Wallet" at bounding box center [96, 153] width 170 height 29
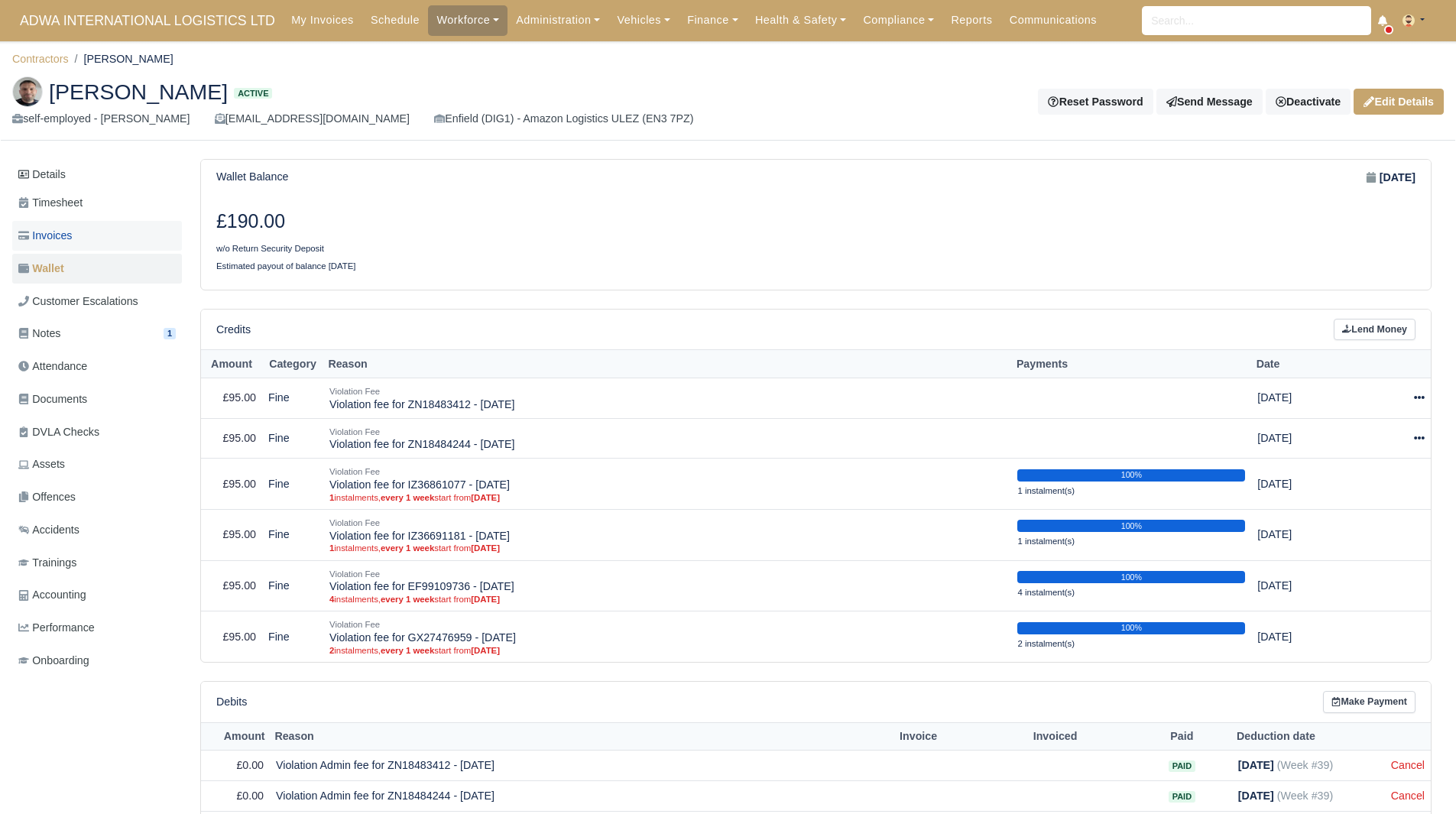
click at [147, 250] on link "Invoices" at bounding box center [96, 236] width 170 height 29
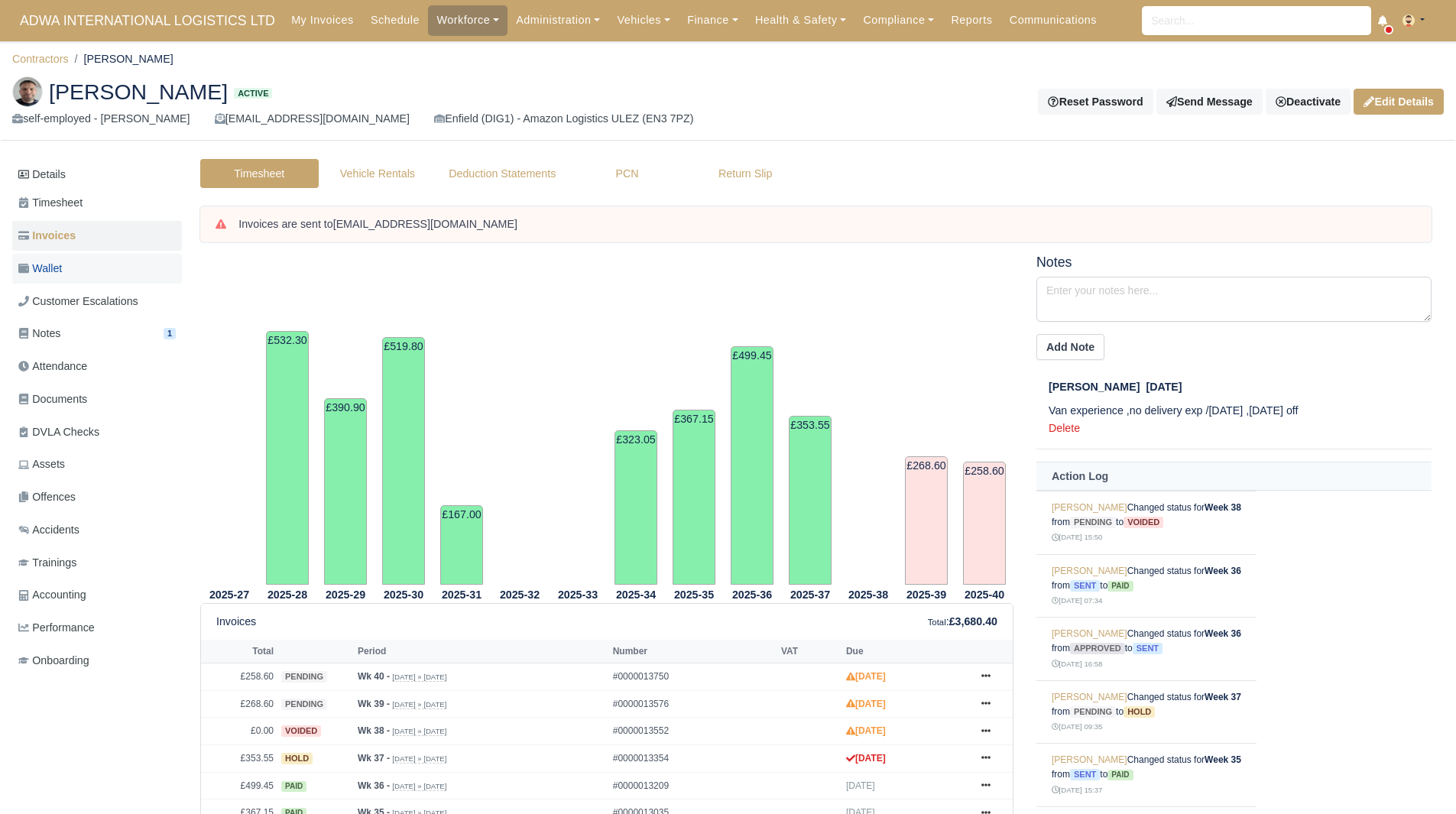
click at [89, 260] on link "Wallet" at bounding box center [96, 269] width 170 height 29
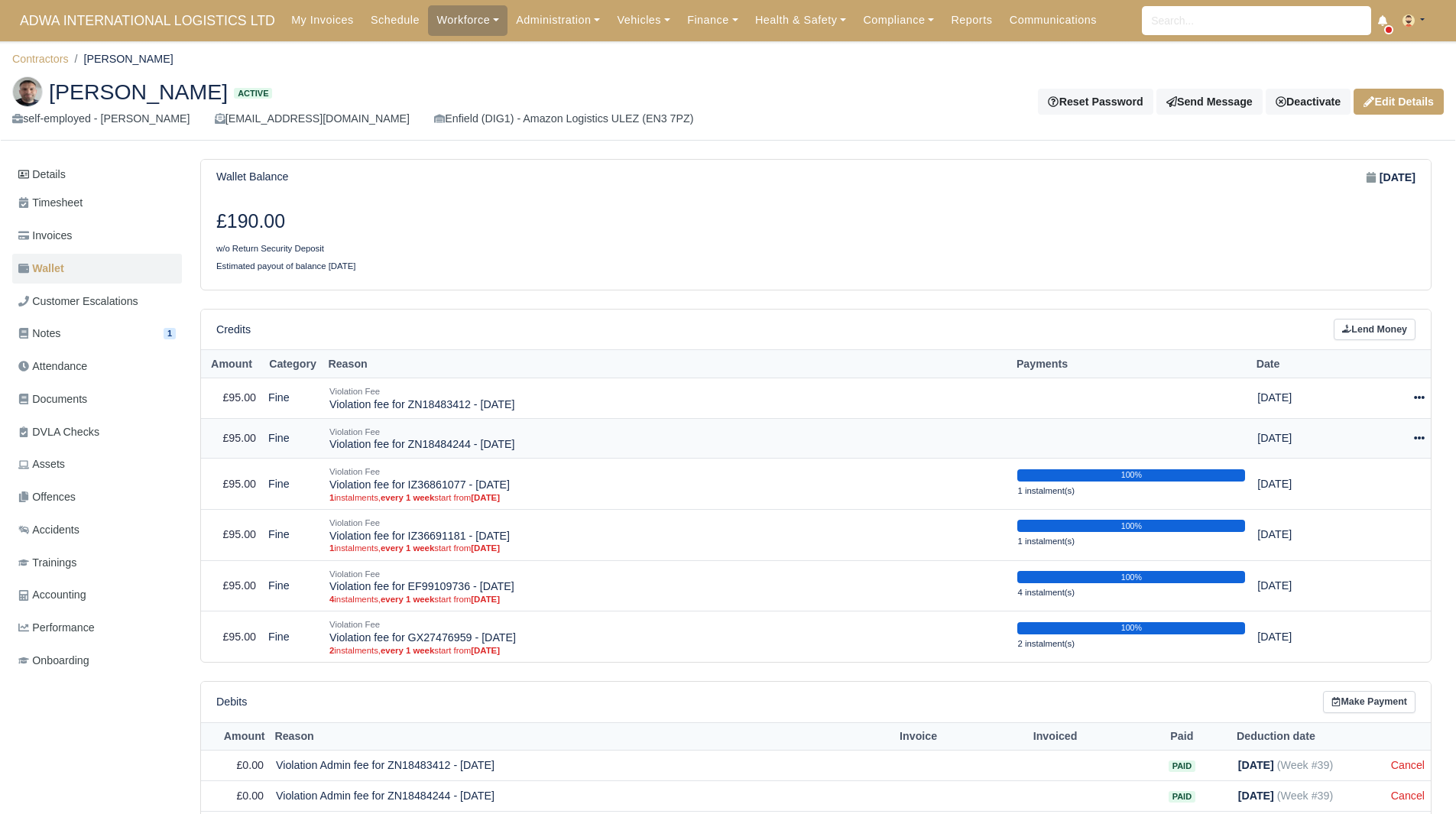
click at [1418, 432] on div at bounding box center [1390, 438] width 68 height 17
click at [1359, 515] on link "Schedule" at bounding box center [1350, 508] width 136 height 24
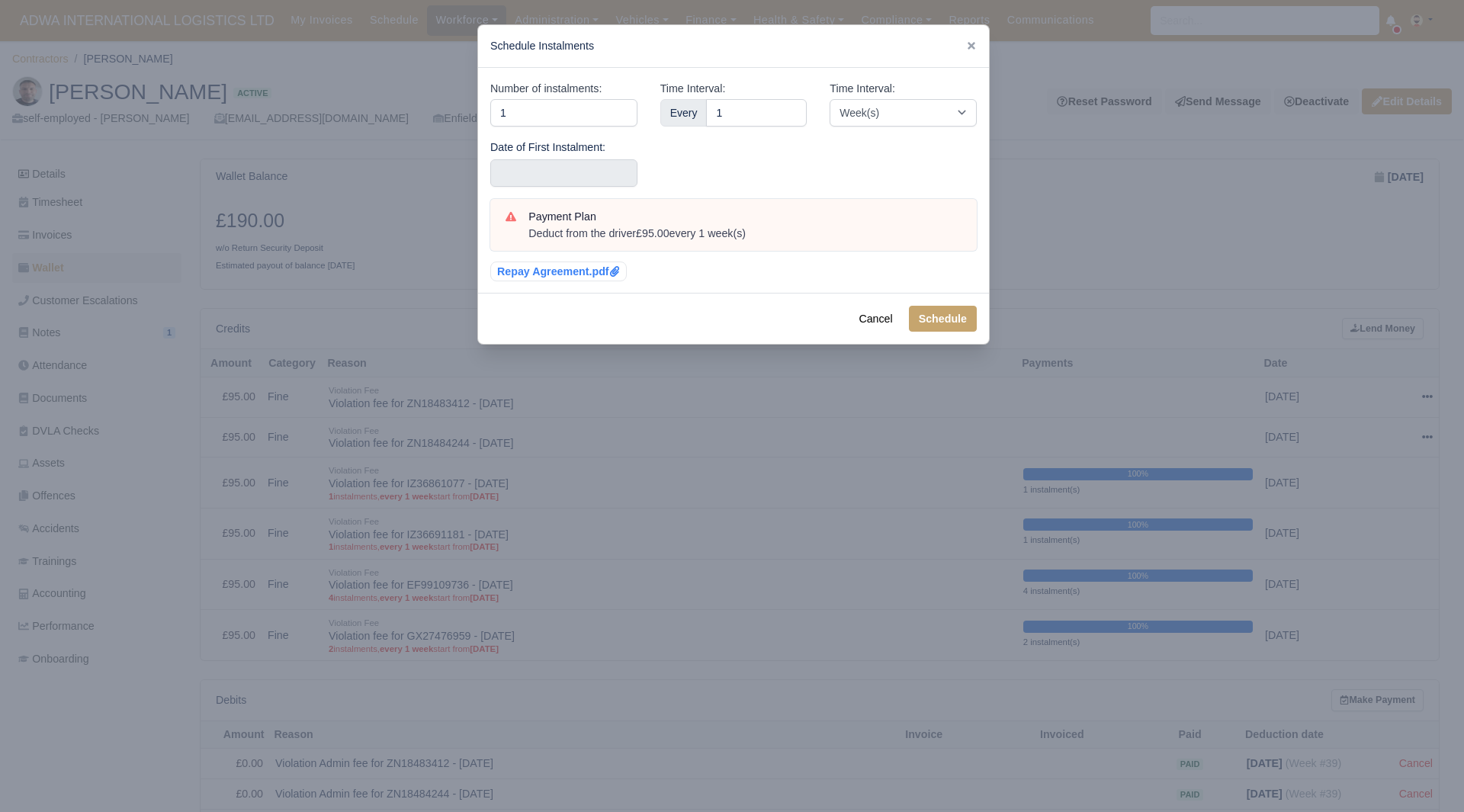
click at [603, 127] on div "Number of instalments: 1 Date of First Instalment:" at bounding box center [564, 139] width 170 height 119
drag, startPoint x: 587, startPoint y: 114, endPoint x: 451, endPoint y: 123, distance: 136.3
click at [451, 123] on div "​ Schedule Instalments Number of instalments: 1 Date of First Instalment: Time …" at bounding box center [732, 406] width 1464 height 812
type input "3"
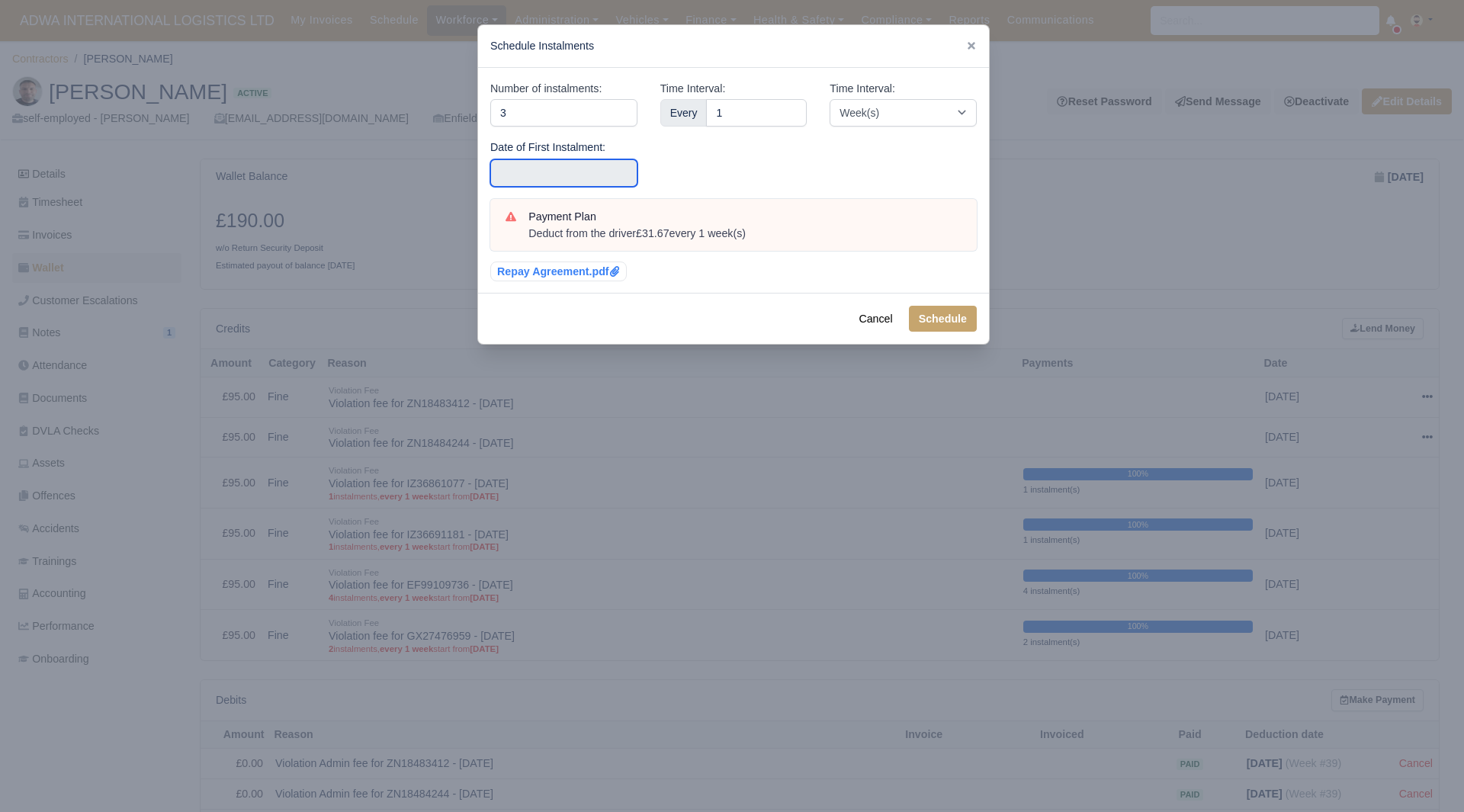
click at [602, 164] on input "text" at bounding box center [564, 173] width 147 height 27
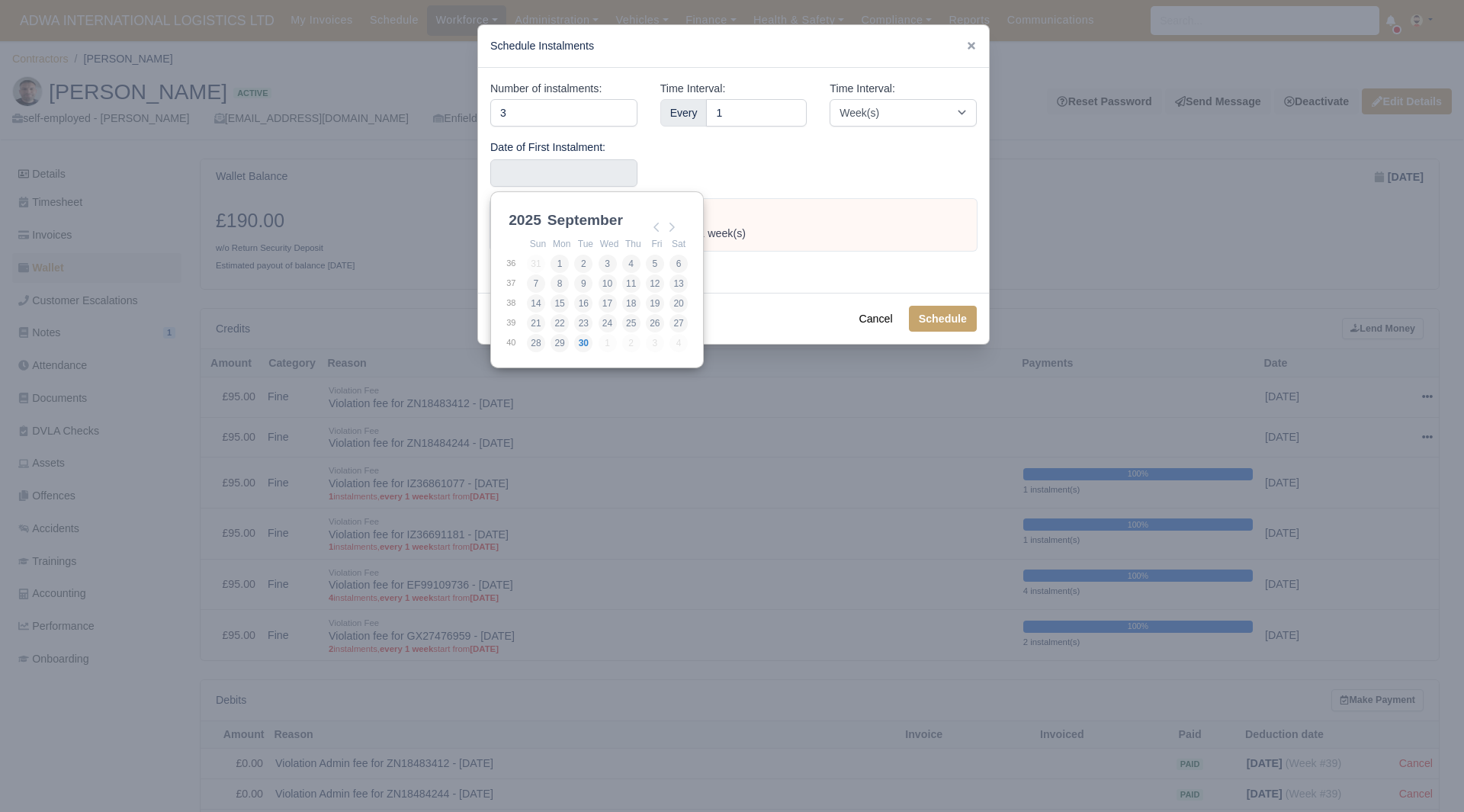
click at [962, 49] on div "Schedule Instalments" at bounding box center [733, 46] width 511 height 43
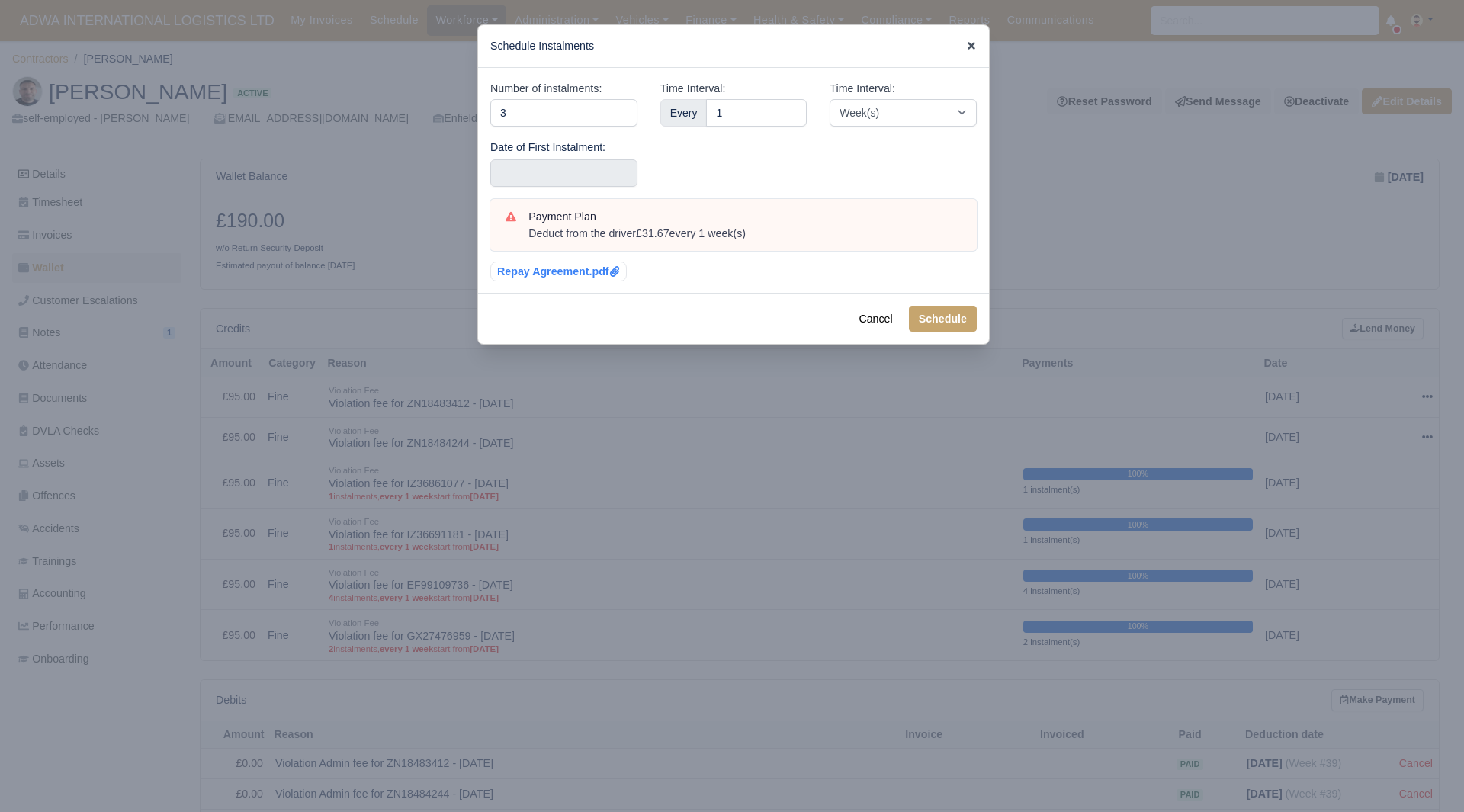
click at [966, 49] on icon at bounding box center [971, 46] width 11 height 11
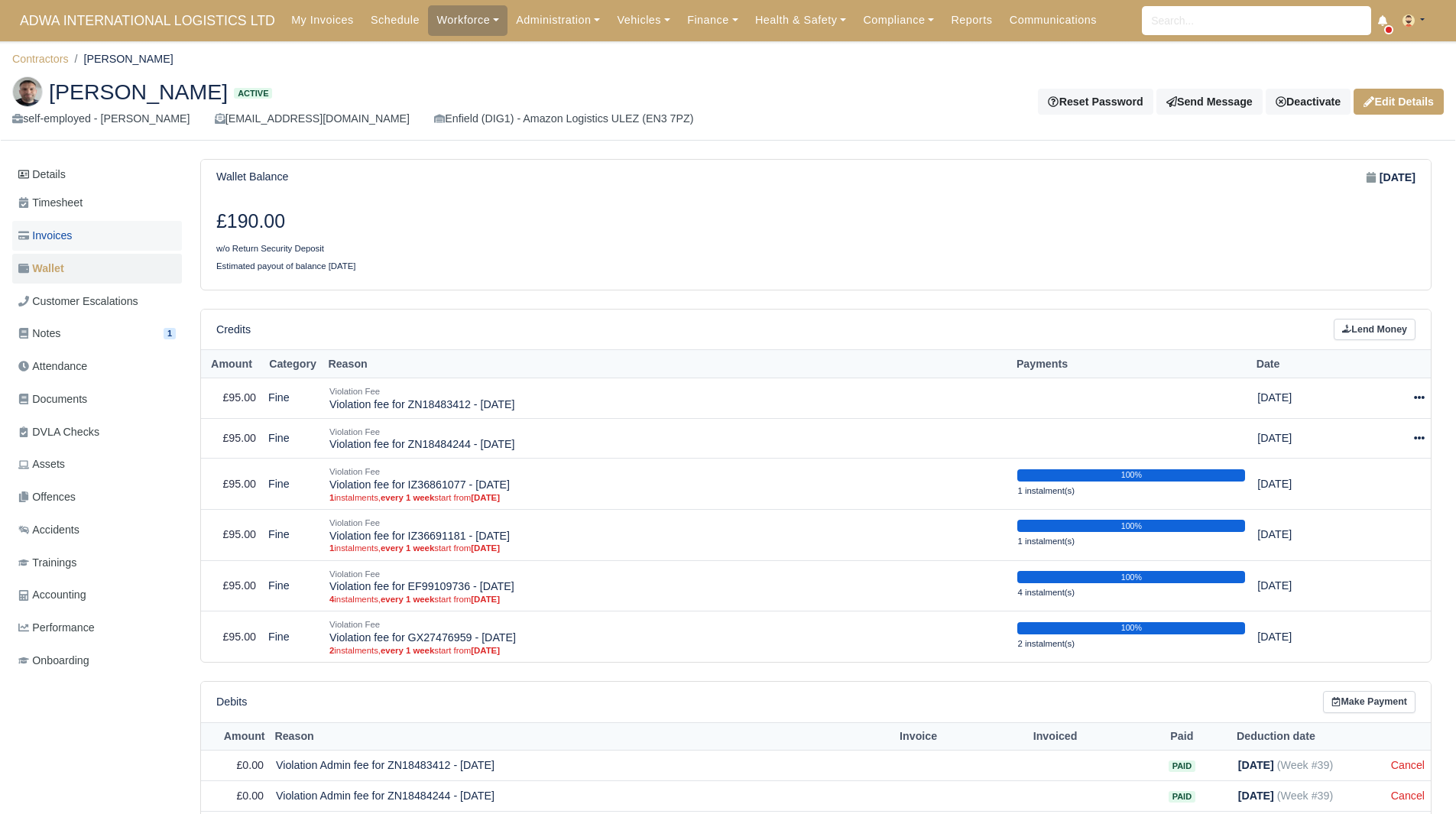
click at [109, 229] on link "Invoices" at bounding box center [96, 236] width 170 height 29
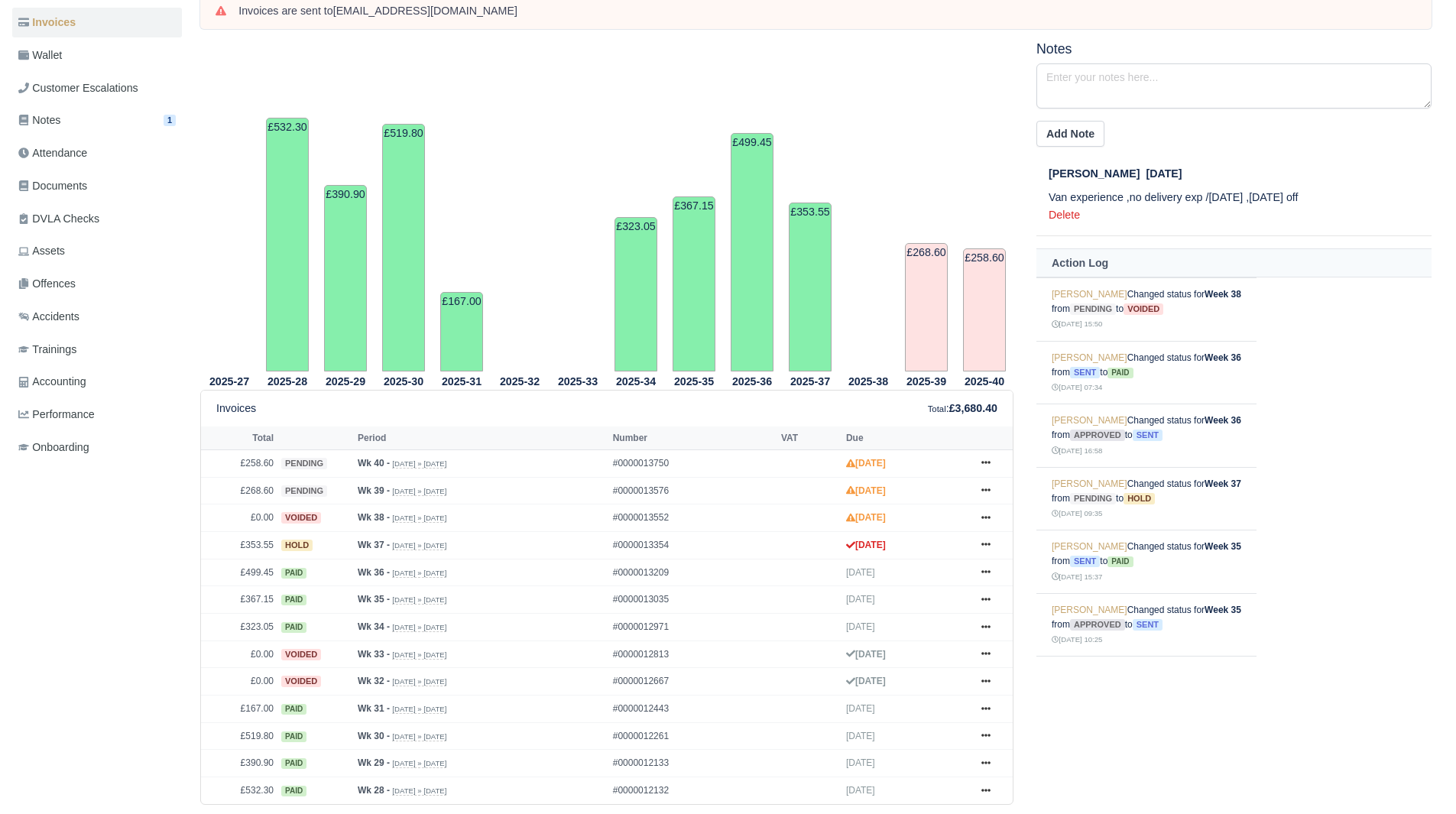
scroll to position [214, 0]
click at [985, 542] on icon at bounding box center [985, 543] width 9 height 9
click at [966, 572] on link "Show Invoice" at bounding box center [928, 572] width 136 height 32
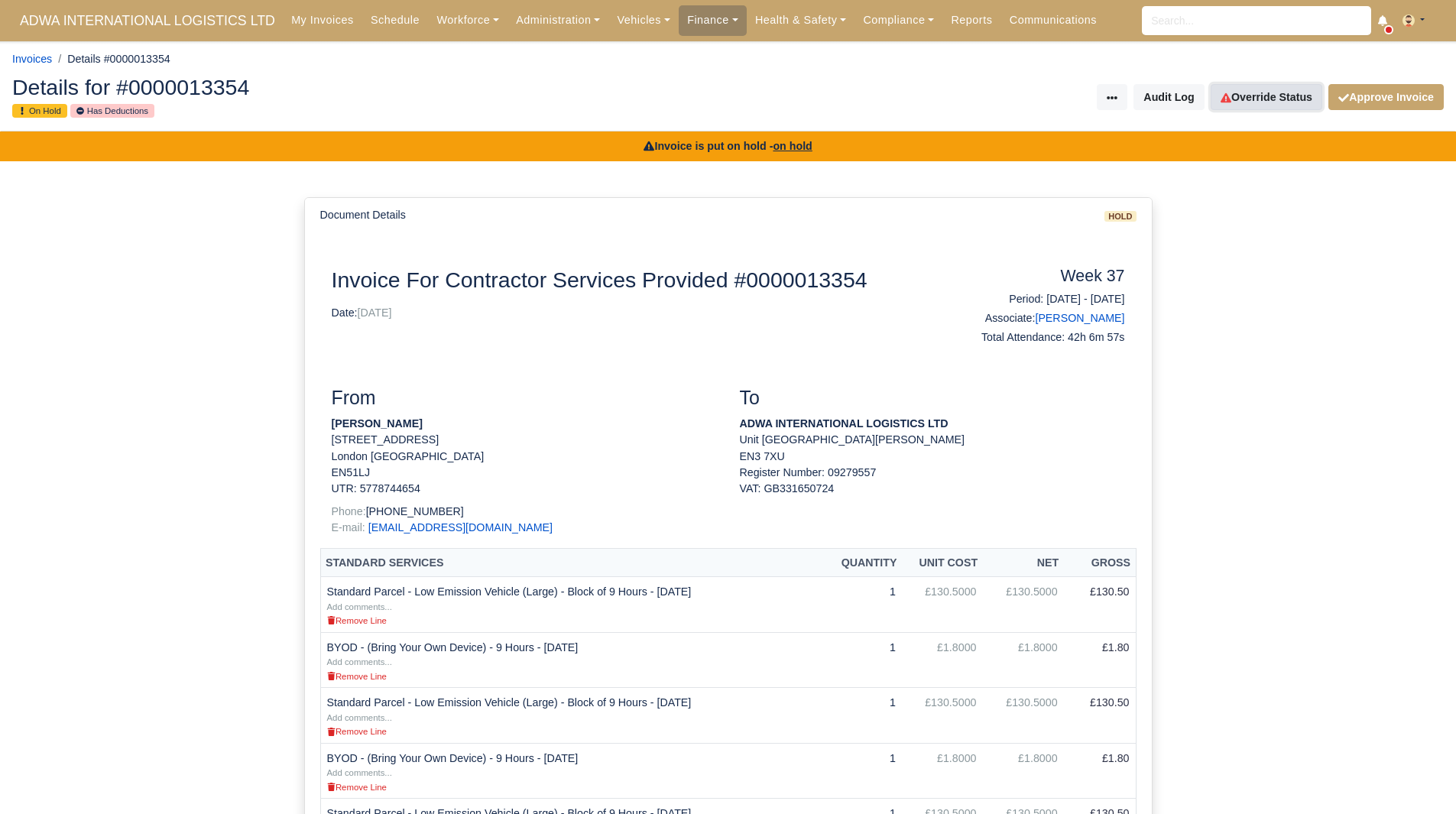
click at [1267, 104] on link "Override Status" at bounding box center [1266, 97] width 112 height 26
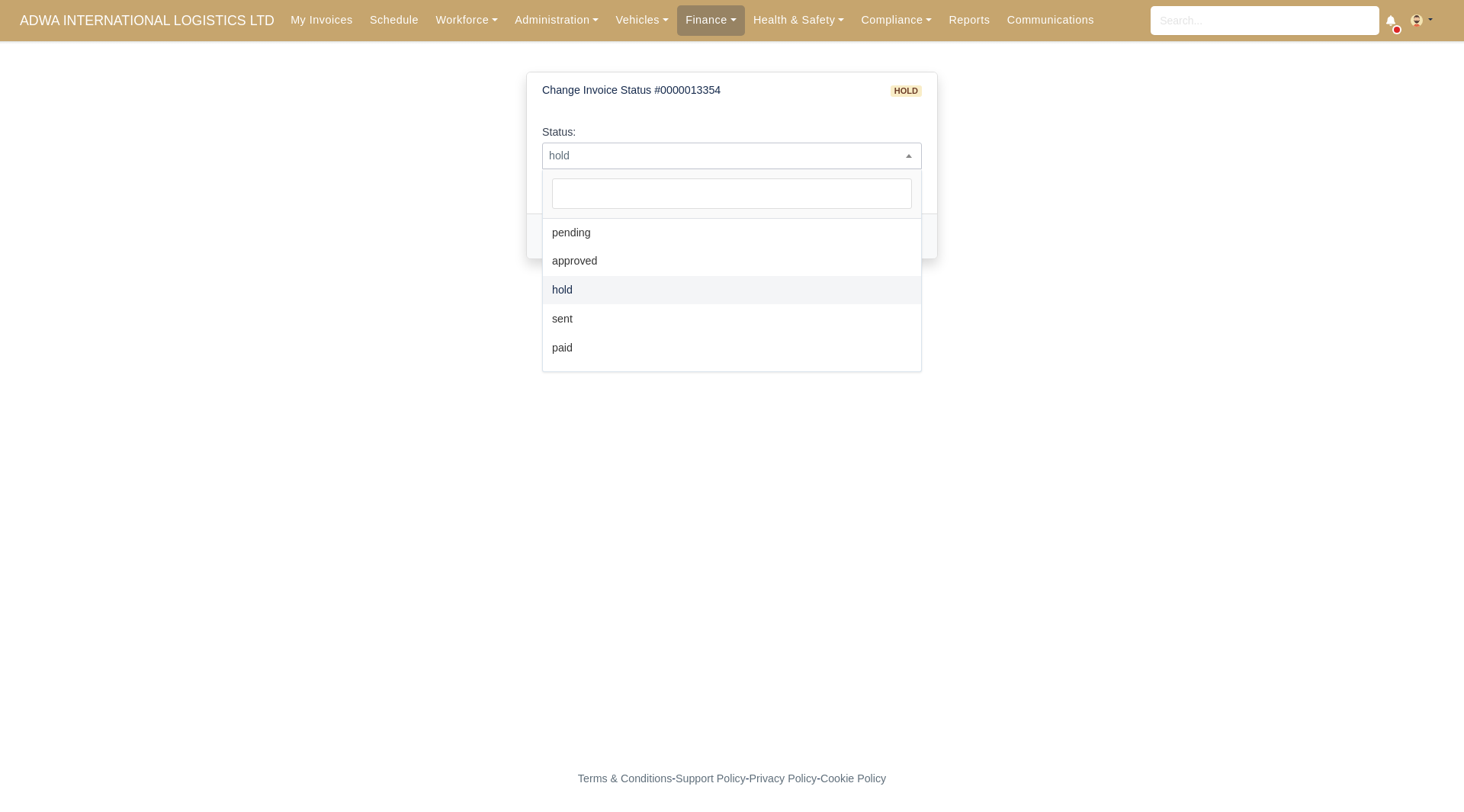
click at [765, 160] on span "hold" at bounding box center [732, 156] width 378 height 19
select select "paid"
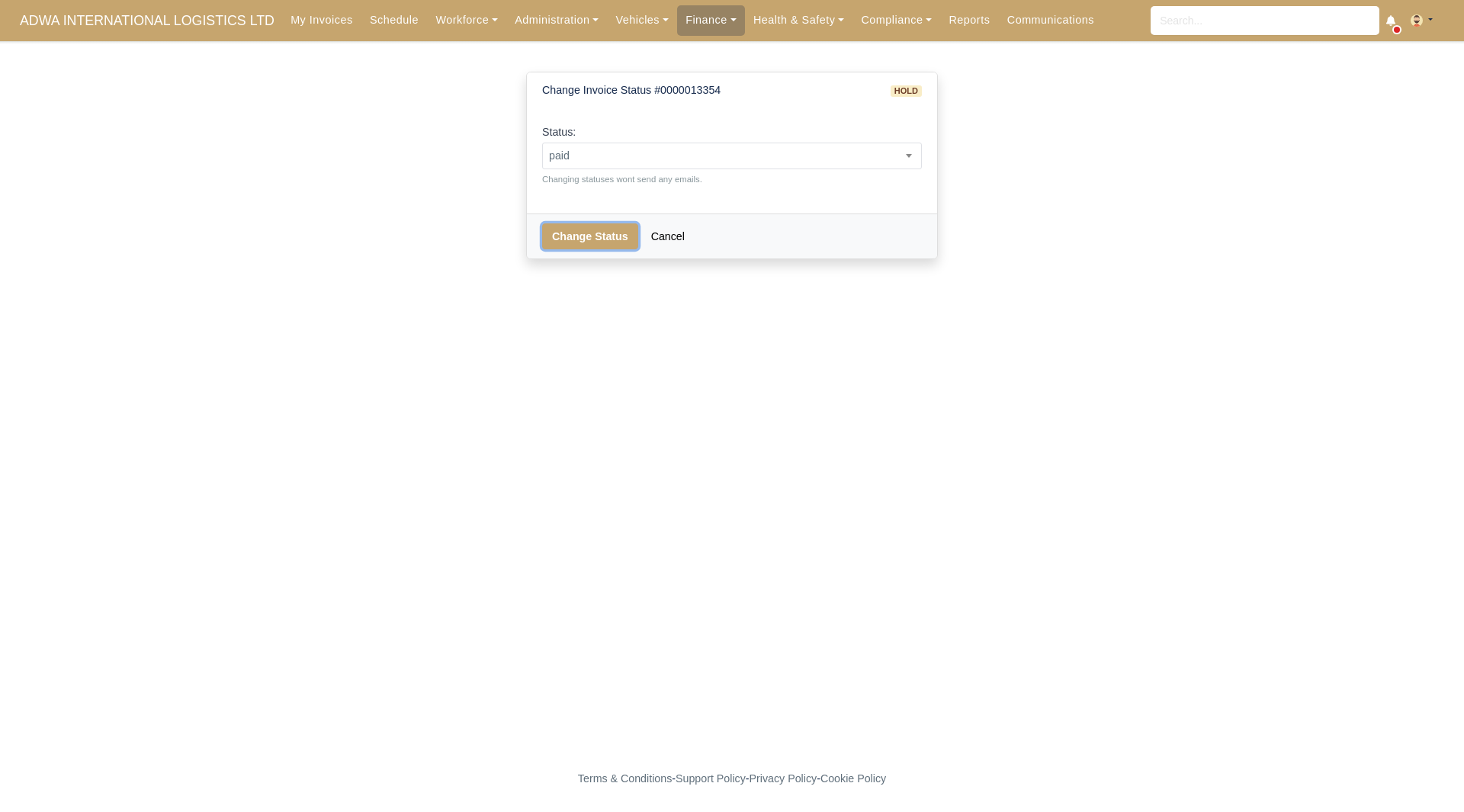
click at [609, 240] on button "Change Status" at bounding box center [590, 236] width 96 height 26
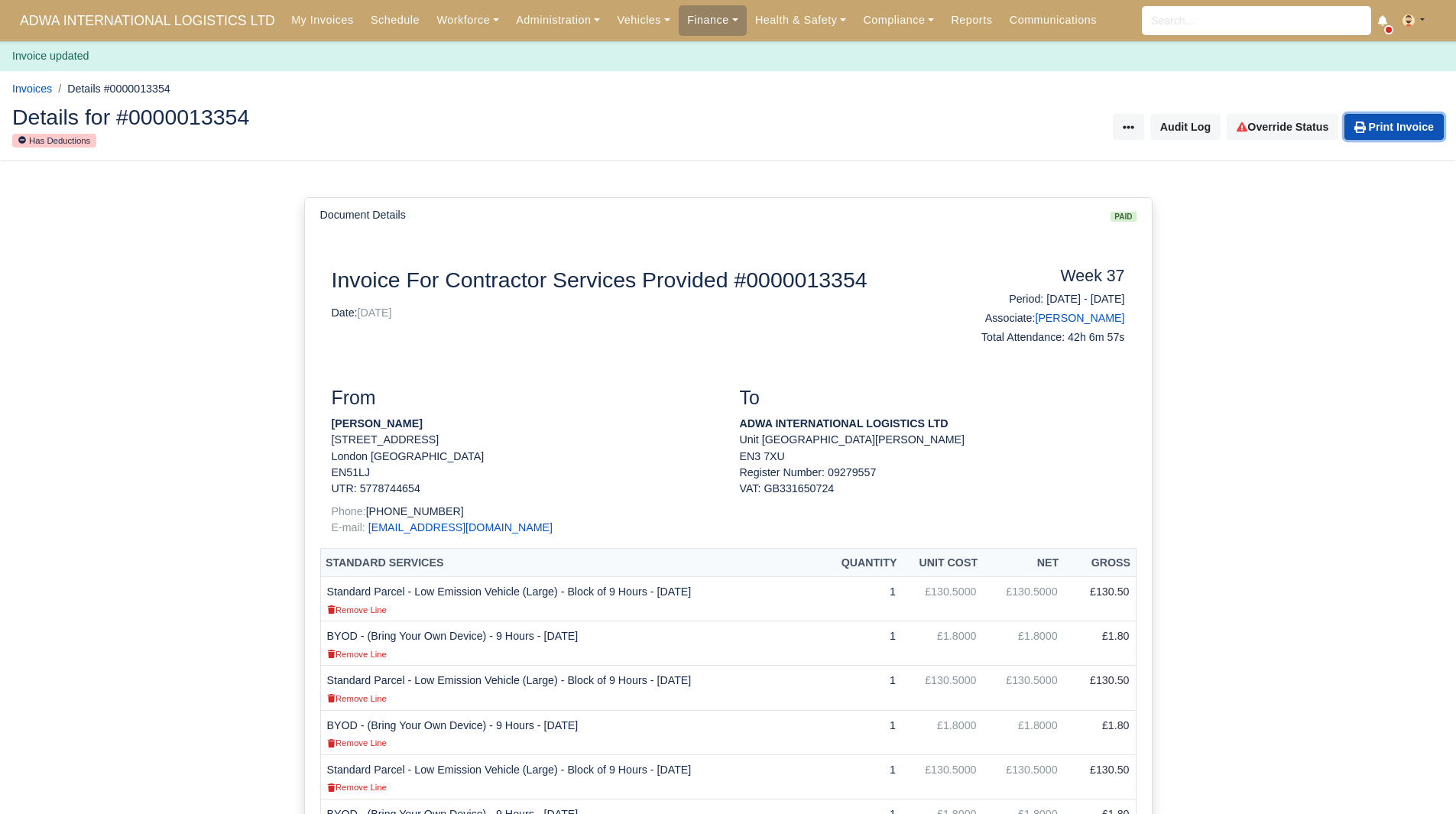
click at [1395, 126] on link "Print Invoice" at bounding box center [1394, 127] width 99 height 26
click at [679, 29] on link "Finance" at bounding box center [713, 20] width 68 height 29
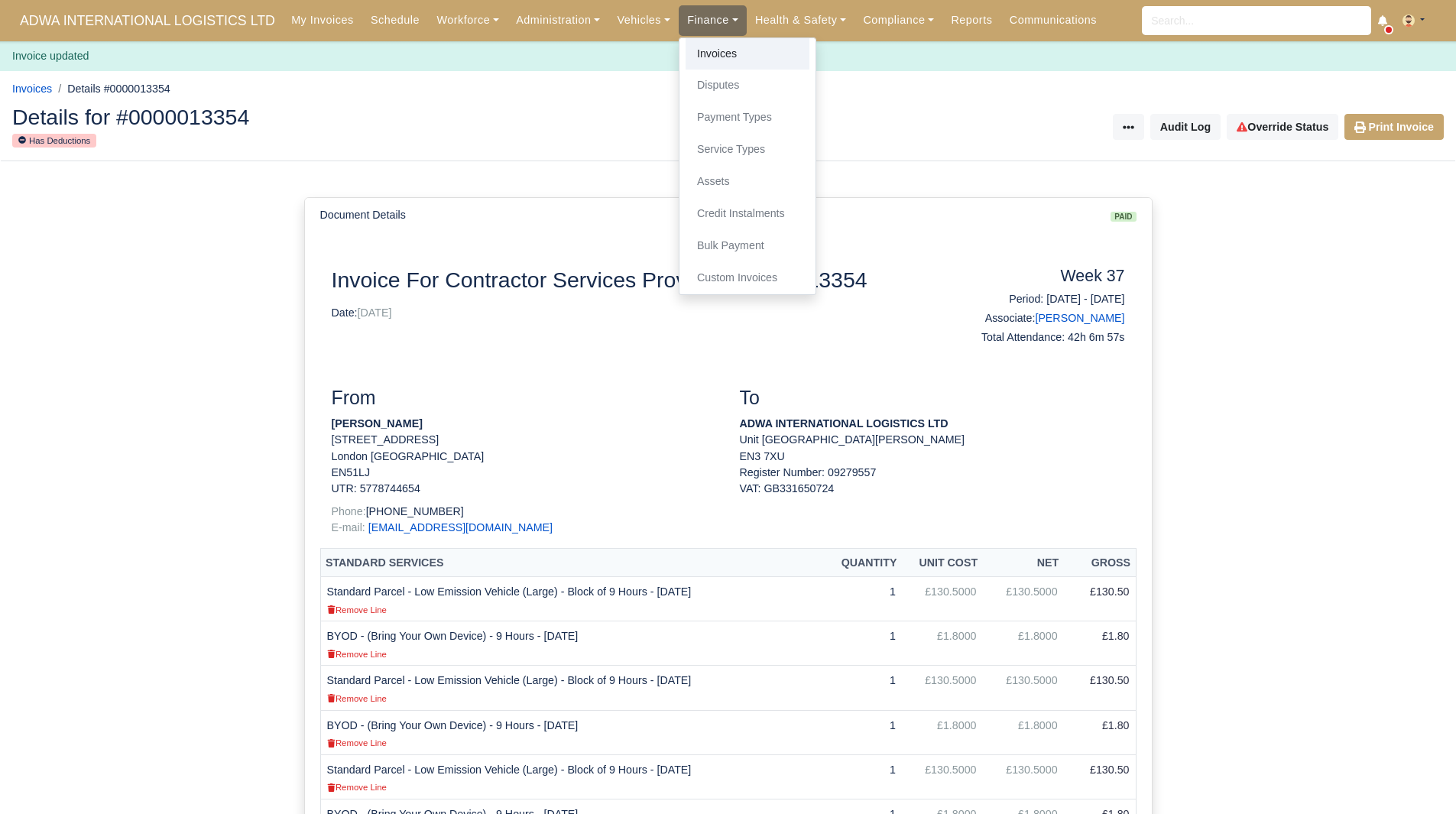
click at [691, 52] on link "Invoices" at bounding box center [747, 54] width 124 height 32
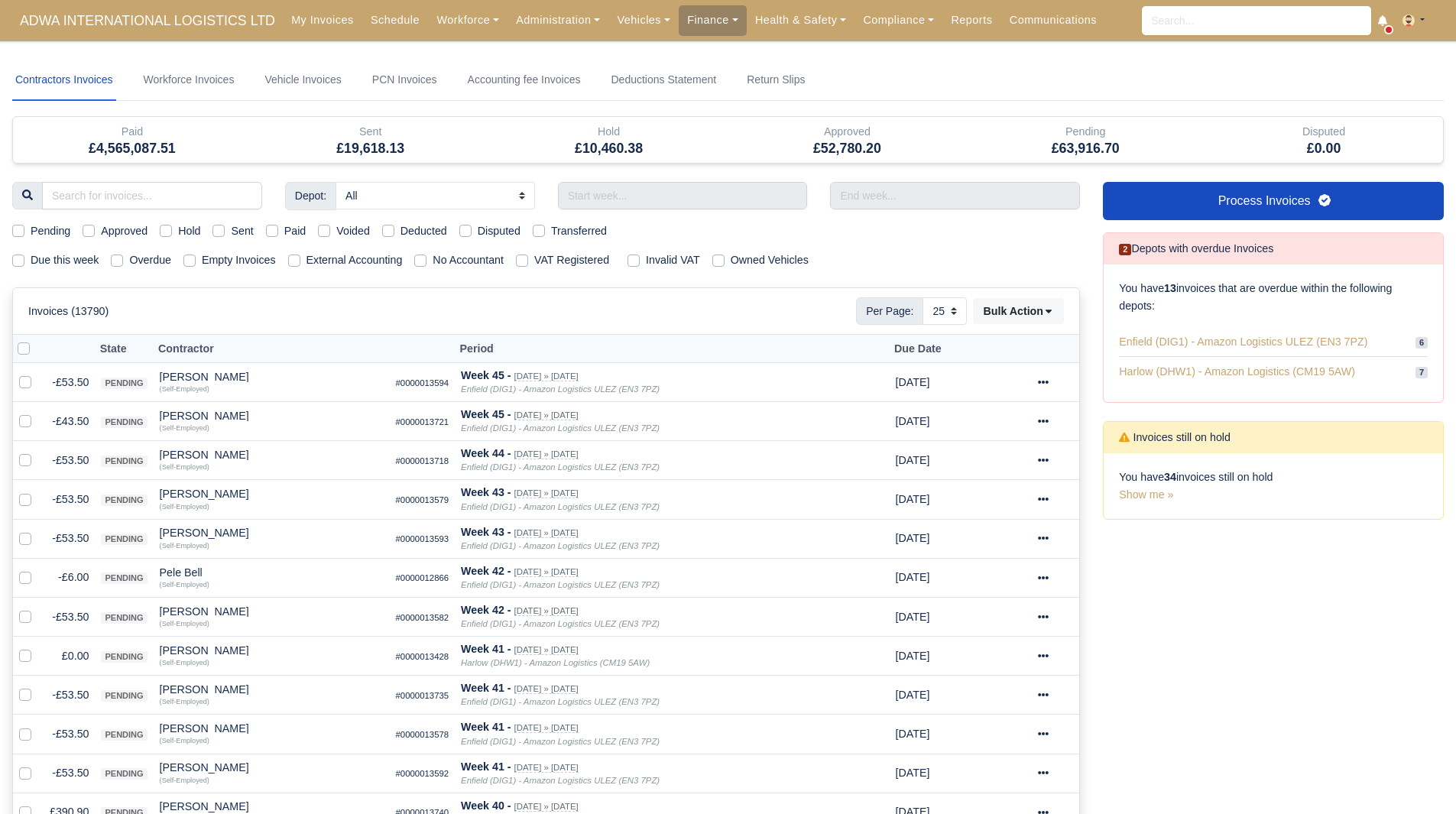
select select "25"
click at [702, 27] on link "Finance" at bounding box center [713, 20] width 68 height 29
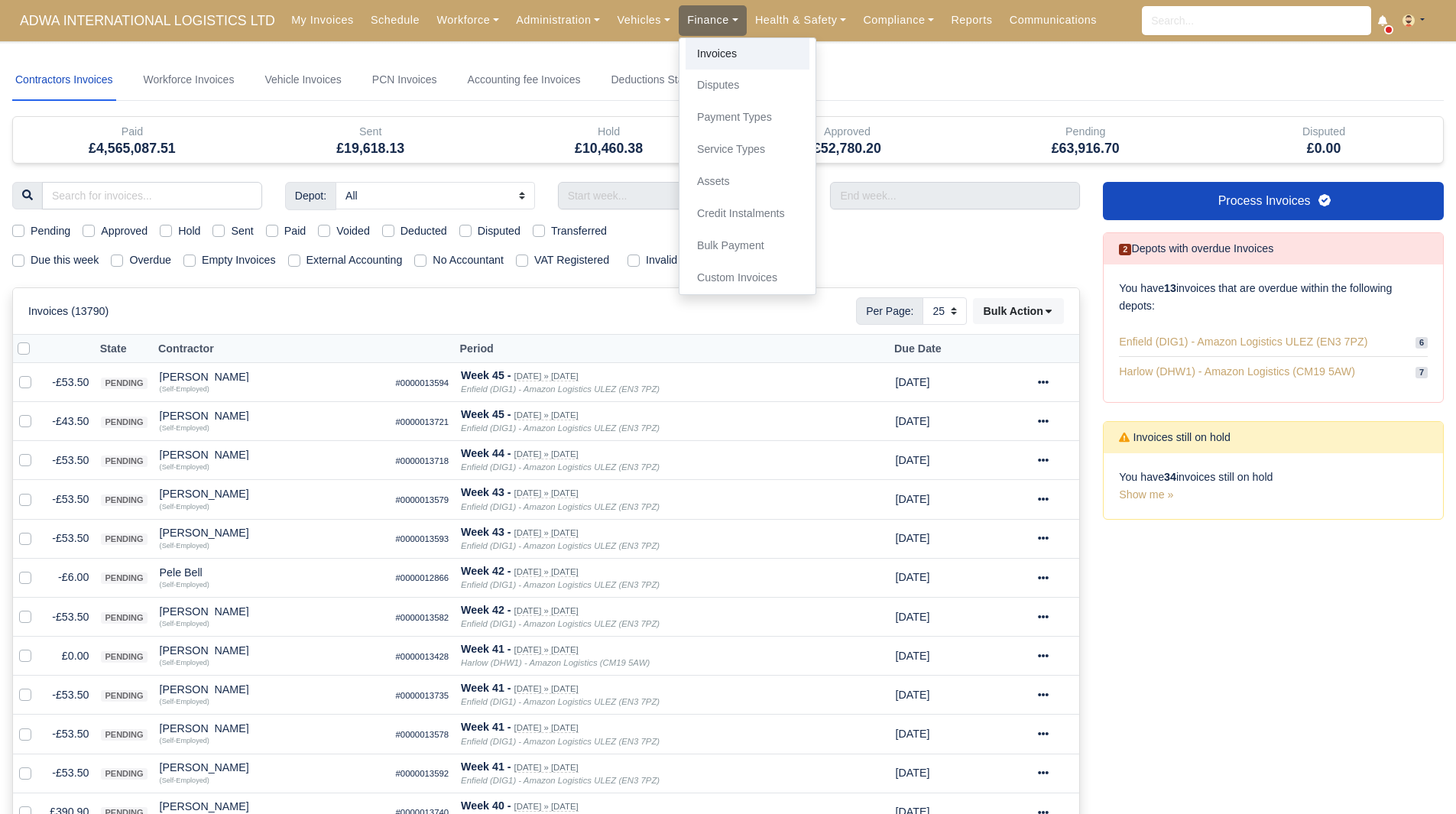
click at [702, 50] on link "Invoices" at bounding box center [747, 54] width 124 height 32
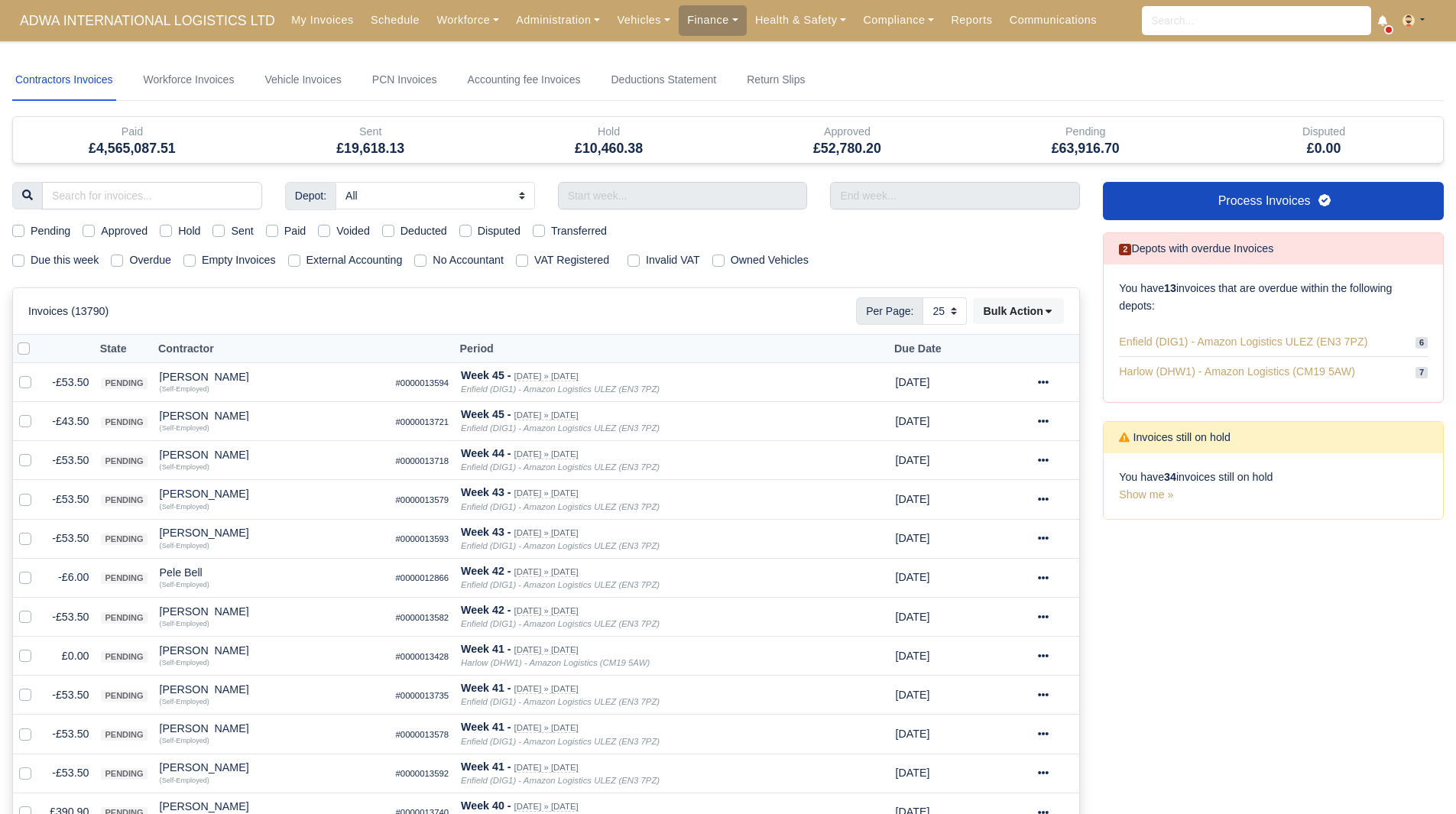
select select "25"
click at [640, 189] on input "text" at bounding box center [683, 195] width 250 height 28
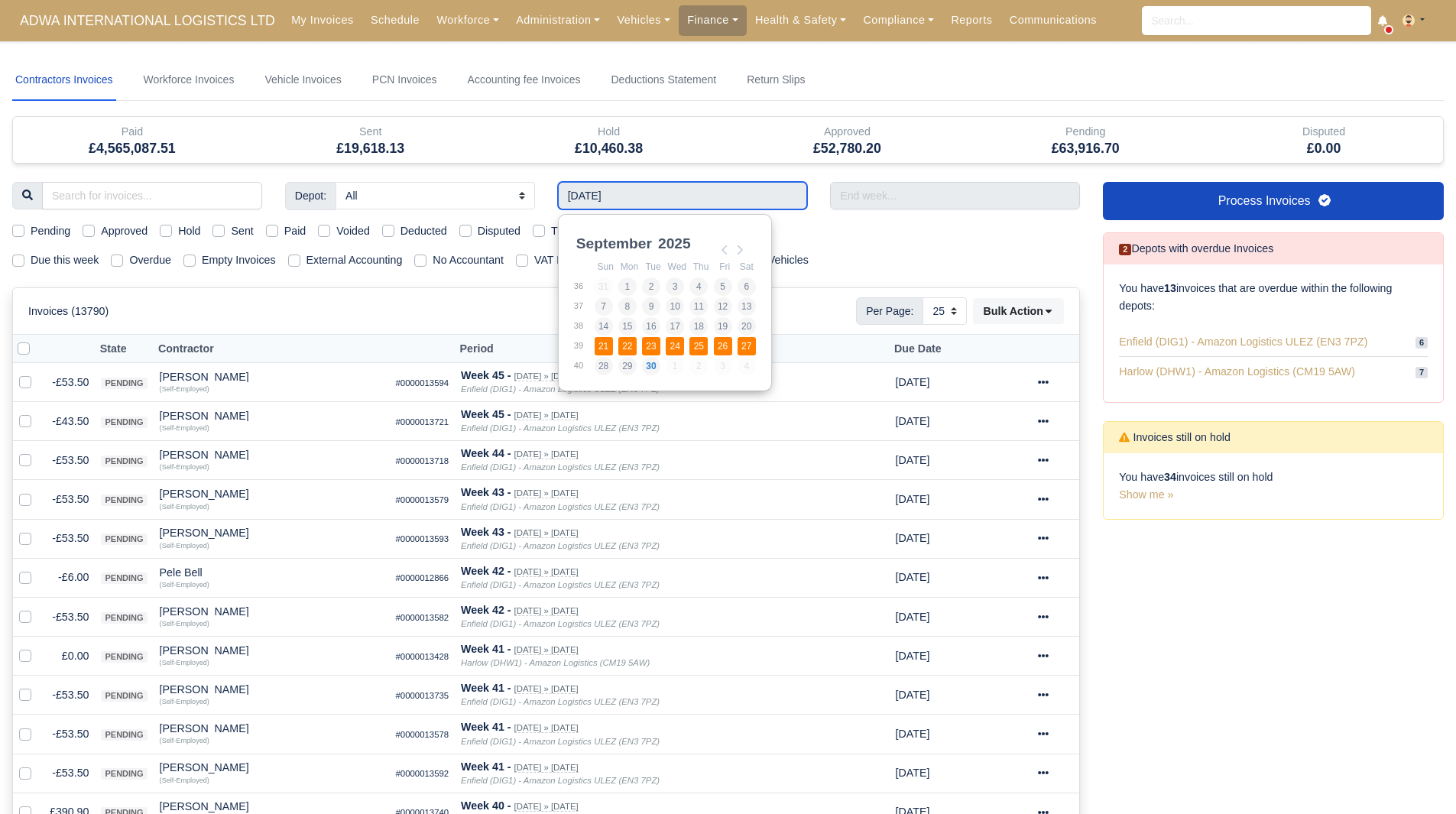
type input "[DATE] - [DATE]"
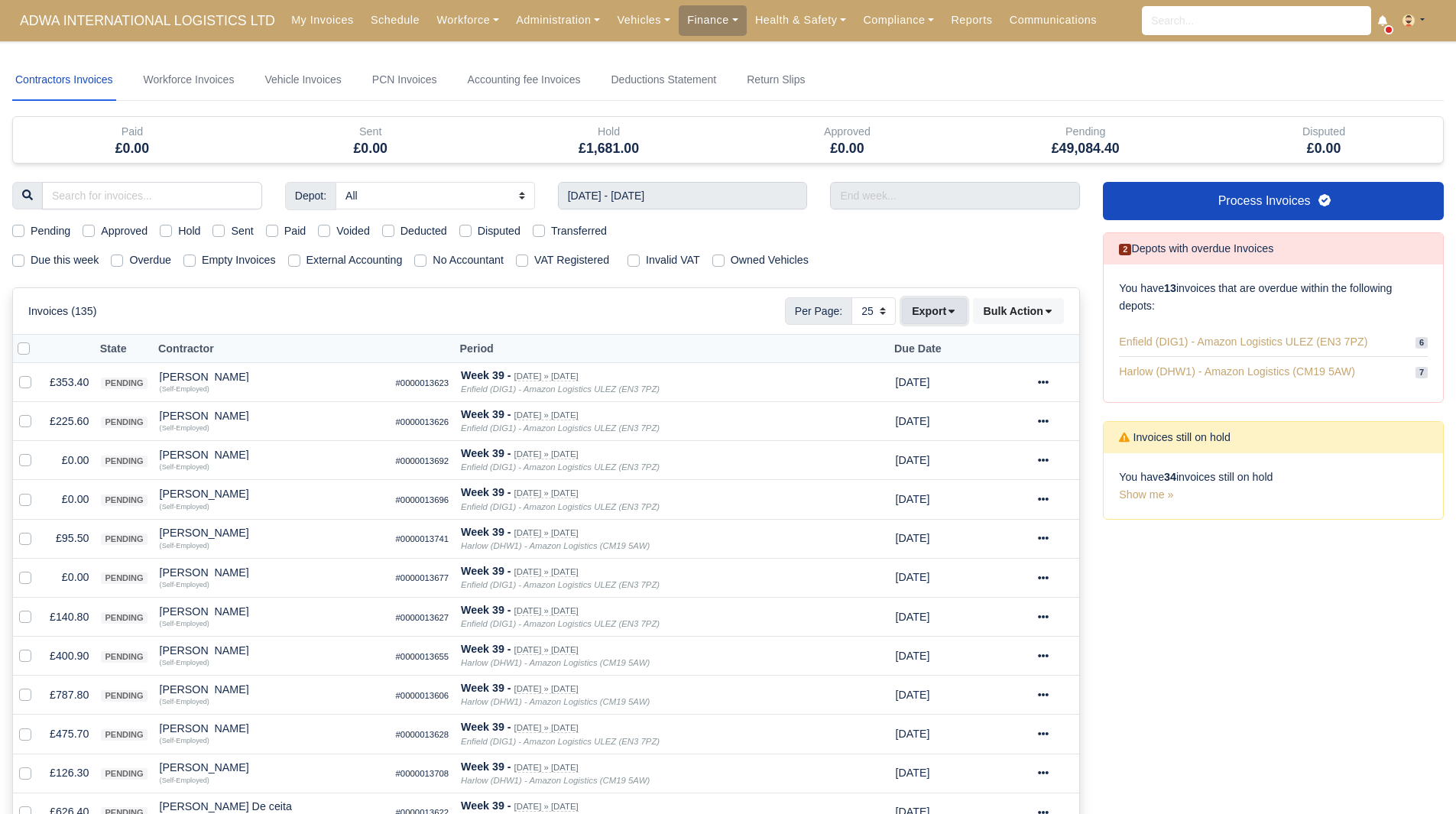
click at [942, 316] on button "Export" at bounding box center [934, 311] width 65 height 26
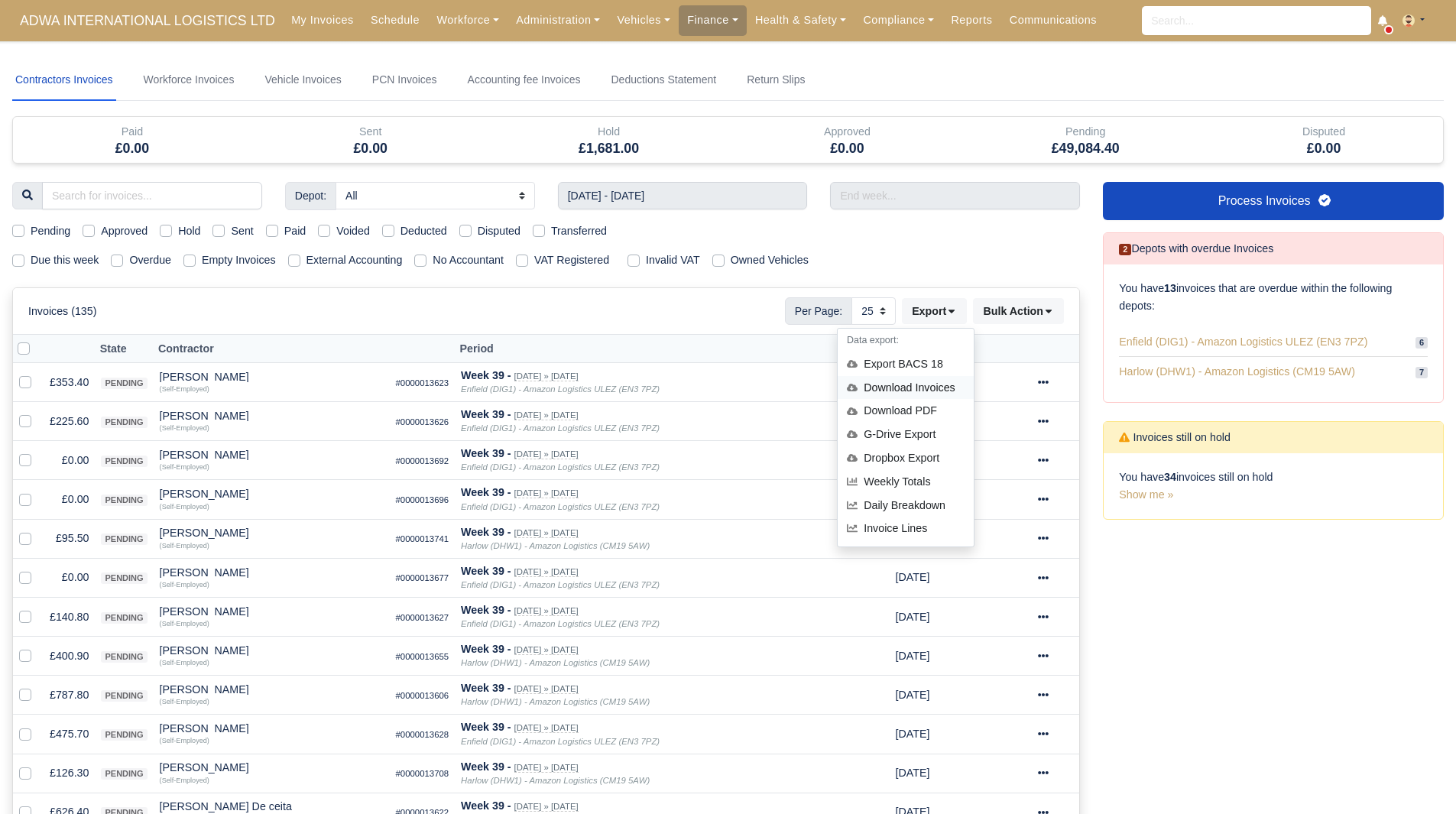
click at [930, 388] on div "Download Invoices" at bounding box center [906, 388] width 136 height 24
